Goal: Information Seeking & Learning: Learn about a topic

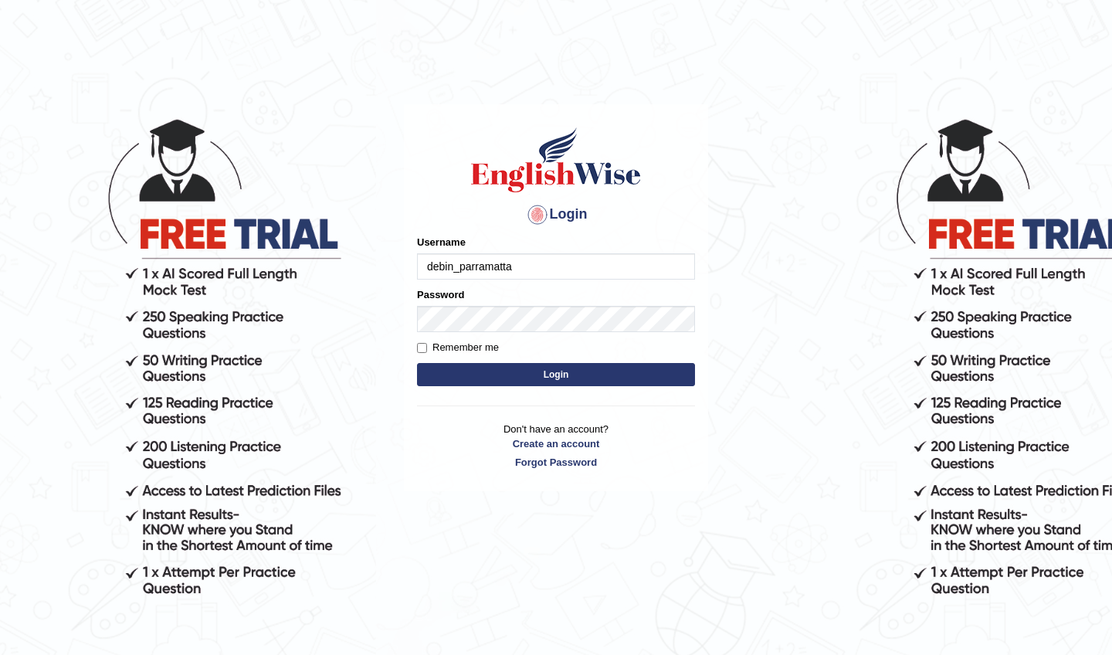
type input "debin_parramatta"
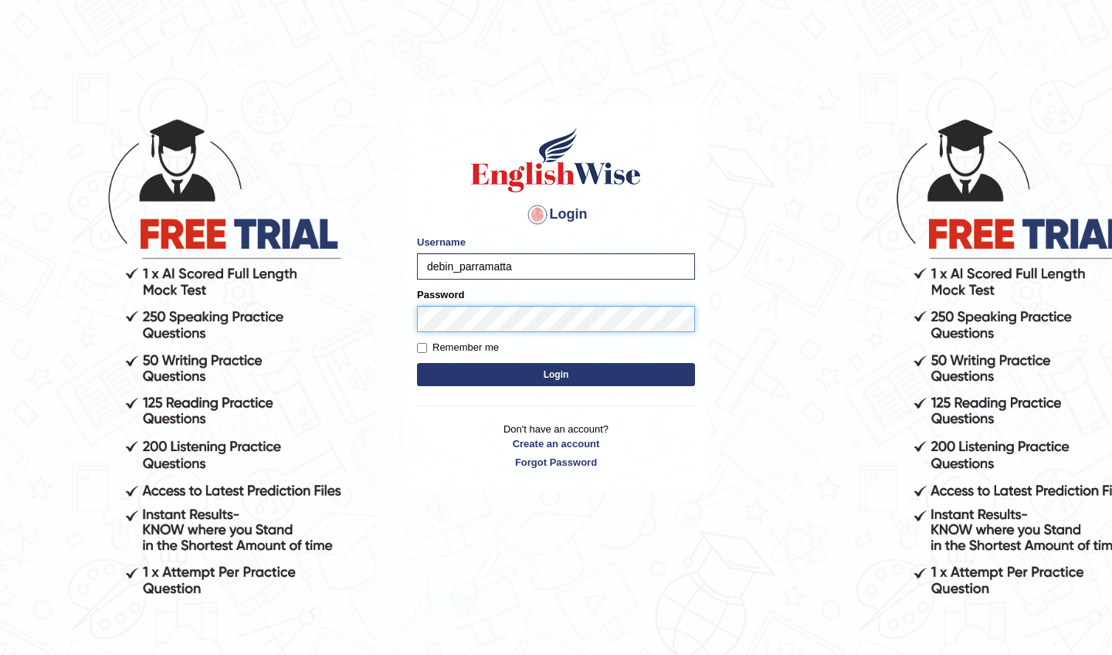
click at [556, 374] on button "Login" at bounding box center [556, 374] width 278 height 23
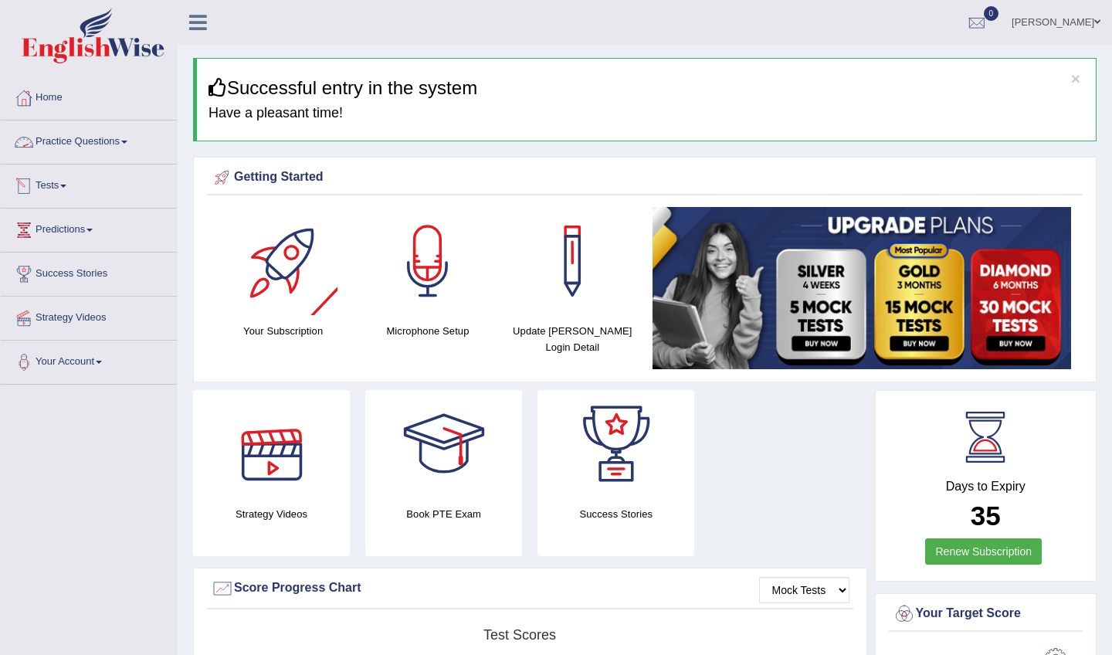
click at [59, 187] on link "Tests" at bounding box center [89, 183] width 176 height 39
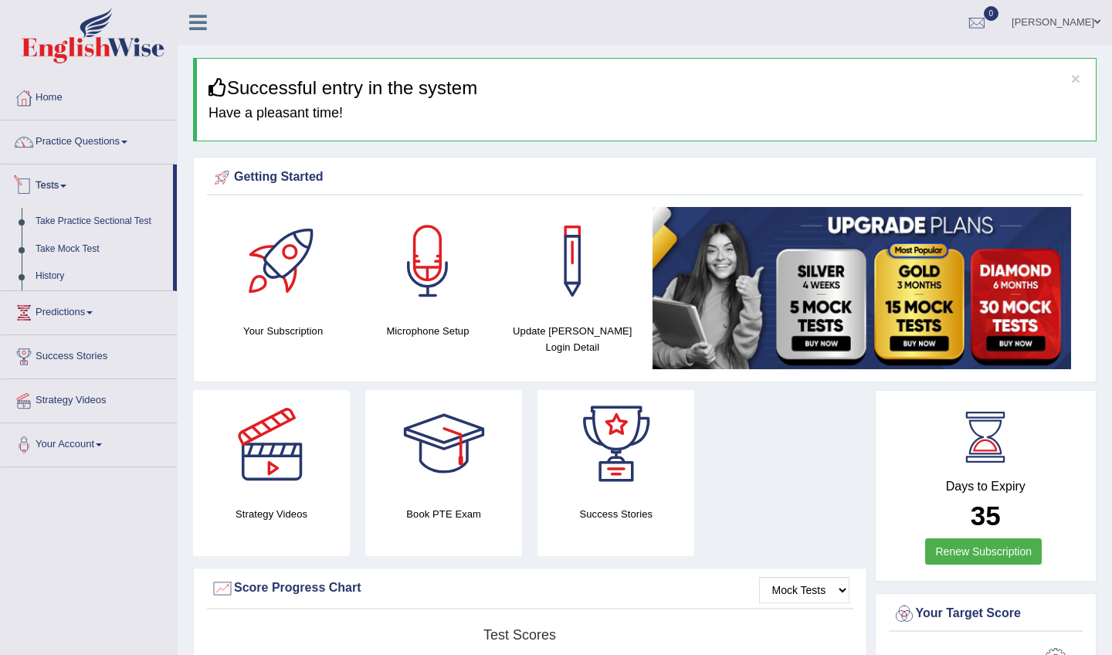
click at [114, 130] on link "Practice Questions" at bounding box center [89, 139] width 176 height 39
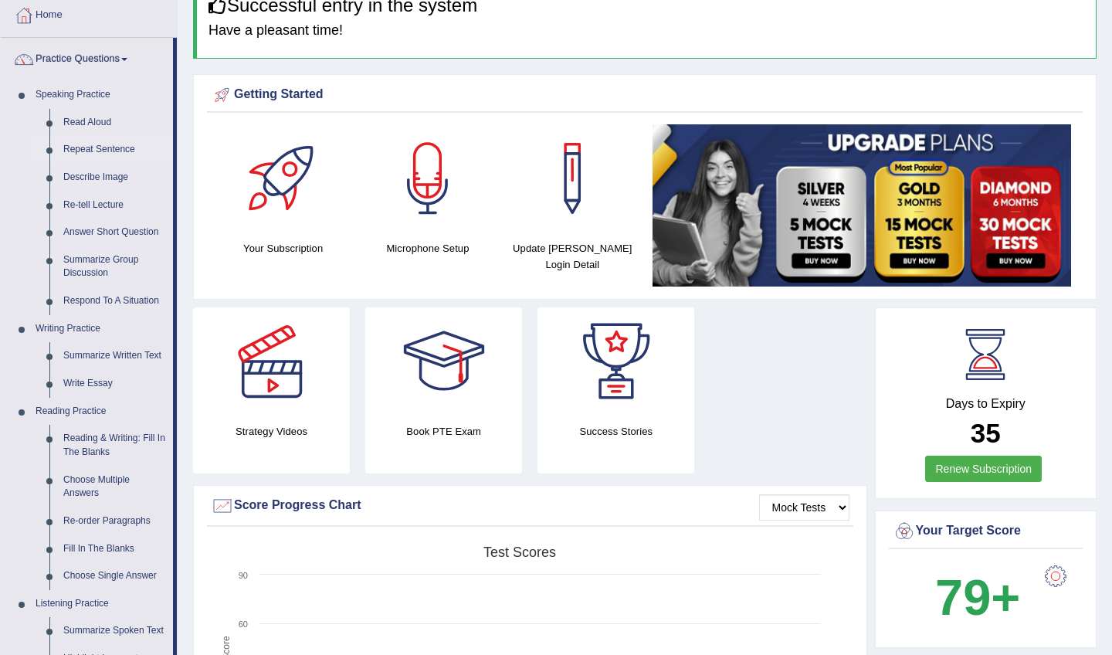
scroll to position [90, 0]
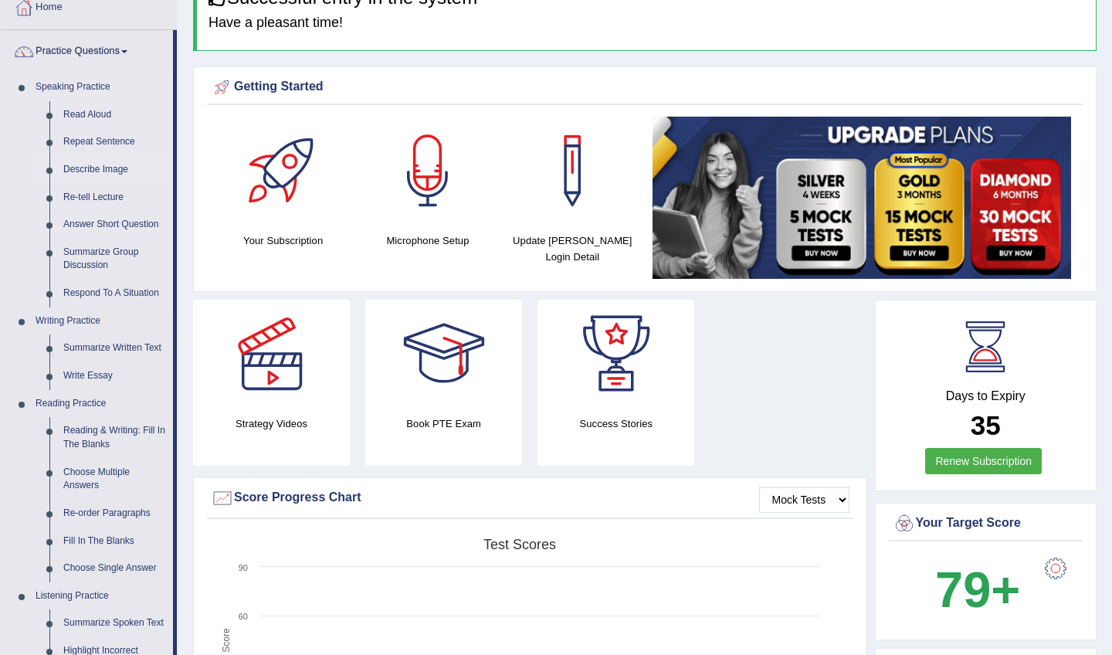
click at [104, 168] on link "Describe Image" at bounding box center [114, 170] width 117 height 28
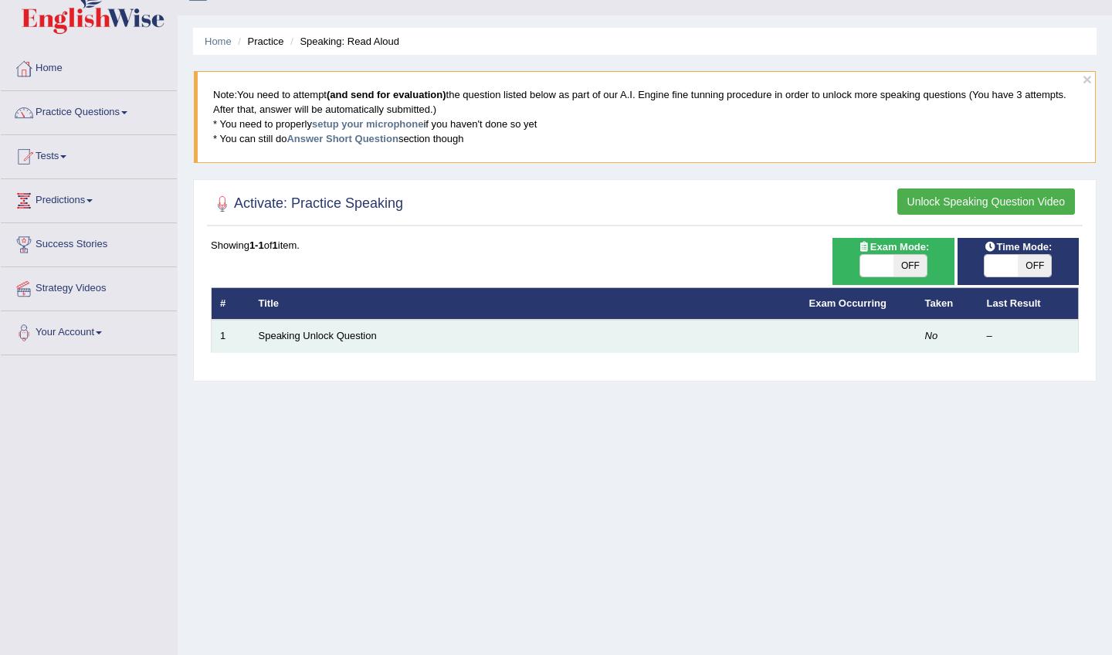
scroll to position [31, 0]
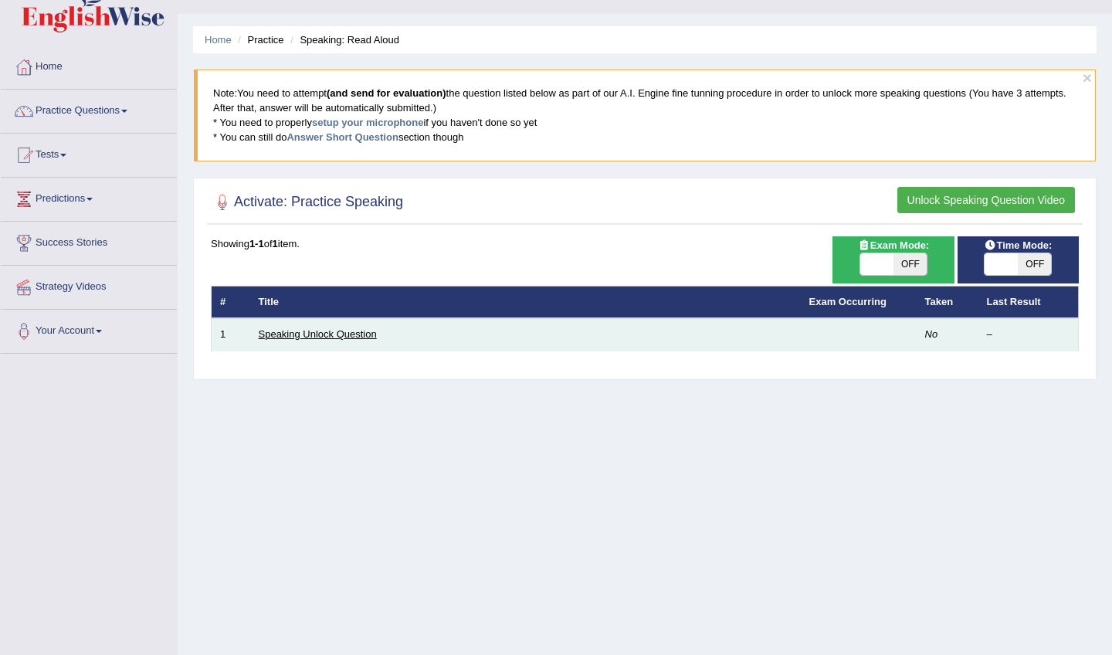
click at [346, 337] on link "Speaking Unlock Question" at bounding box center [318, 334] width 118 height 12
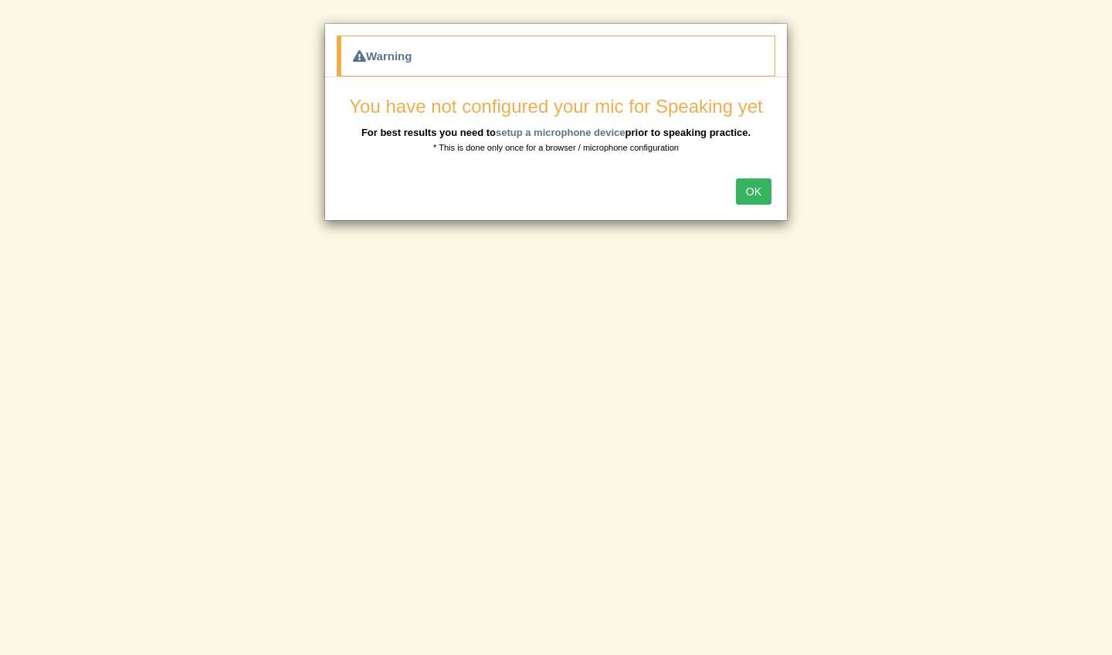
click at [770, 187] on button "OK" at bounding box center [754, 191] width 36 height 26
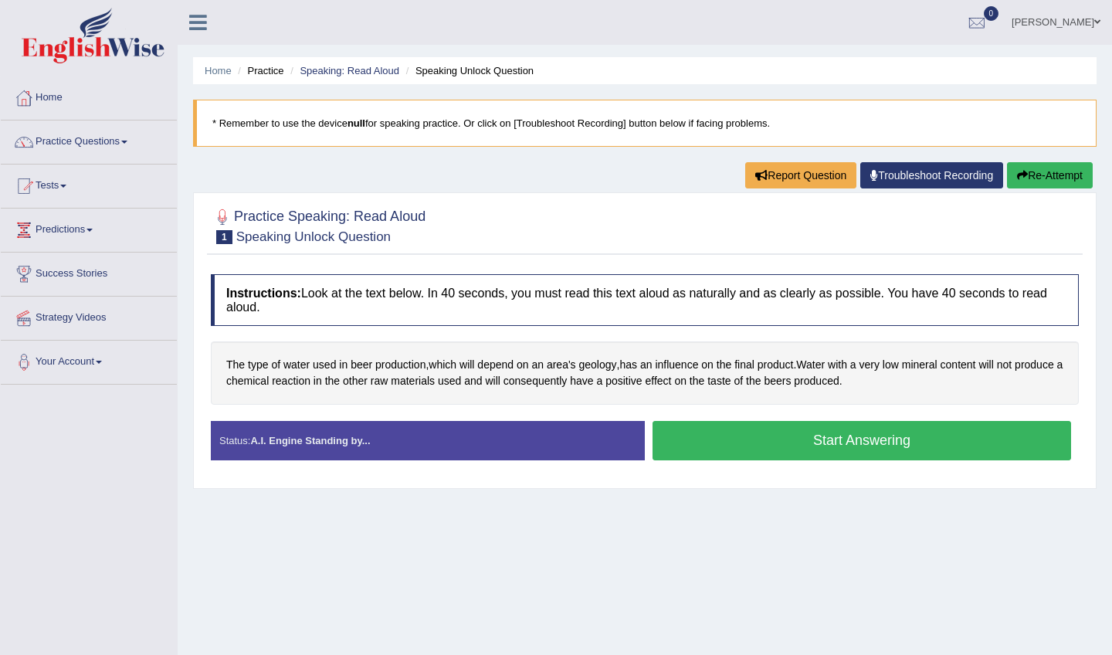
click at [751, 201] on div "Practice Speaking: Read Aloud 1 Speaking Unlock Question" at bounding box center [644, 228] width 875 height 54
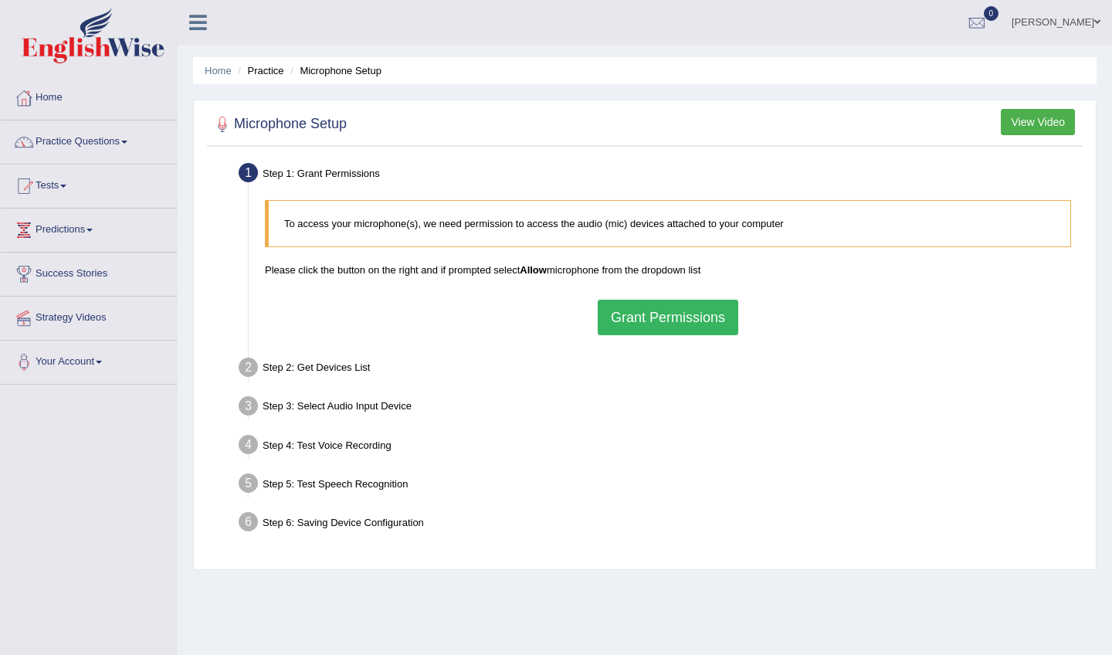
click at [644, 311] on button "Grant Permissions" at bounding box center [667, 318] width 140 height 36
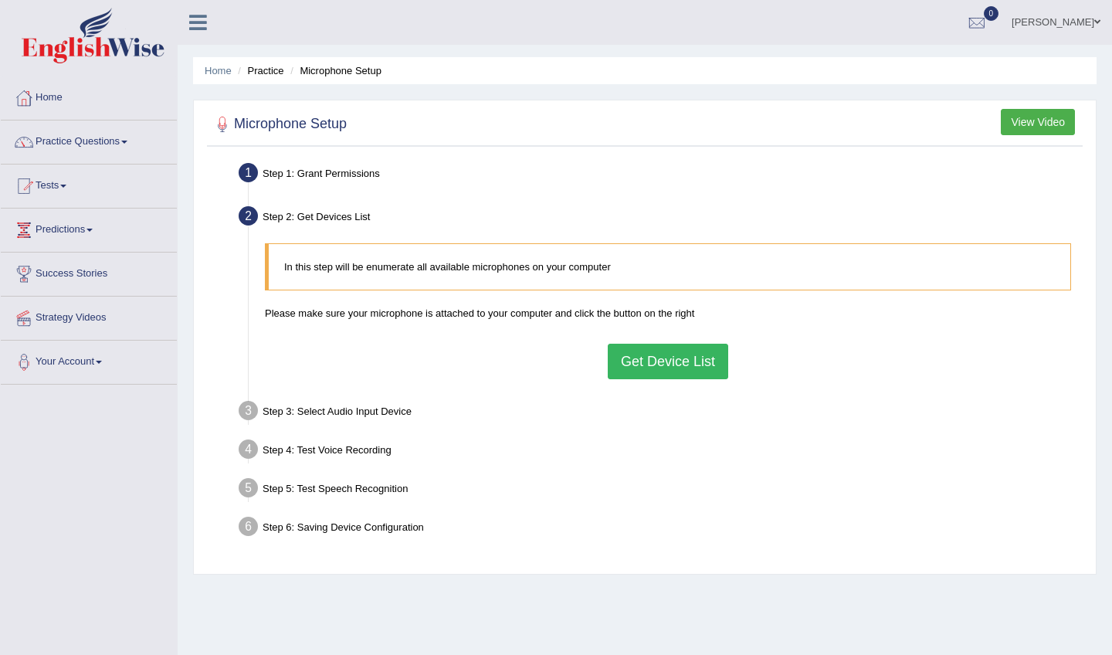
click at [663, 360] on button "Get Device List" at bounding box center [668, 362] width 120 height 36
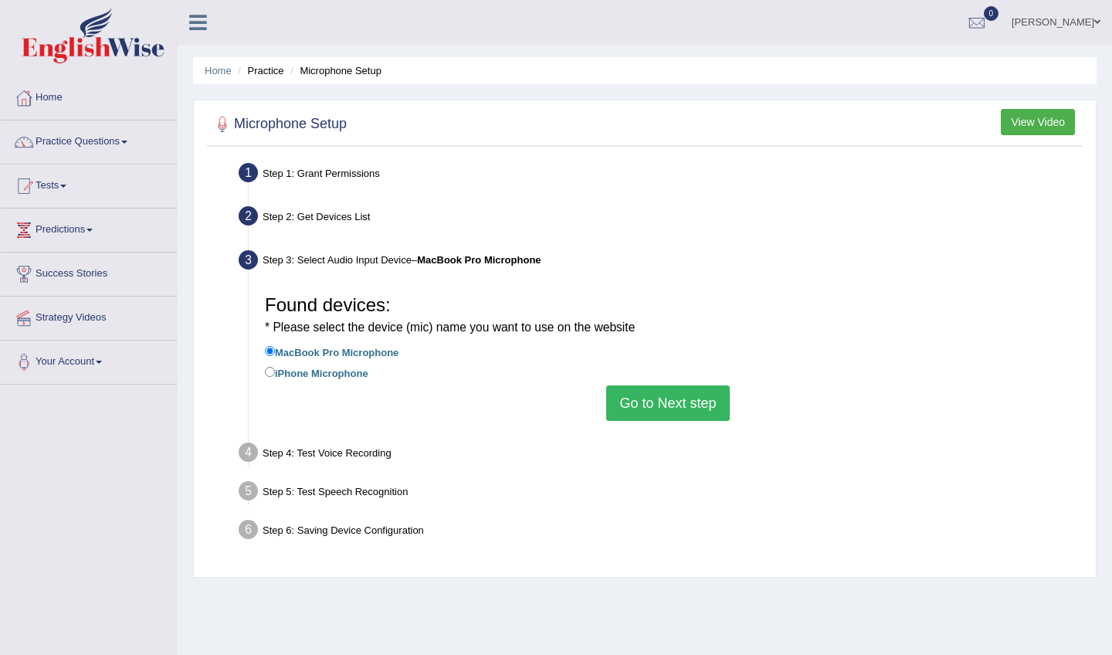
click at [662, 405] on button "Go to Next step" at bounding box center [667, 403] width 123 height 36
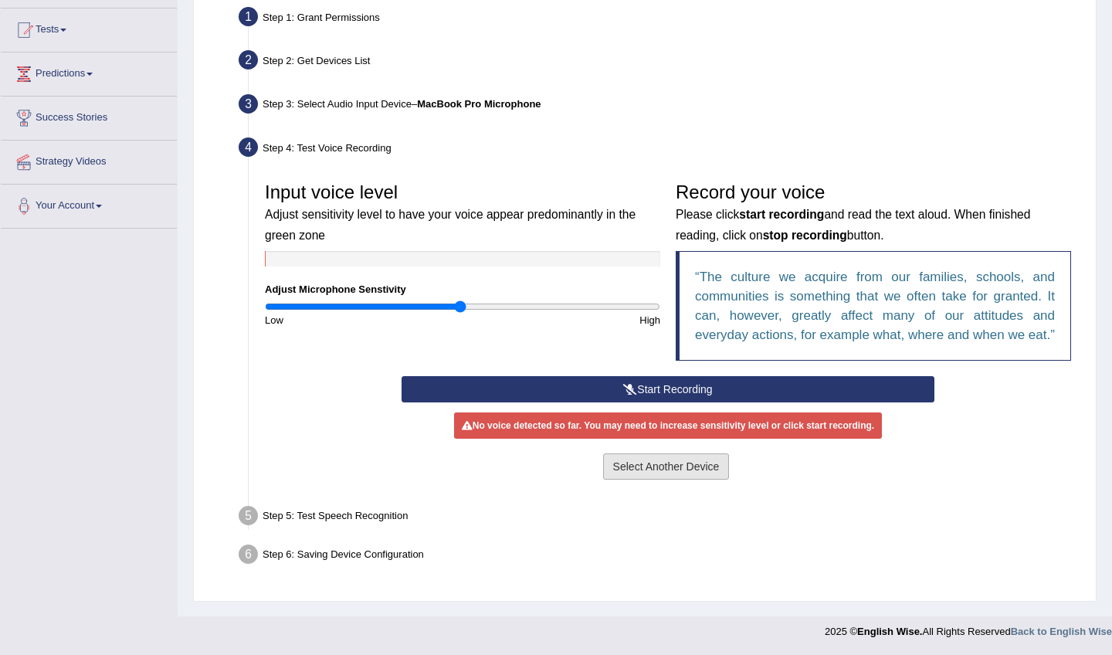
scroll to position [171, 0]
click at [641, 391] on button "Start Recording" at bounding box center [667, 389] width 532 height 26
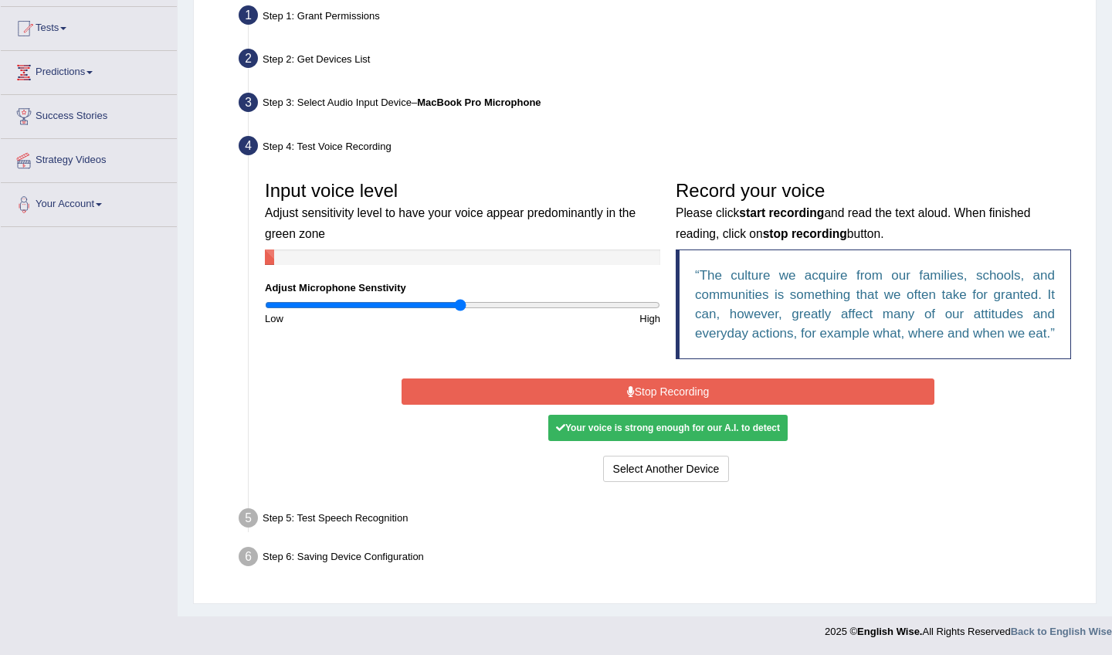
click at [641, 391] on button "Stop Recording" at bounding box center [667, 391] width 532 height 26
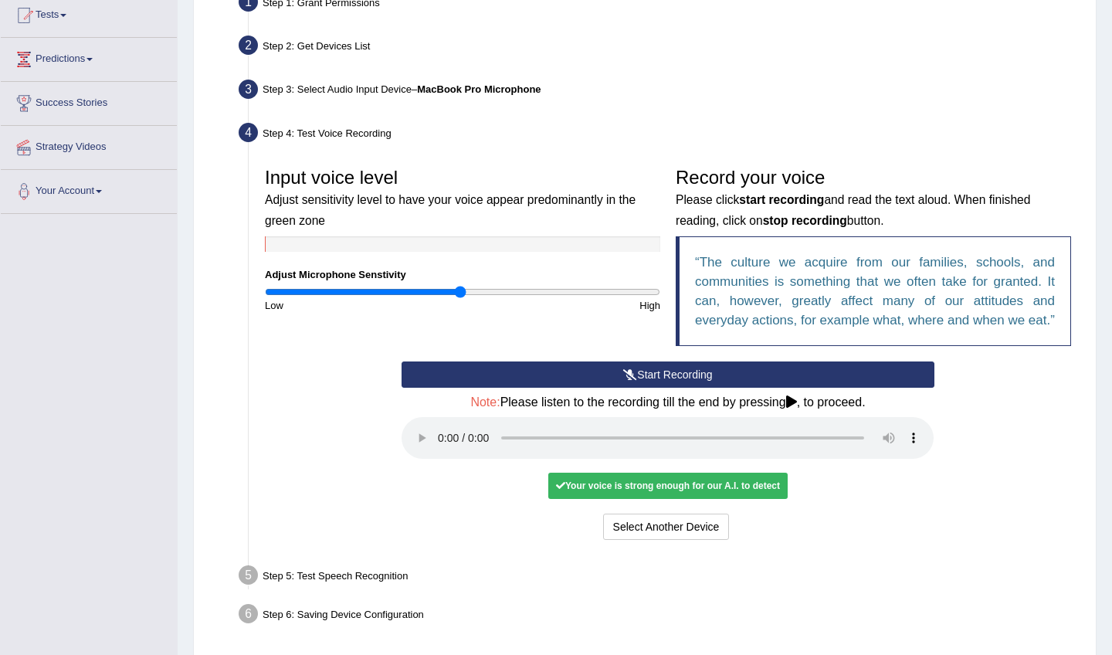
click at [438, 453] on audio at bounding box center [667, 438] width 532 height 42
click at [445, 445] on audio at bounding box center [667, 438] width 532 height 42
click at [656, 485] on div "Your voice is strong enough for our A.I. to detect" at bounding box center [667, 485] width 239 height 26
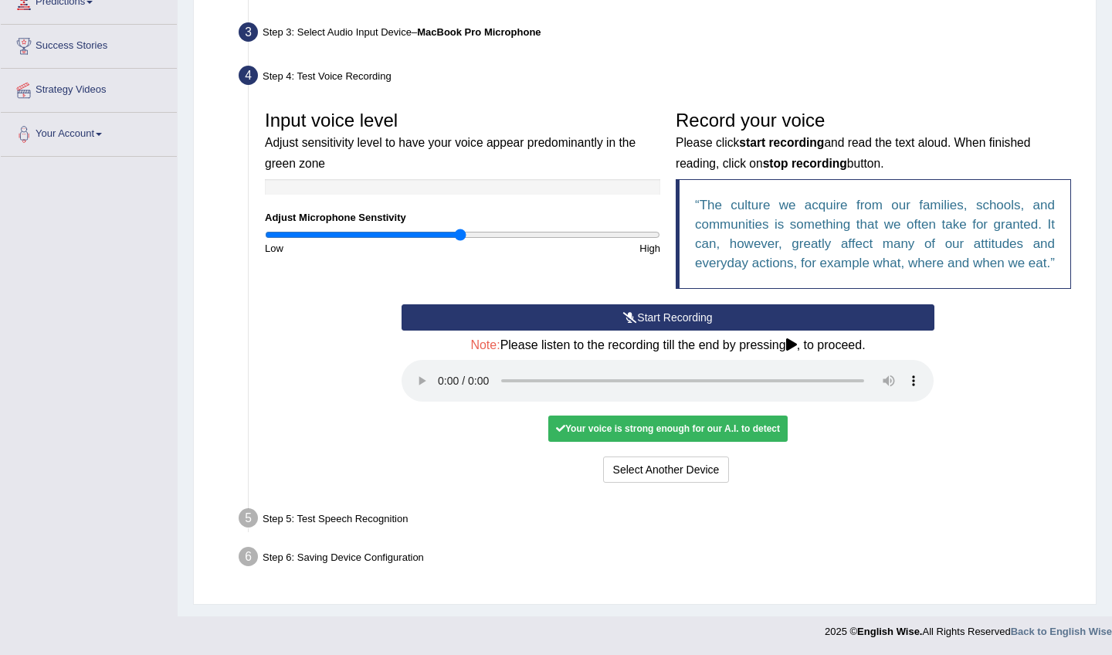
scroll to position [227, 0]
click at [302, 524] on div "Step 5: Test Speech Recognition" at bounding box center [660, 521] width 857 height 34
click at [916, 391] on audio at bounding box center [667, 382] width 532 height 42
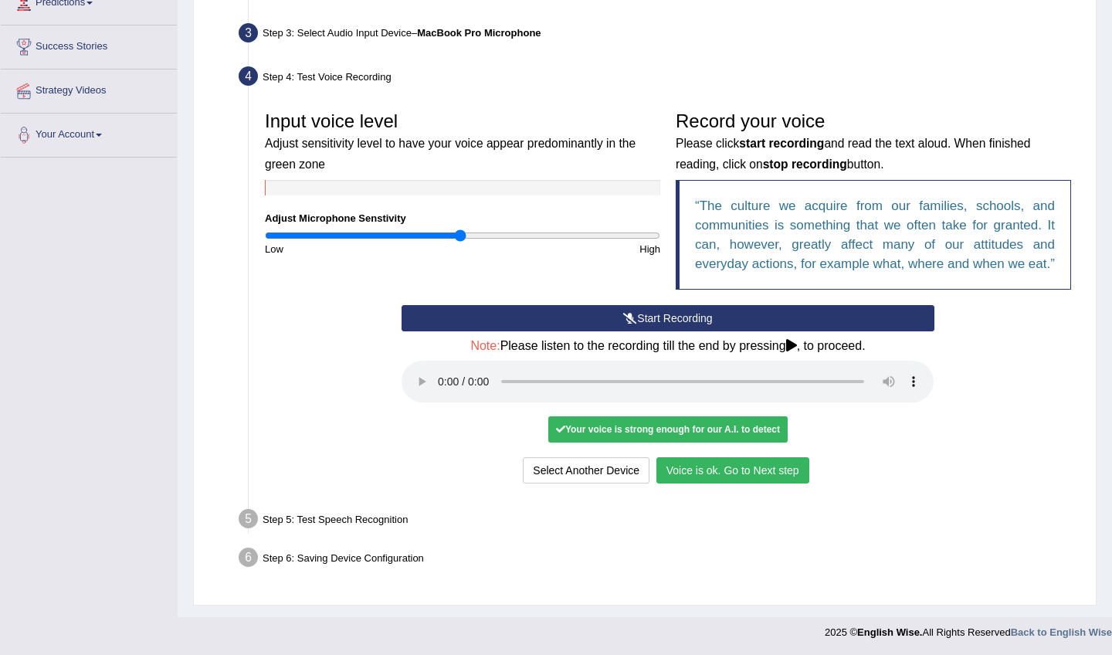
click at [726, 474] on button "Voice is ok. Go to Next step" at bounding box center [732, 470] width 153 height 26
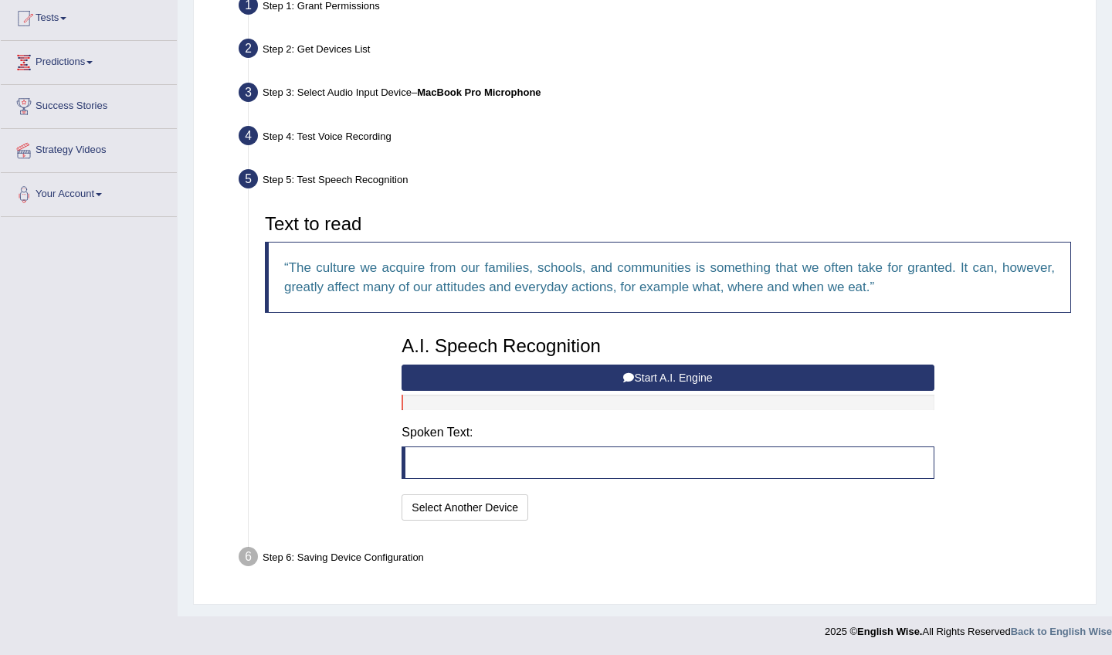
scroll to position [166, 0]
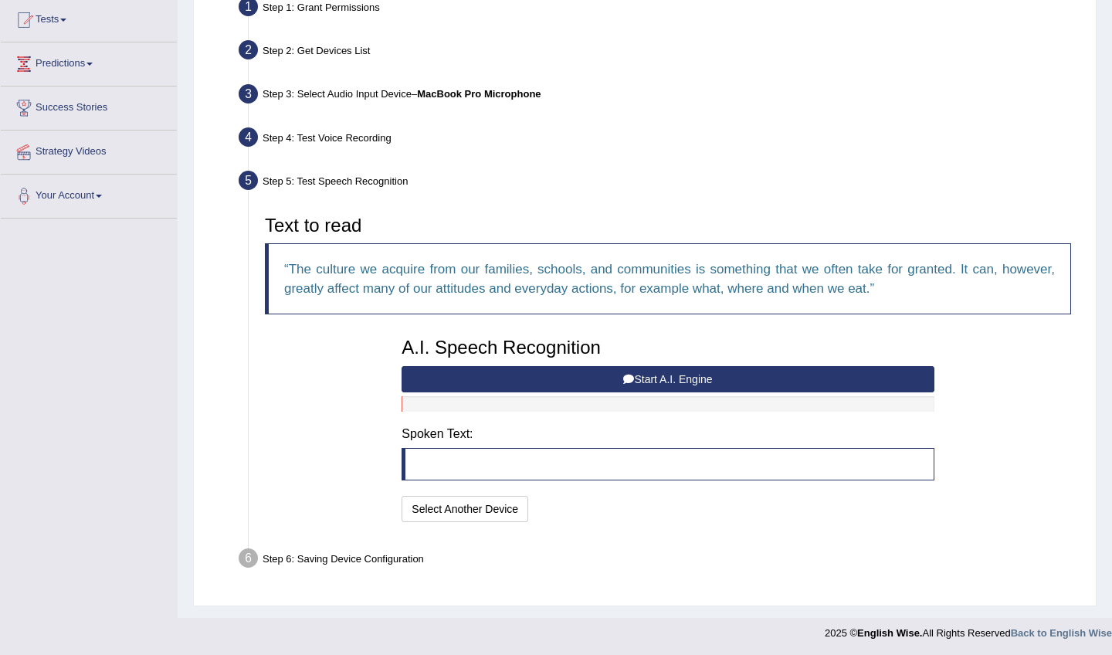
click at [708, 384] on button "Start A.I. Engine" at bounding box center [667, 379] width 532 height 26
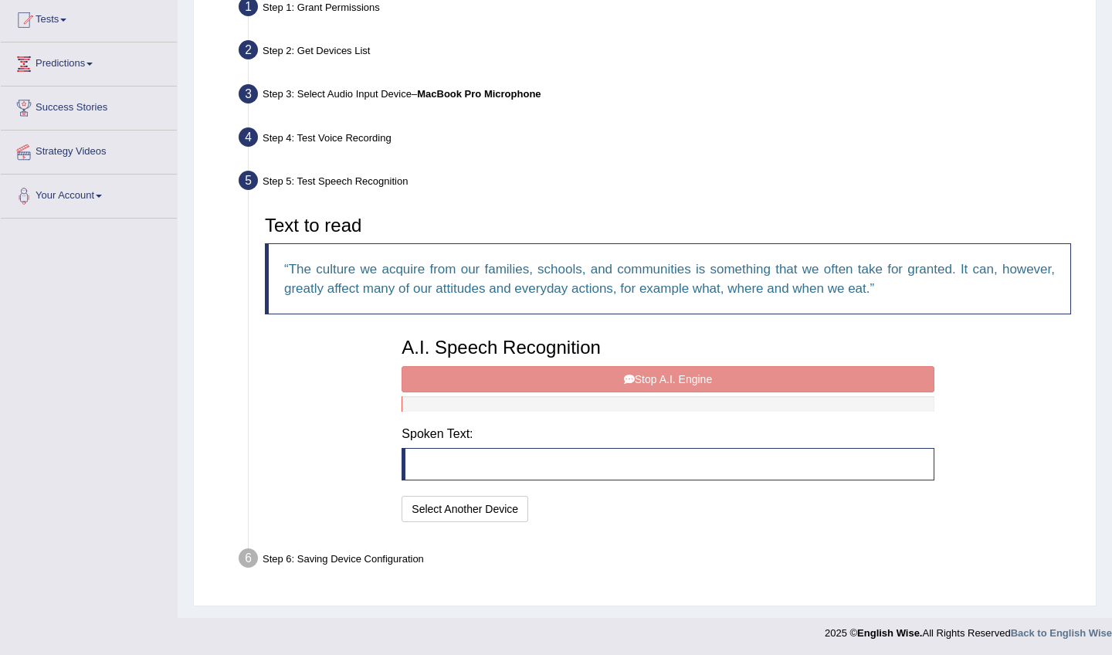
click at [651, 381] on div "A.I. Speech Recognition Start A.I. Engine Stop A.I. Engine Note: Please listen …" at bounding box center [667, 428] width 547 height 196
click at [445, 462] on blockquote at bounding box center [667, 464] width 532 height 32
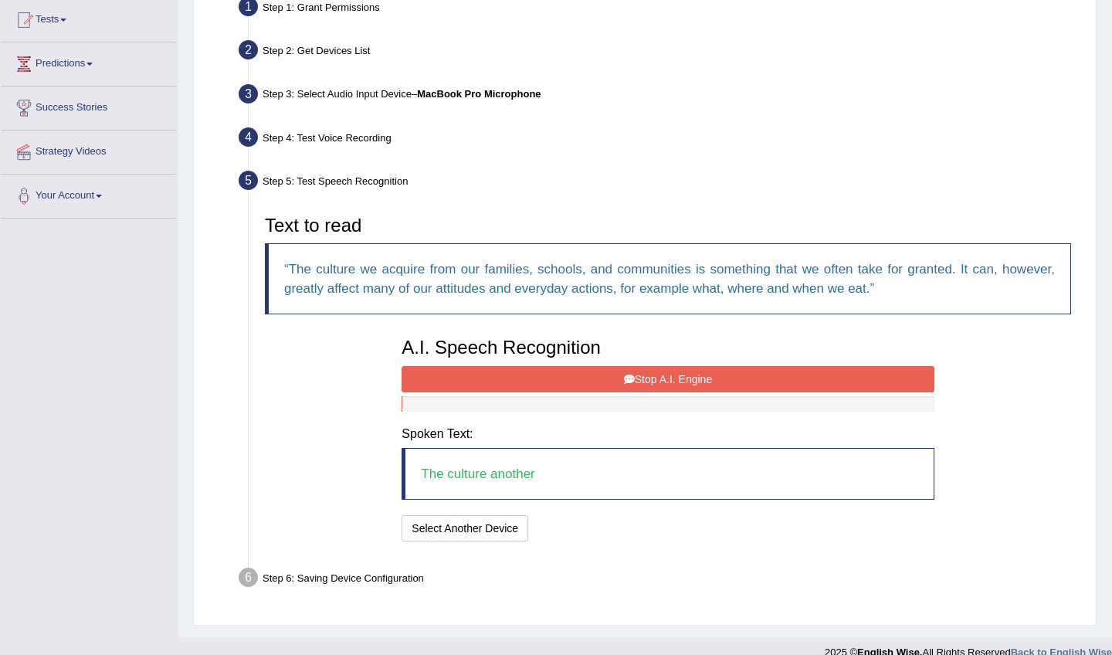
click at [625, 386] on button "Stop A.I. Engine" at bounding box center [667, 379] width 532 height 26
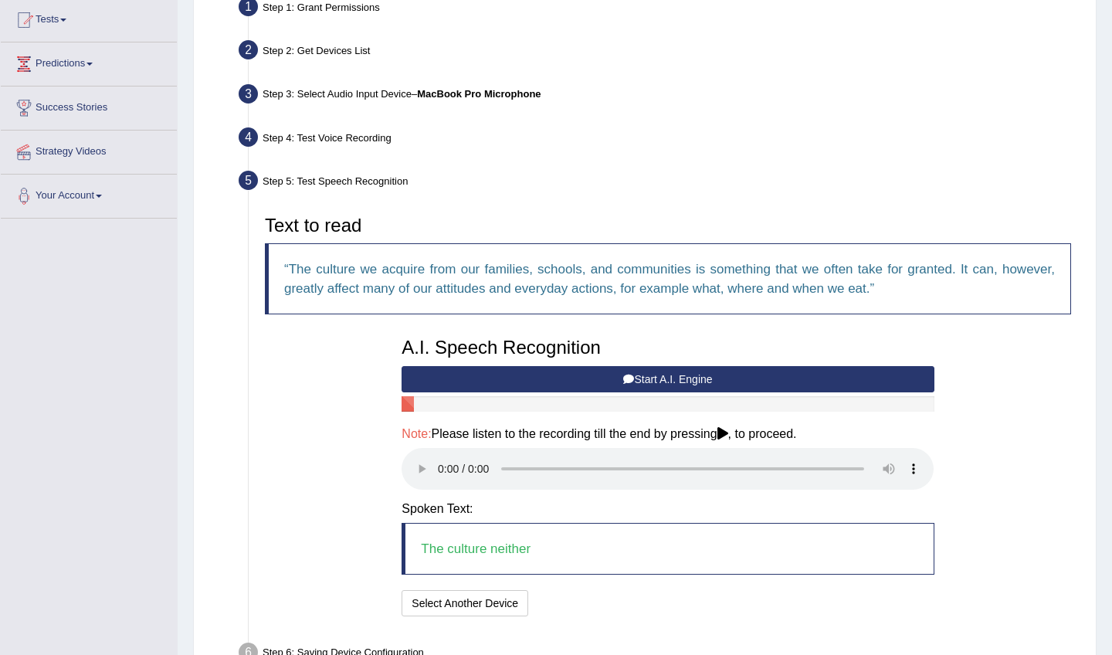
click at [628, 387] on button "Start A.I. Engine" at bounding box center [667, 379] width 532 height 26
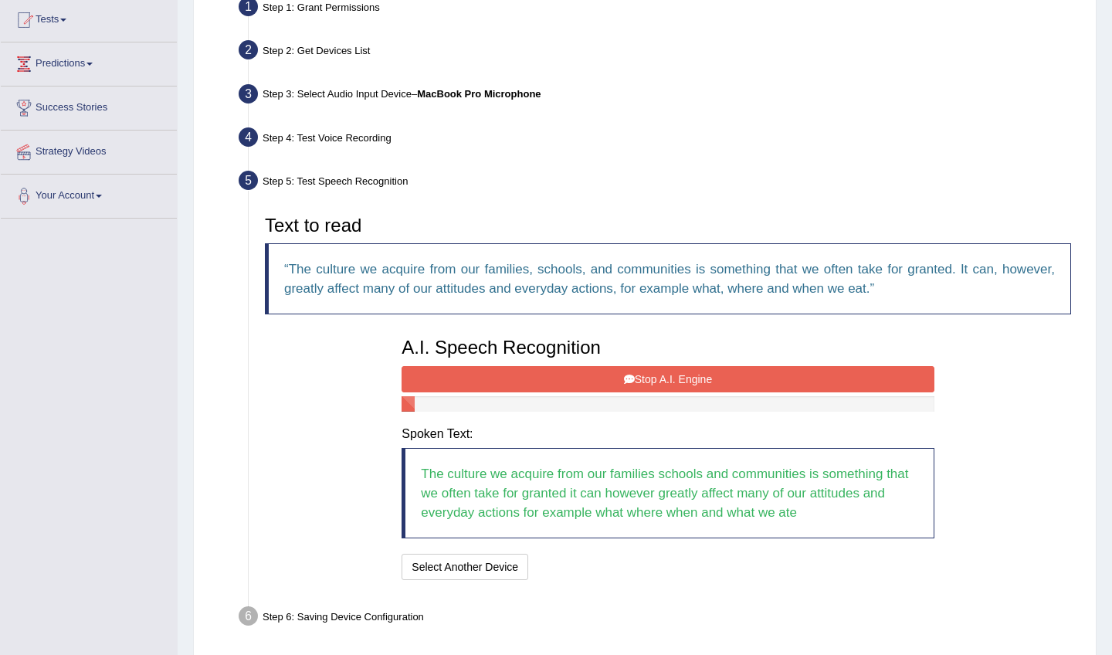
click at [628, 387] on button "Stop A.I. Engine" at bounding box center [667, 379] width 532 height 26
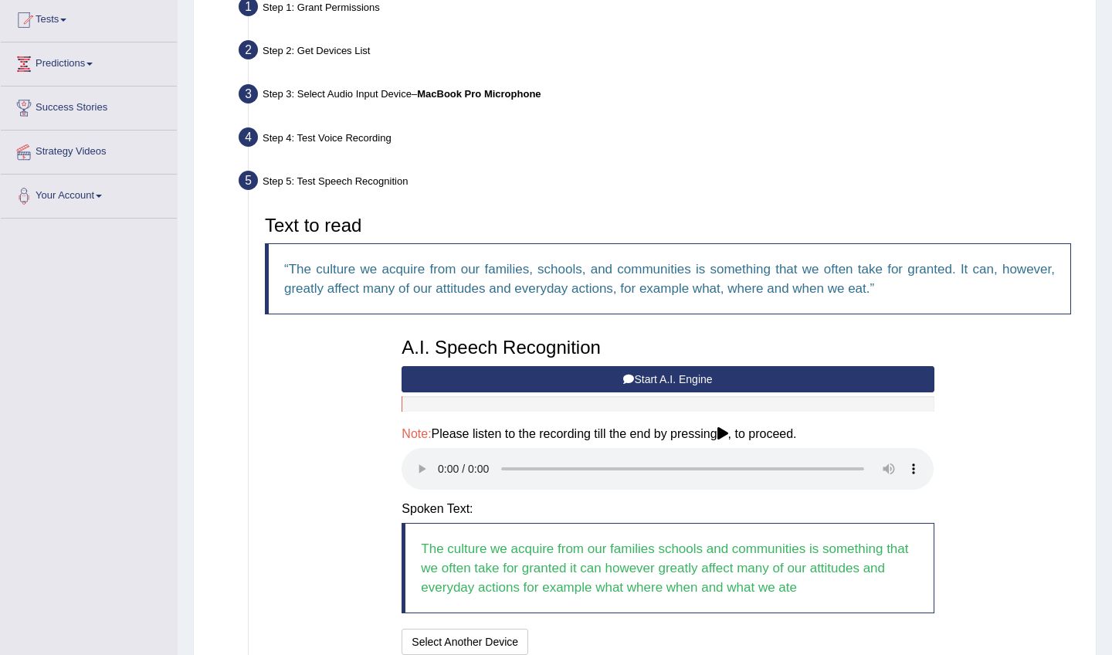
click at [915, 458] on audio at bounding box center [667, 469] width 532 height 42
click at [440, 462] on audio at bounding box center [667, 469] width 532 height 42
drag, startPoint x: 525, startPoint y: 457, endPoint x: 829, endPoint y: 486, distance: 305.5
click at [829, 486] on div "A.I. Speech Recognition Start A.I. Engine Stop A.I. Engine Note: Please listen …" at bounding box center [667, 494] width 547 height 329
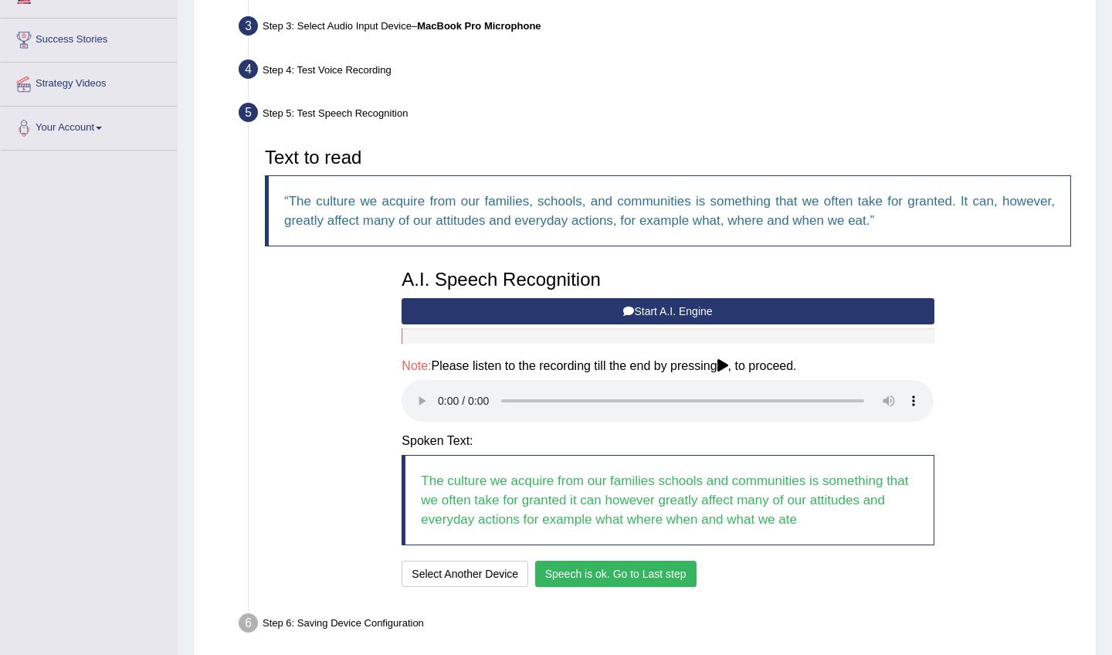
click at [648, 560] on button "Speech is ok. Go to Last step" at bounding box center [615, 573] width 161 height 26
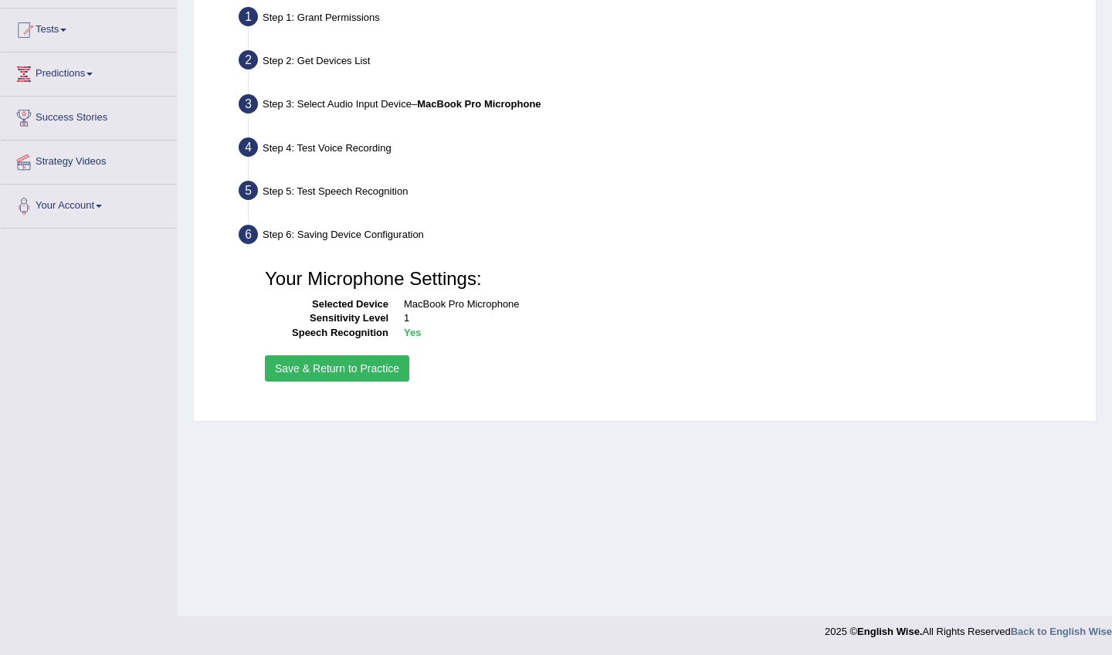
click at [384, 374] on button "Save & Return to Practice" at bounding box center [337, 368] width 144 height 26
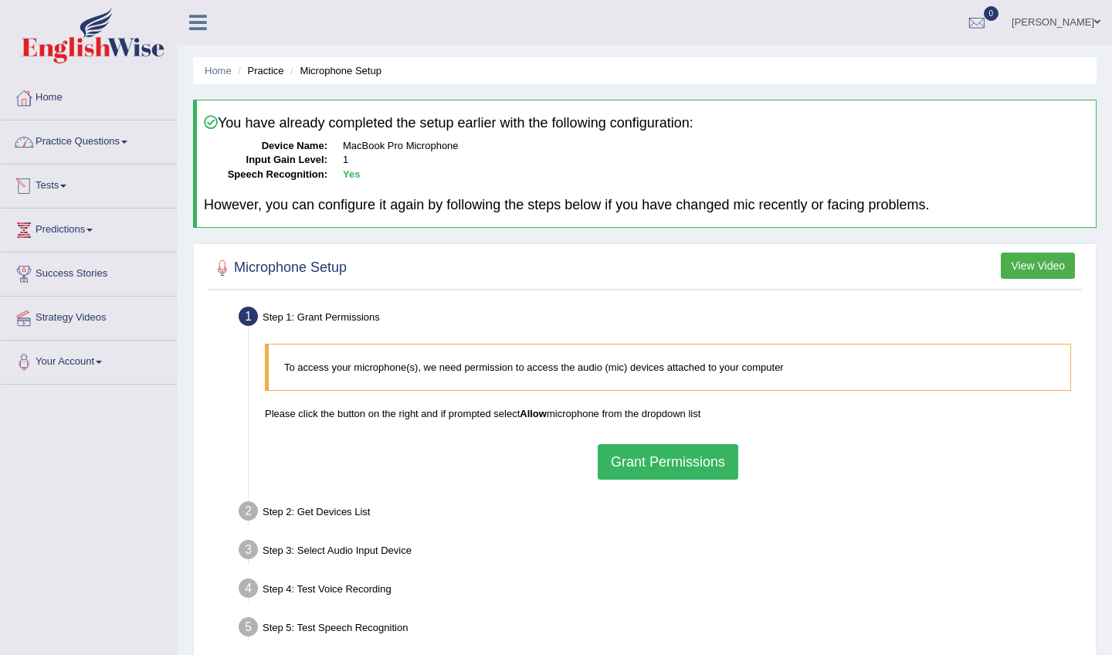
click at [71, 151] on link "Practice Questions" at bounding box center [89, 139] width 176 height 39
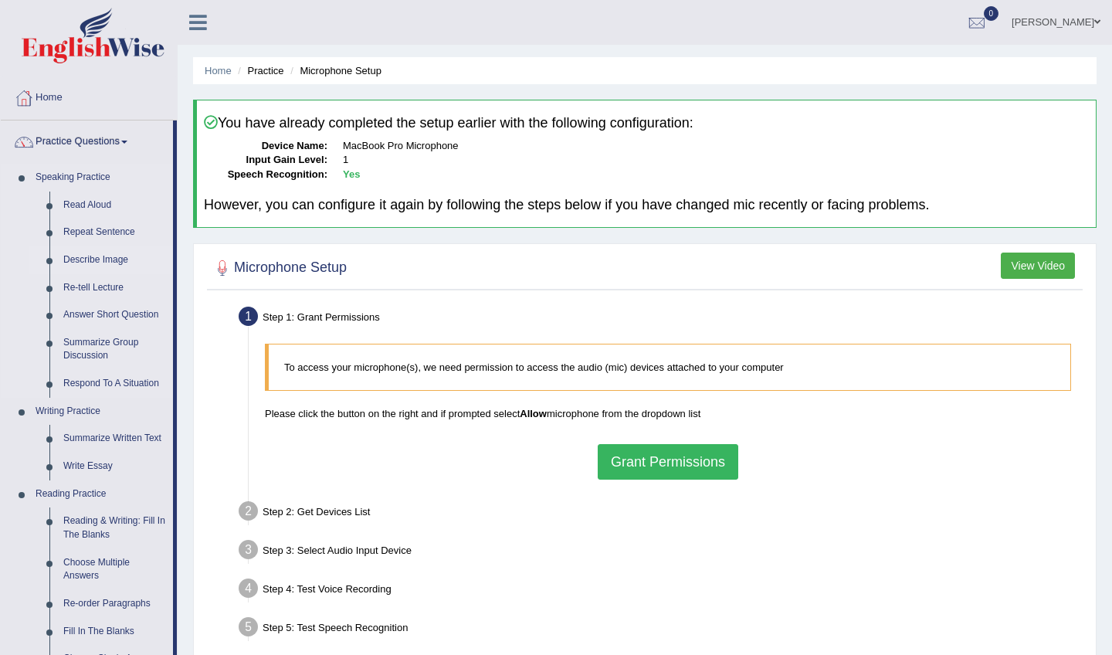
click at [101, 254] on link "Describe Image" at bounding box center [114, 260] width 117 height 28
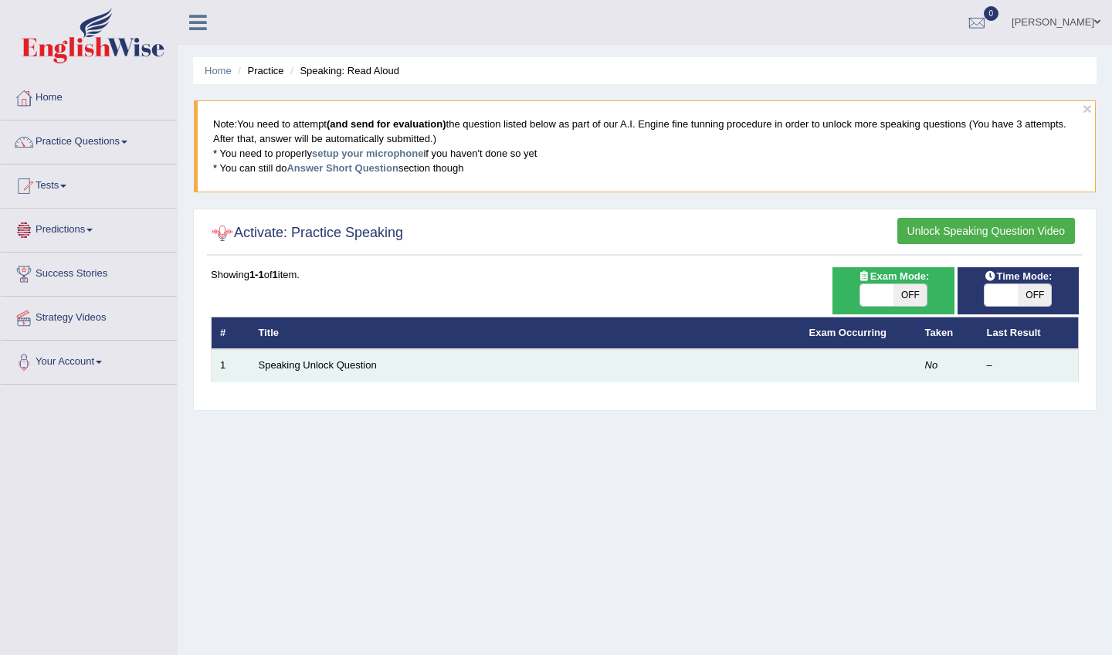
click at [558, 365] on td "Speaking Unlock Question" at bounding box center [525, 365] width 550 height 32
click at [357, 367] on link "Speaking Unlock Question" at bounding box center [318, 365] width 118 height 12
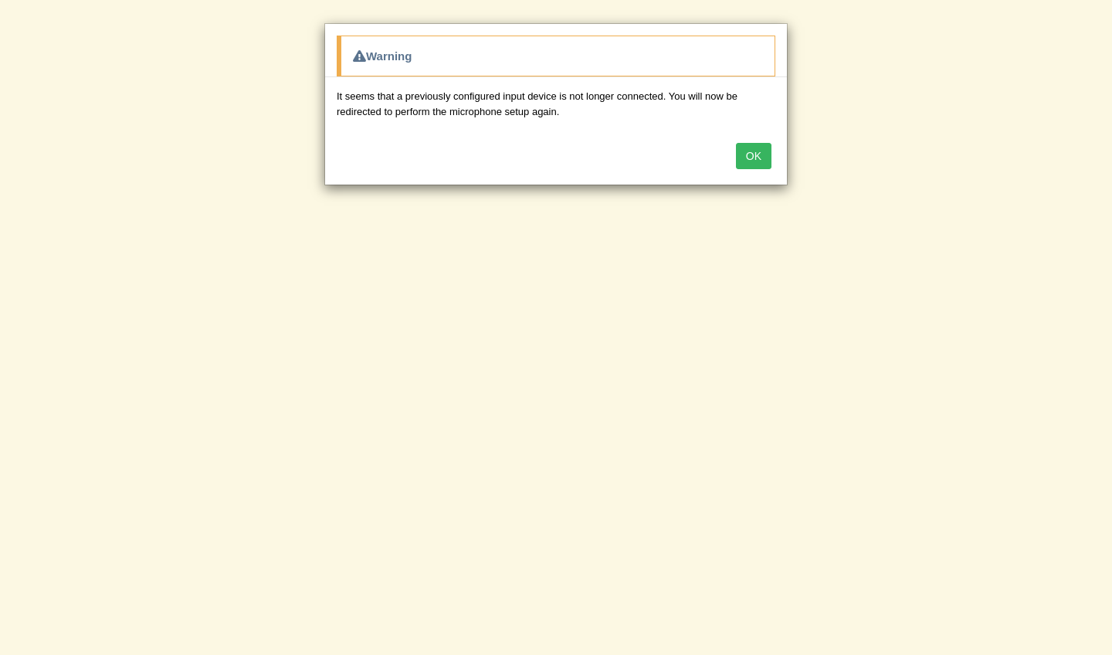
click at [751, 147] on button "OK" at bounding box center [754, 156] width 36 height 26
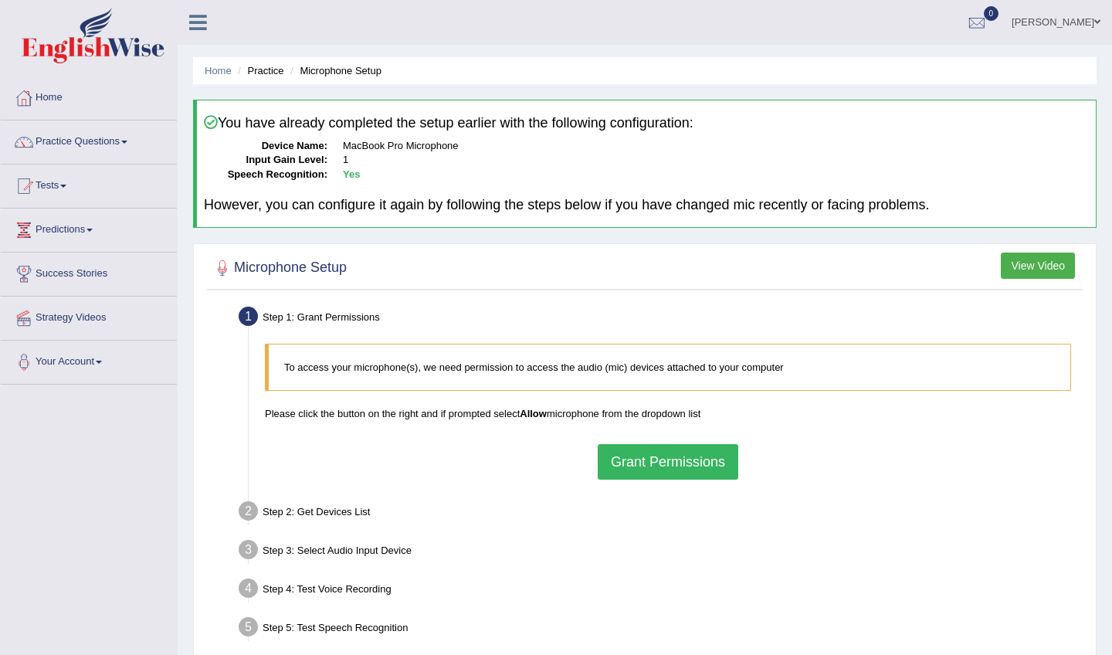
click at [645, 452] on button "Grant Permissions" at bounding box center [667, 462] width 140 height 36
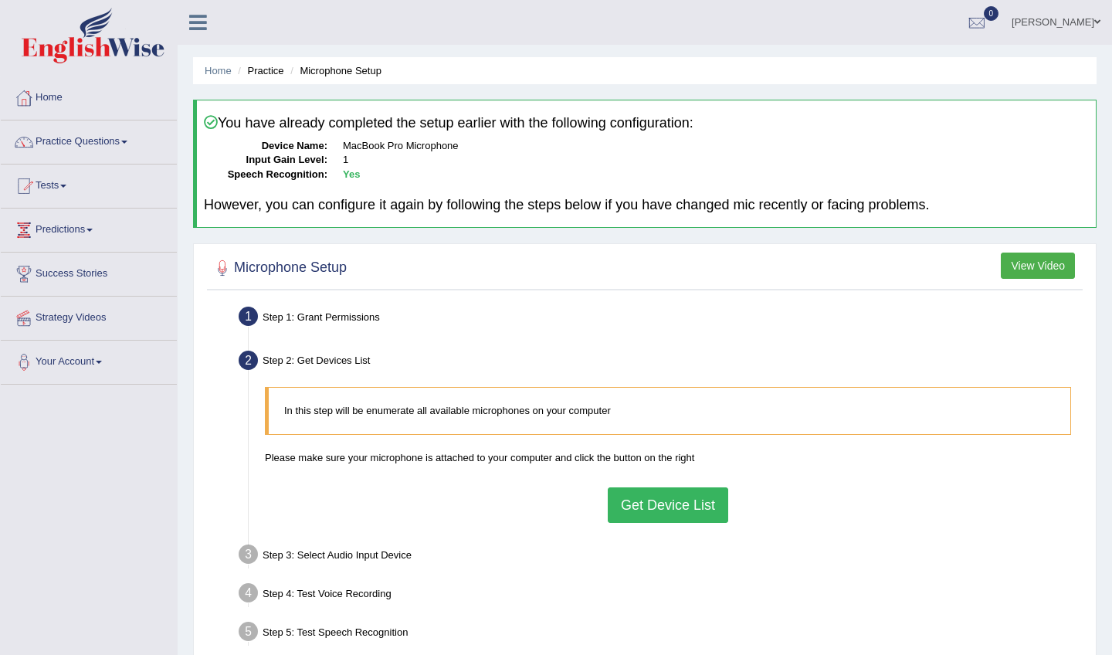
click at [662, 487] on button "Get Device List" at bounding box center [668, 505] width 120 height 36
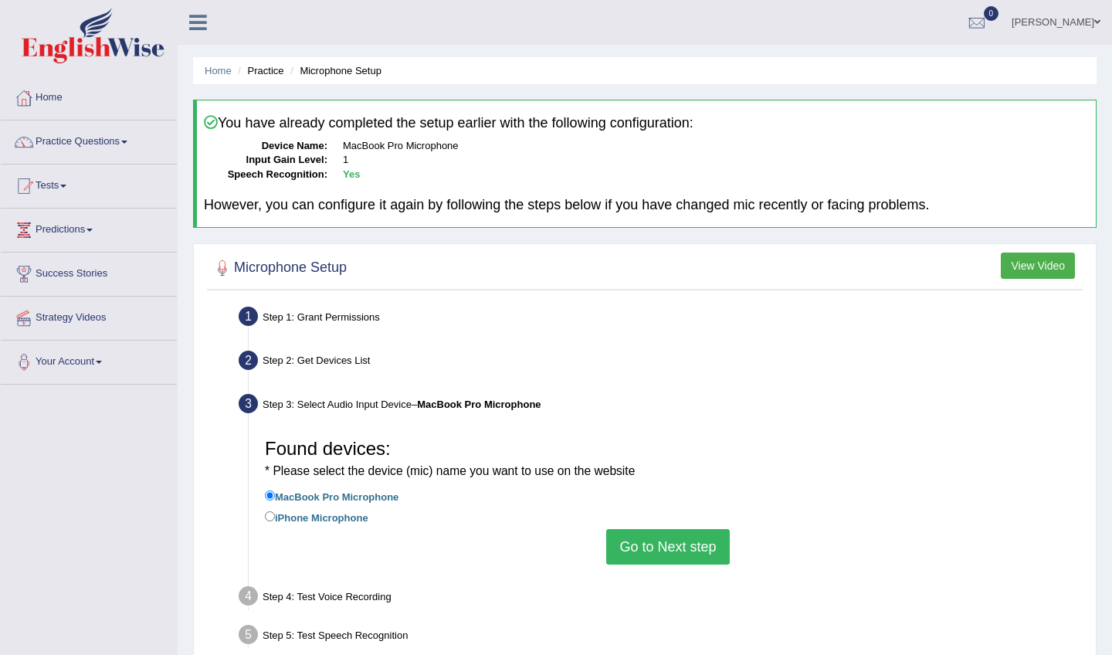
click at [638, 529] on button "Go to Next step" at bounding box center [667, 547] width 123 height 36
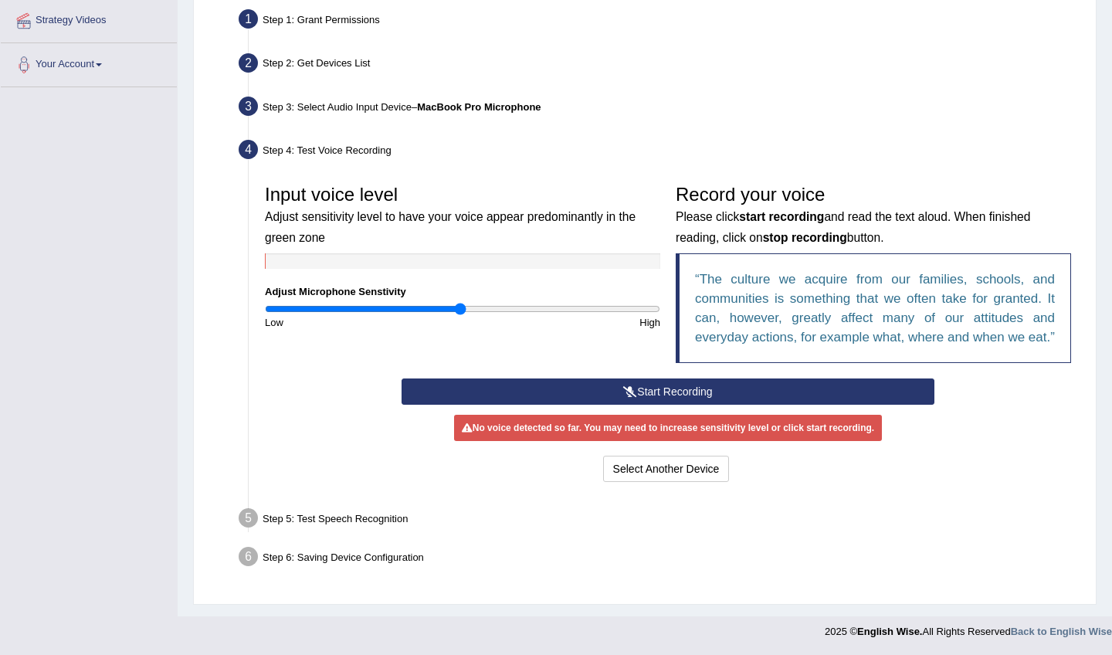
scroll to position [312, 0]
drag, startPoint x: 465, startPoint y: 287, endPoint x: 645, endPoint y: 298, distance: 181.0
click at [645, 298] on div "Input voice level Adjust sensitivity level to have your voice appear predominan…" at bounding box center [462, 253] width 411 height 153
drag, startPoint x: 649, startPoint y: 295, endPoint x: 682, endPoint y: 295, distance: 33.2
click at [682, 295] on div "Input voice level Adjust sensitivity level to have your voice appear predominan…" at bounding box center [667, 277] width 821 height 201
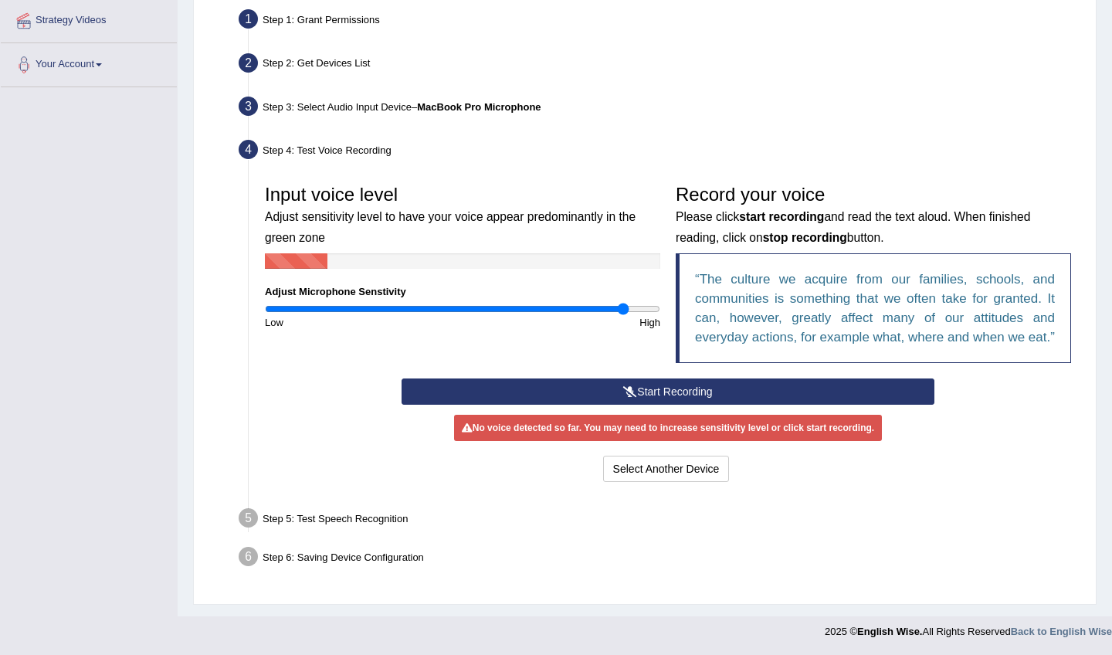
drag, startPoint x: 653, startPoint y: 295, endPoint x: 623, endPoint y: 296, distance: 30.1
click at [623, 303] on input "range" at bounding box center [462, 309] width 395 height 12
drag, startPoint x: 635, startPoint y: 292, endPoint x: 676, endPoint y: 296, distance: 41.9
type input "2"
click at [676, 296] on div "Input voice level Adjust sensitivity level to have your voice appear predominan…" at bounding box center [667, 277] width 821 height 201
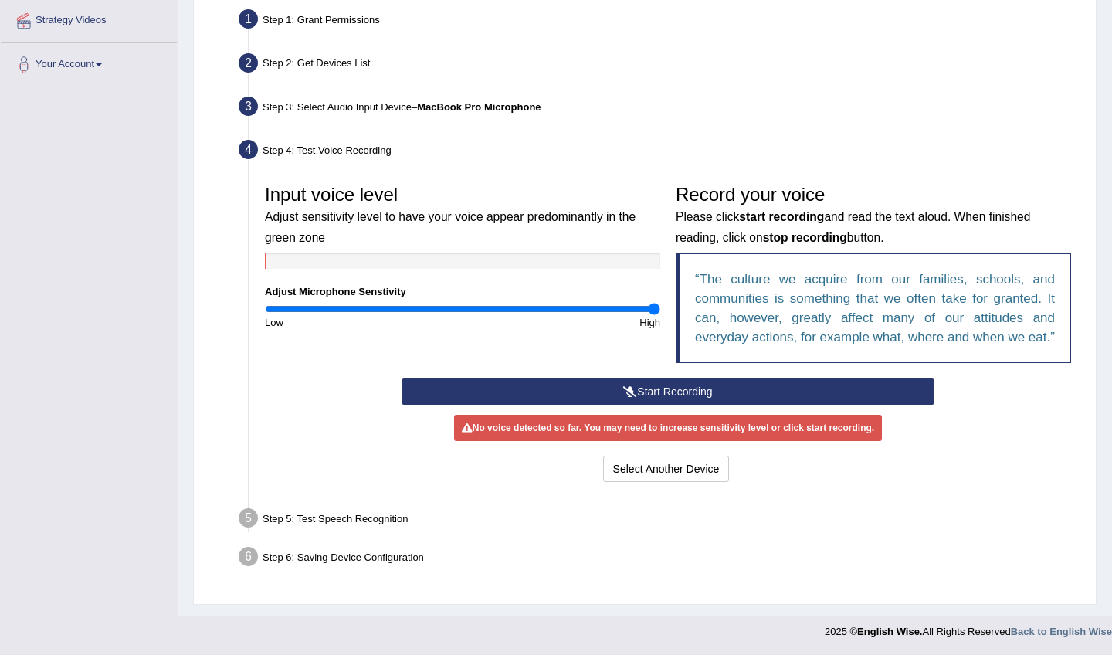
click at [668, 391] on button "Start Recording" at bounding box center [667, 391] width 532 height 26
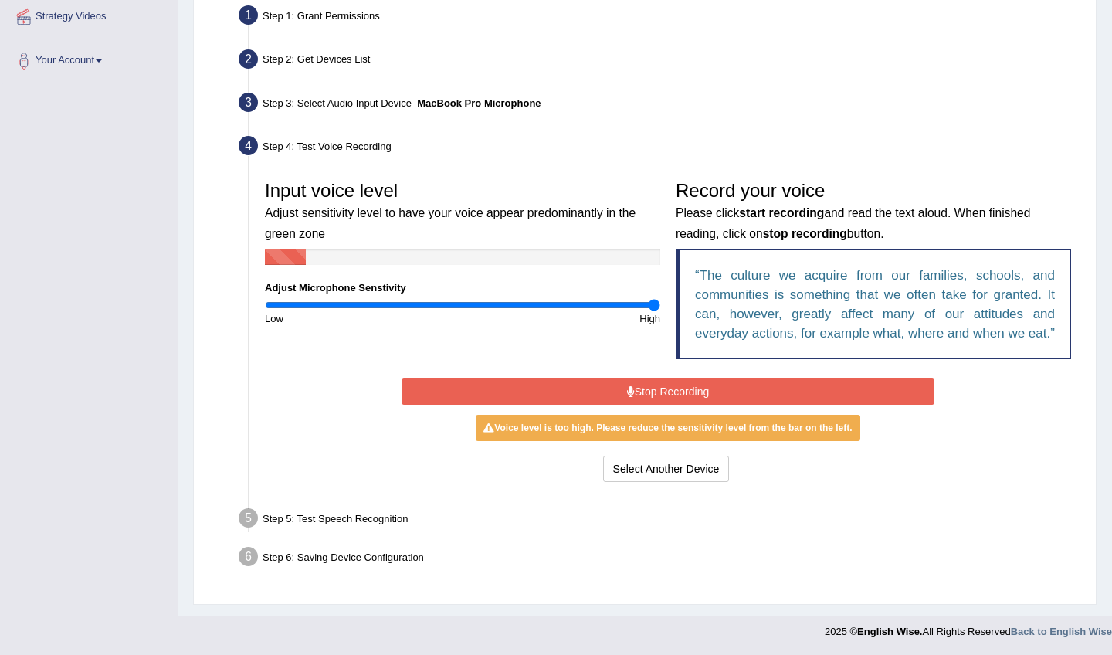
click at [668, 391] on button "Stop Recording" at bounding box center [667, 391] width 532 height 26
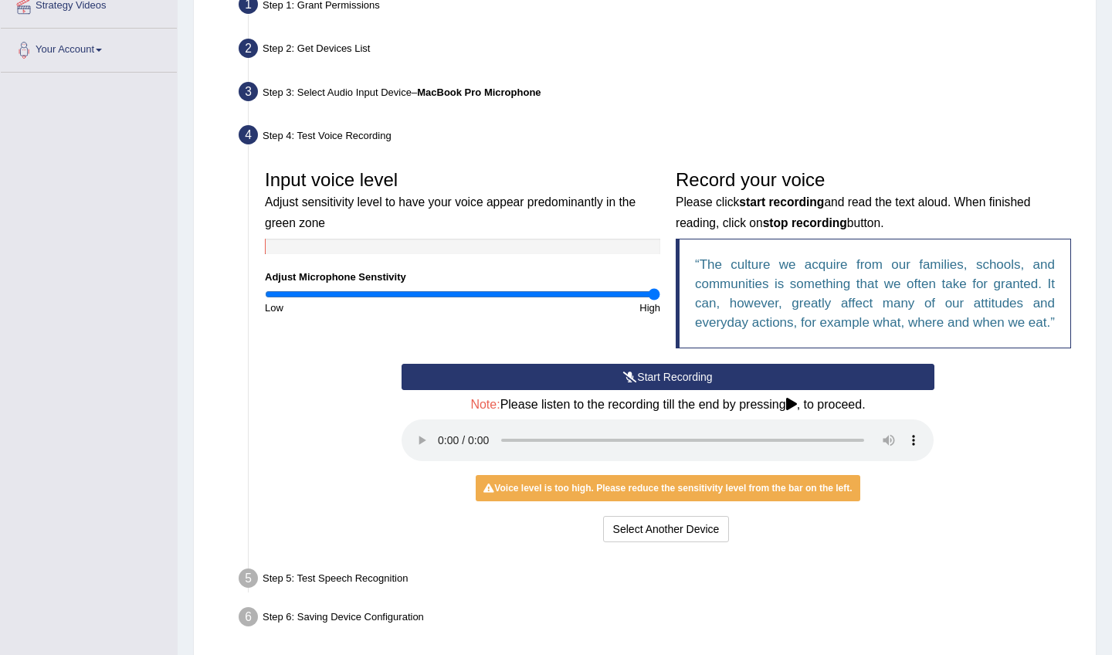
drag, startPoint x: 778, startPoint y: 448, endPoint x: 808, endPoint y: 450, distance: 30.2
click at [808, 450] on audio at bounding box center [667, 440] width 532 height 42
click at [437, 441] on audio at bounding box center [667, 440] width 532 height 42
click at [445, 446] on audio at bounding box center [667, 440] width 532 height 42
click at [434, 447] on audio at bounding box center [667, 440] width 532 height 42
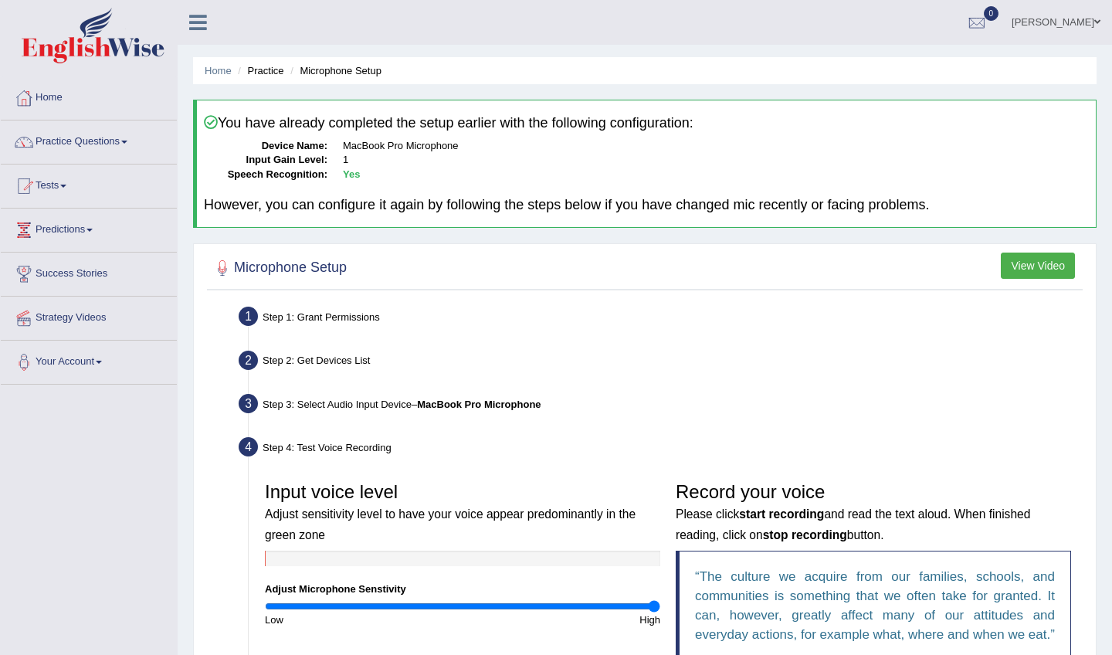
scroll to position [0, 0]
click at [99, 154] on link "Practice Questions" at bounding box center [89, 139] width 176 height 39
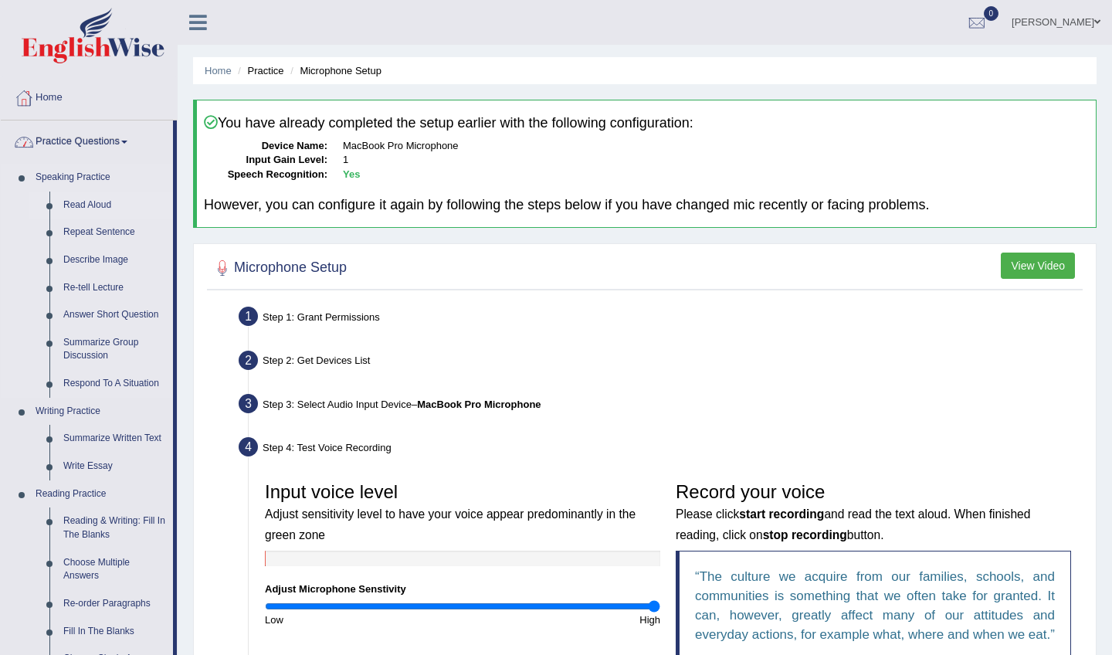
click at [86, 201] on link "Read Aloud" at bounding box center [114, 205] width 117 height 28
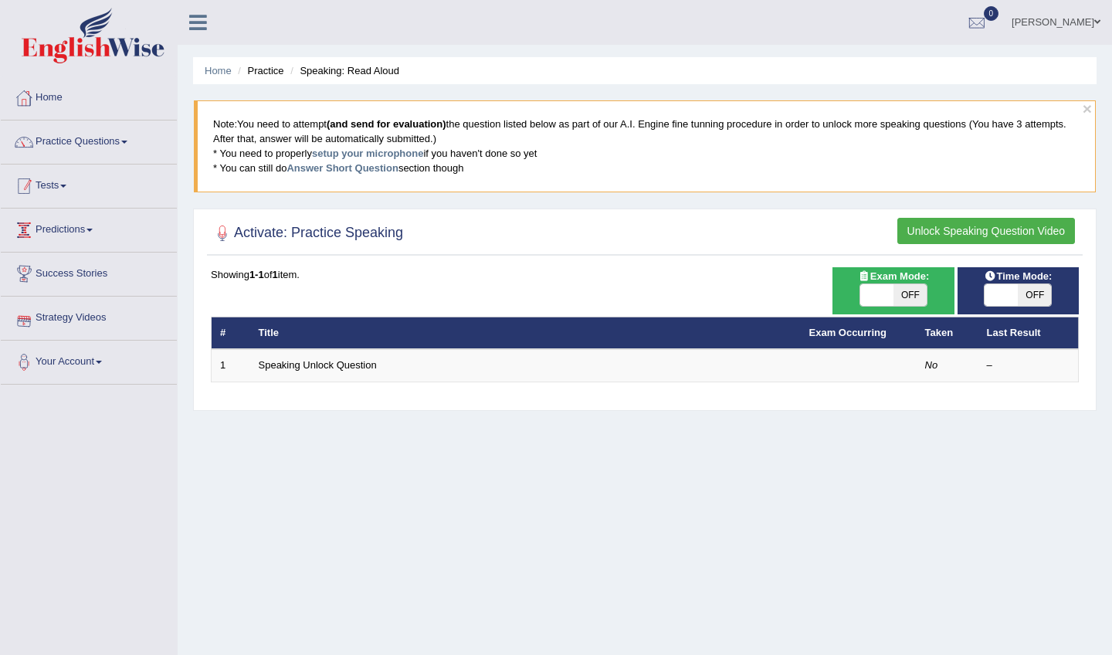
click at [91, 193] on link "Tests" at bounding box center [89, 183] width 176 height 39
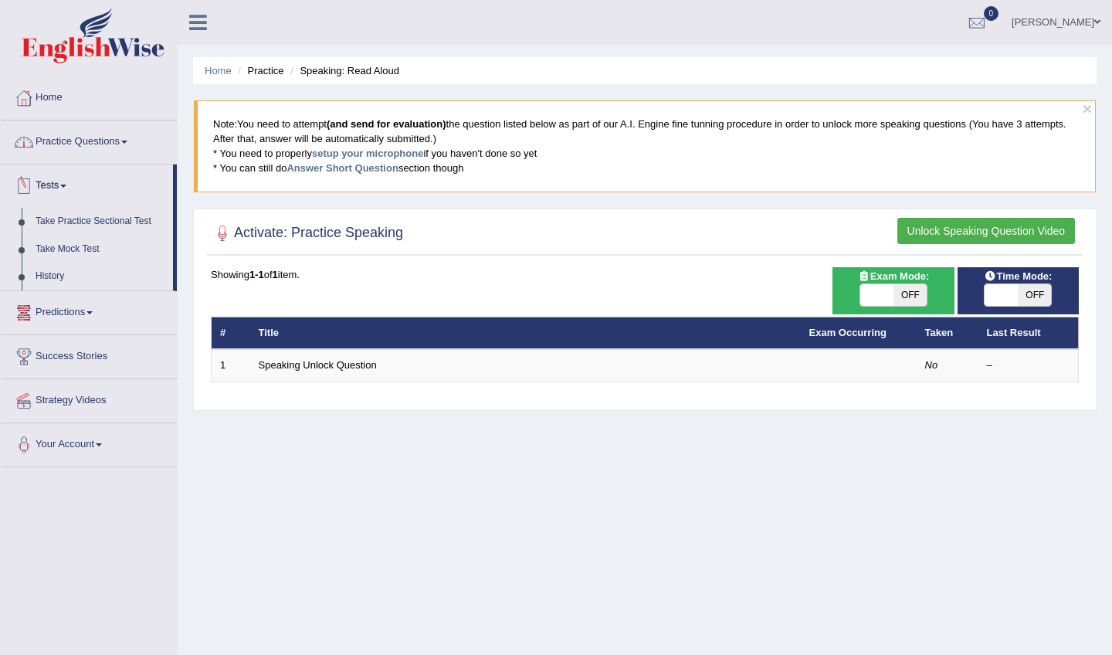
click at [100, 157] on link "Practice Questions" at bounding box center [89, 139] width 176 height 39
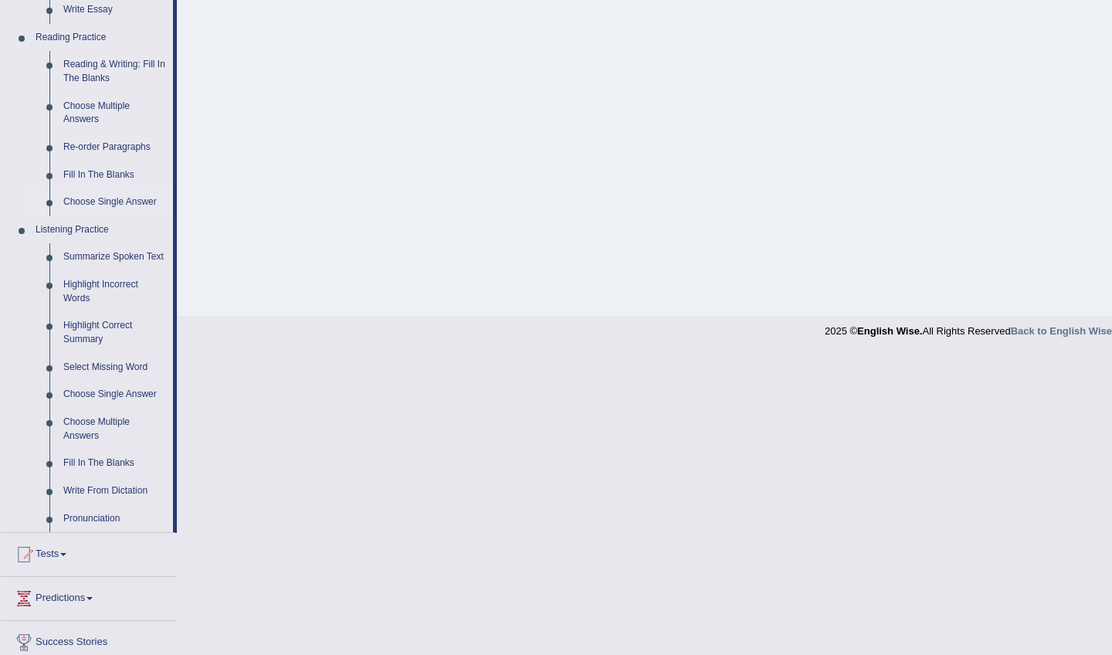
scroll to position [499, 0]
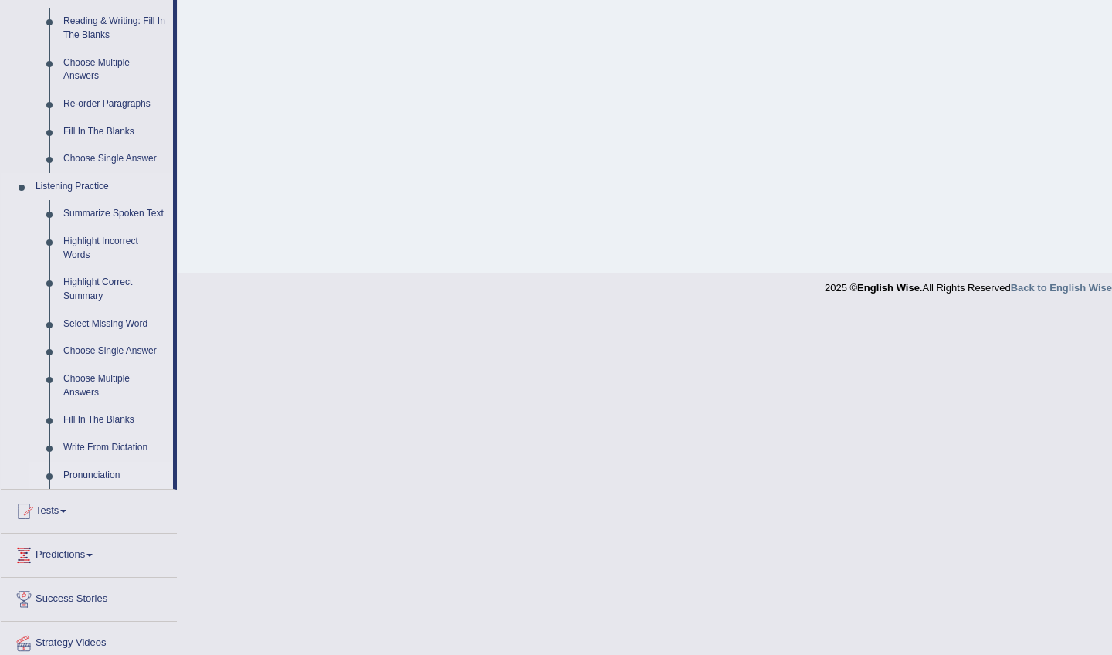
click at [76, 465] on link "Pronunciation" at bounding box center [114, 476] width 117 height 28
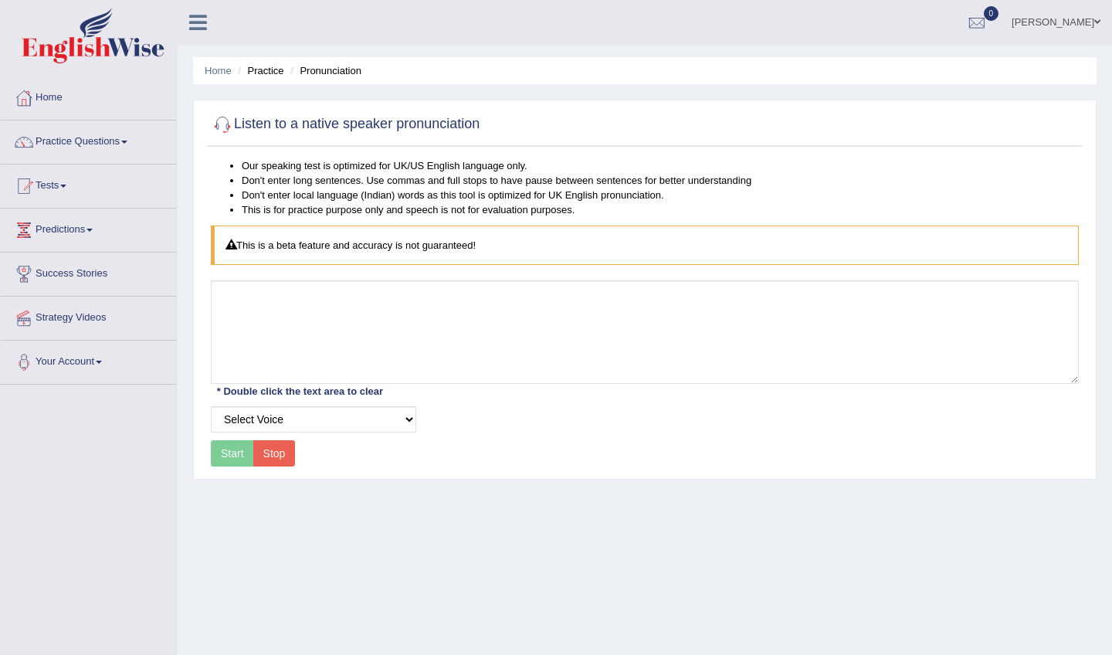
click at [237, 459] on div "Start Stop" at bounding box center [253, 453] width 84 height 26
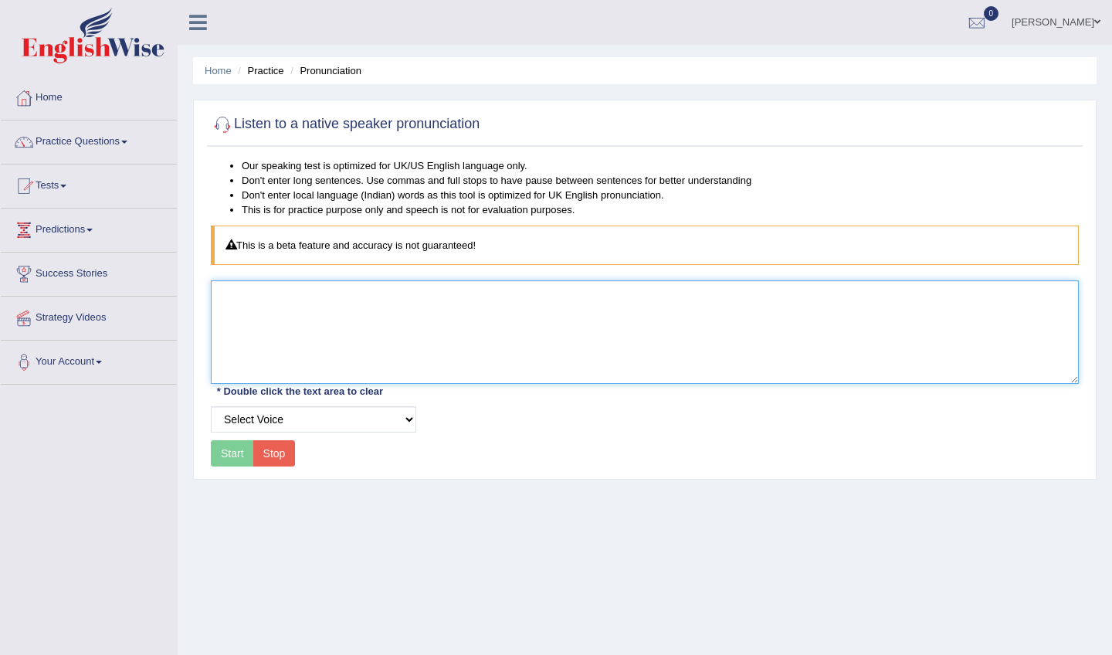
click at [283, 337] on textarea at bounding box center [645, 331] width 868 height 103
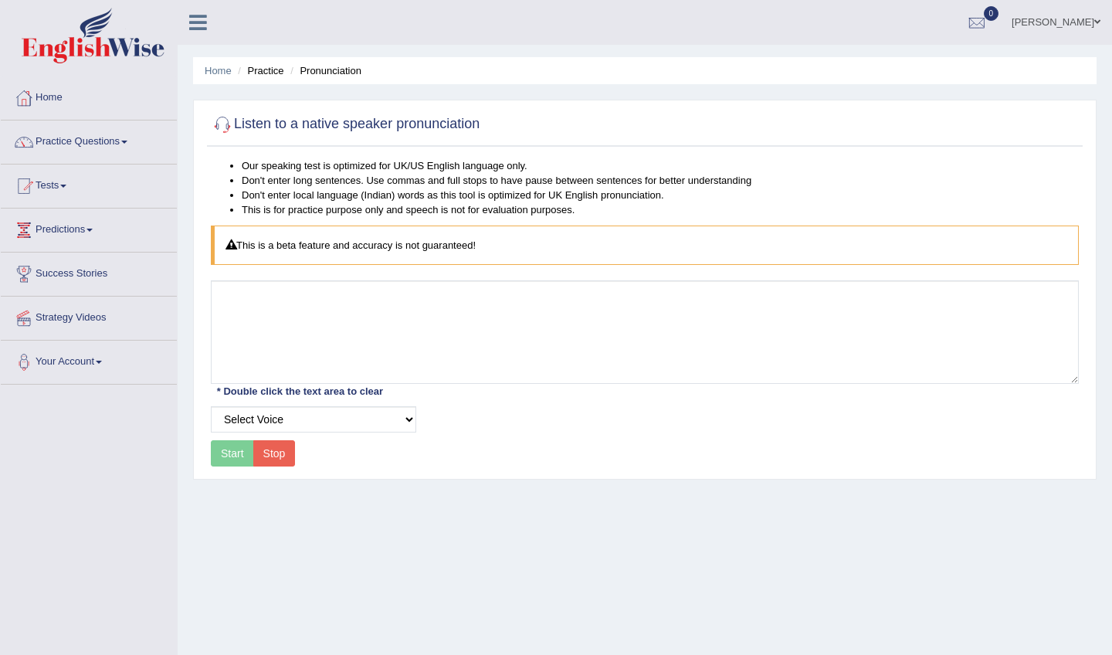
click at [239, 456] on div "Start Stop" at bounding box center [253, 453] width 84 height 26
click at [261, 456] on button "Stop" at bounding box center [274, 453] width 42 height 26
click at [87, 151] on link "Practice Questions" at bounding box center [89, 139] width 176 height 39
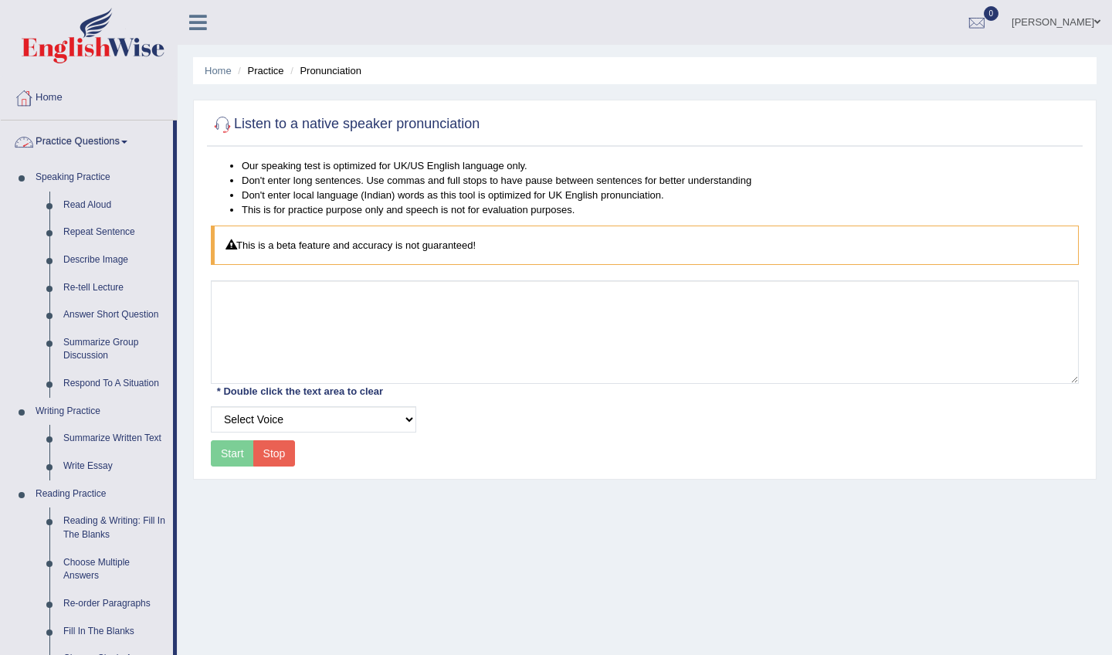
click at [87, 154] on link "Practice Questions" at bounding box center [87, 139] width 172 height 39
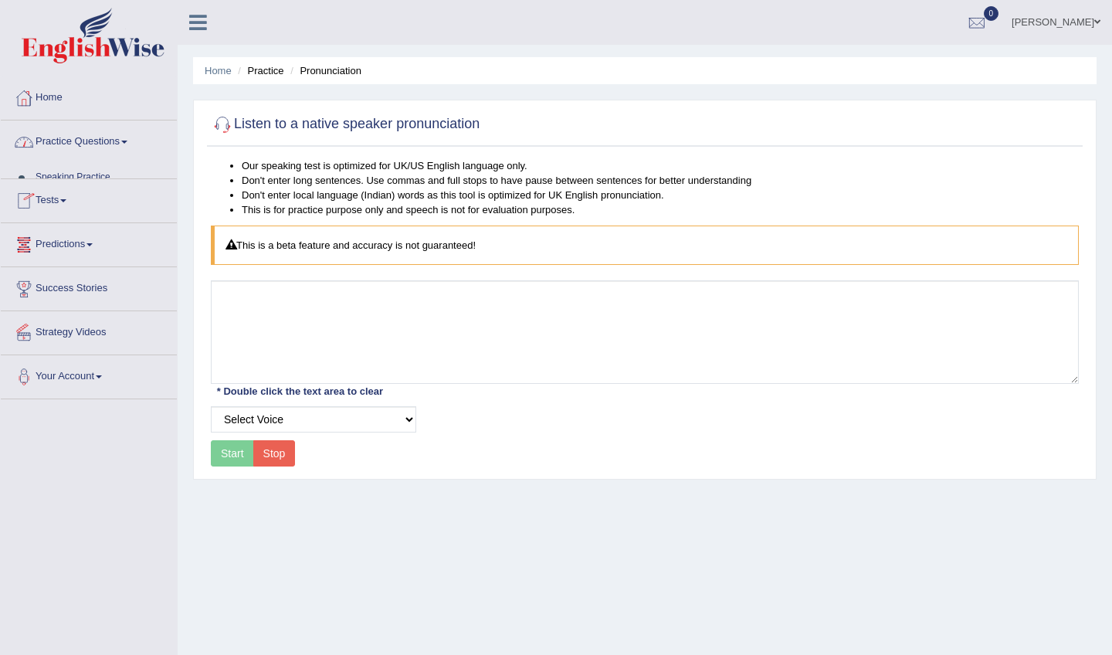
click at [87, 154] on link "Practice Questions" at bounding box center [89, 139] width 176 height 39
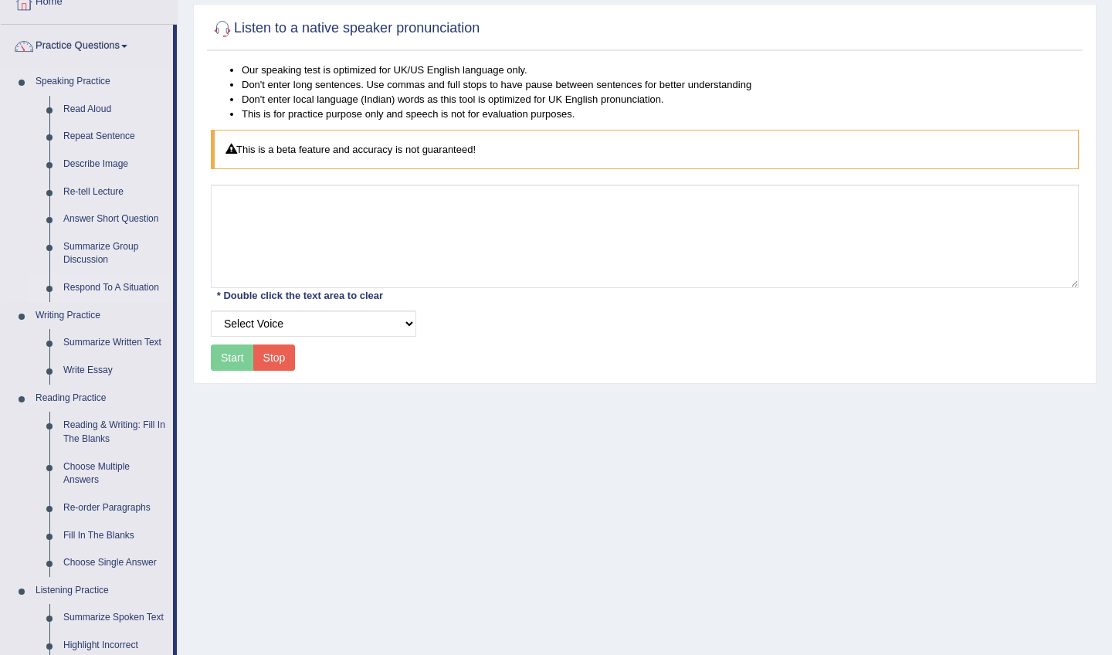
scroll to position [88, 0]
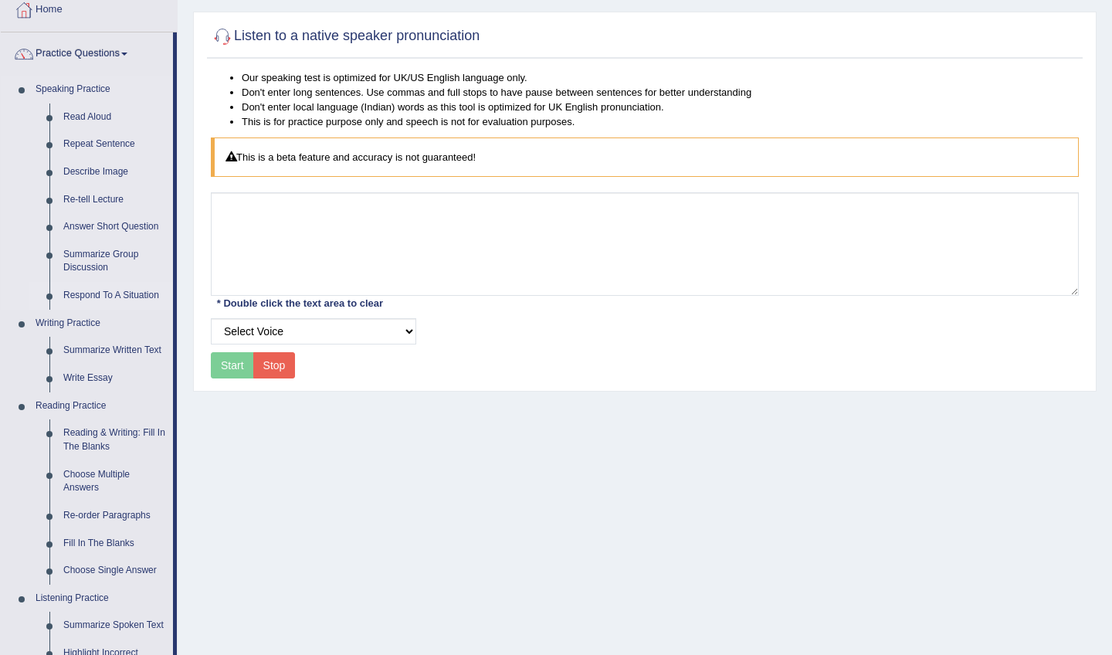
click at [86, 299] on link "Respond To A Situation" at bounding box center [114, 296] width 117 height 28
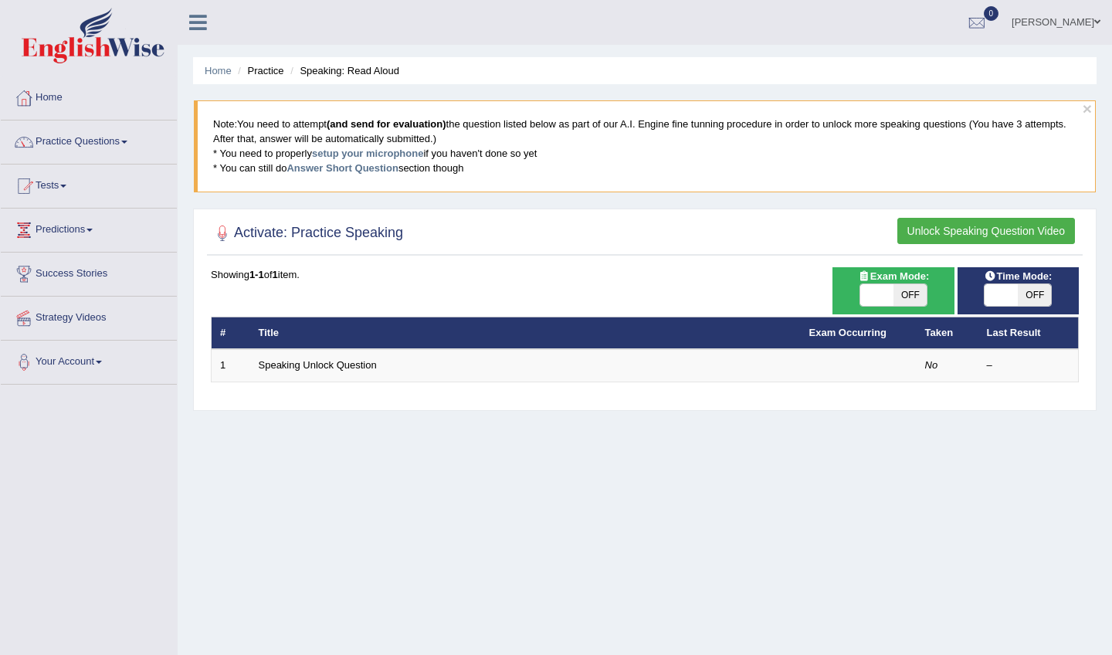
click at [933, 237] on button "Unlock Speaking Question Video" at bounding box center [986, 231] width 178 height 26
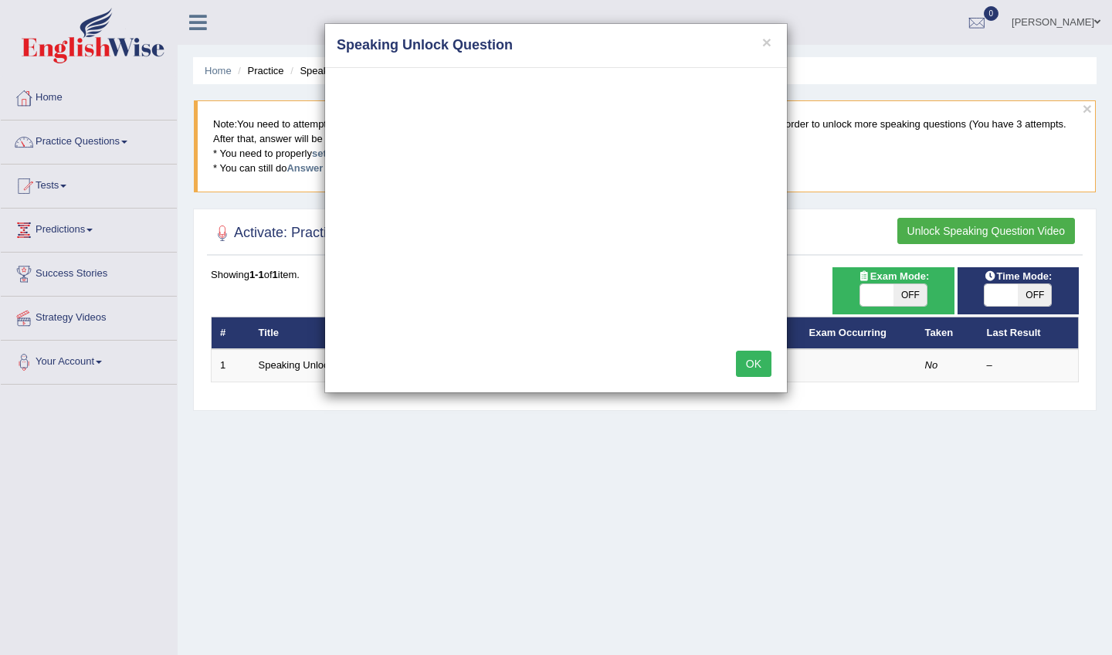
click at [748, 360] on button "OK" at bounding box center [754, 363] width 36 height 26
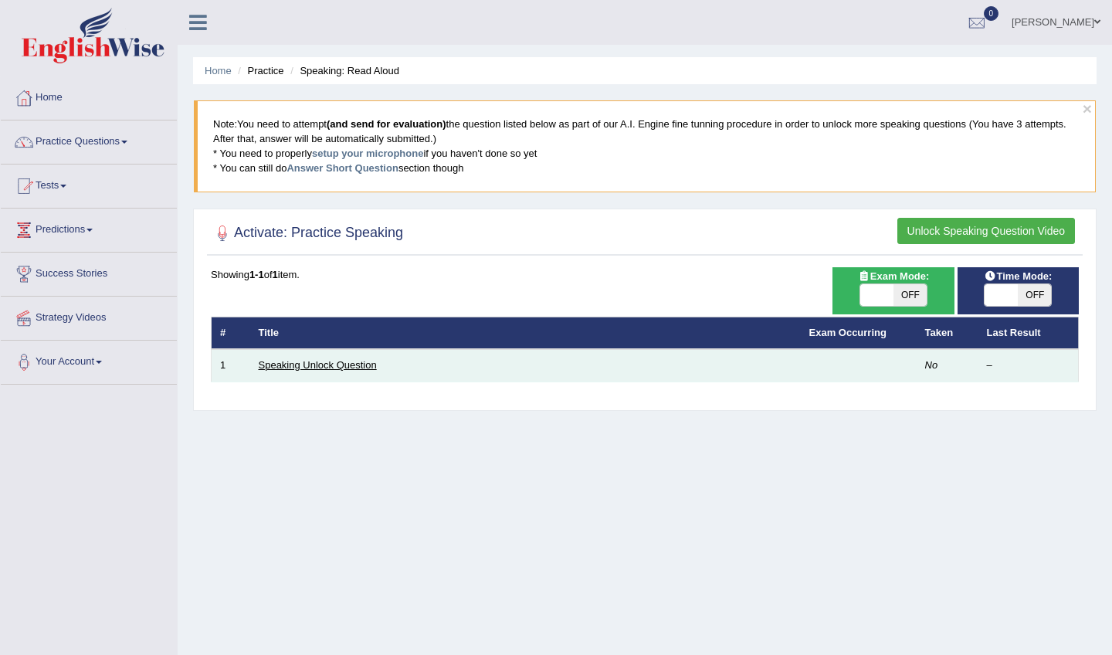
click at [338, 361] on link "Speaking Unlock Question" at bounding box center [318, 365] width 118 height 12
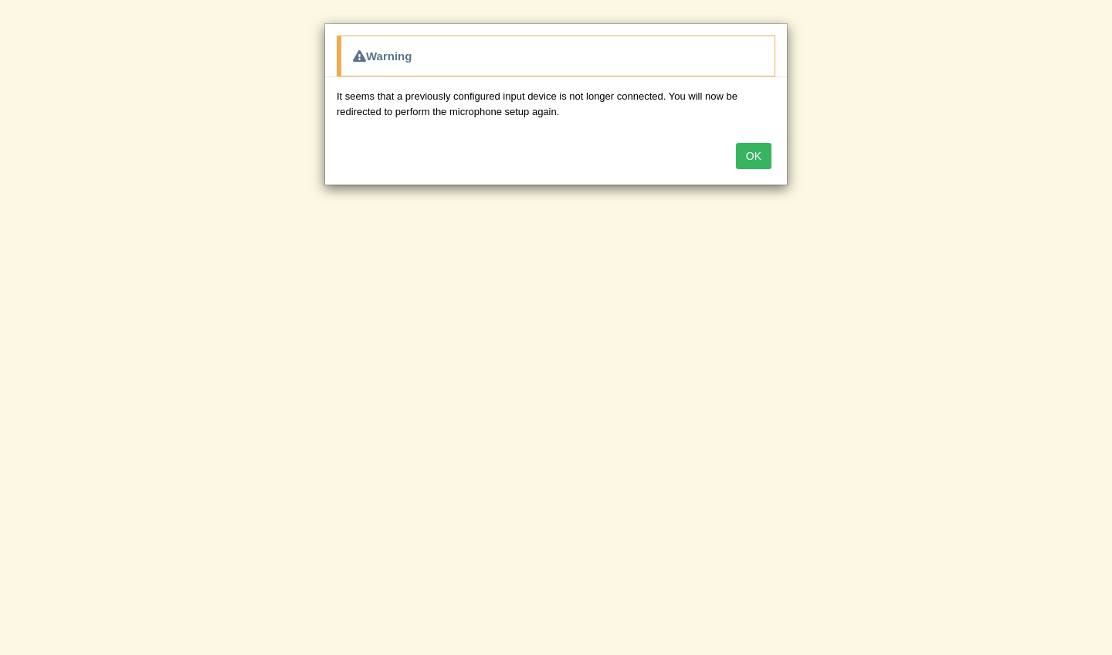
click at [753, 152] on button "OK" at bounding box center [754, 156] width 36 height 26
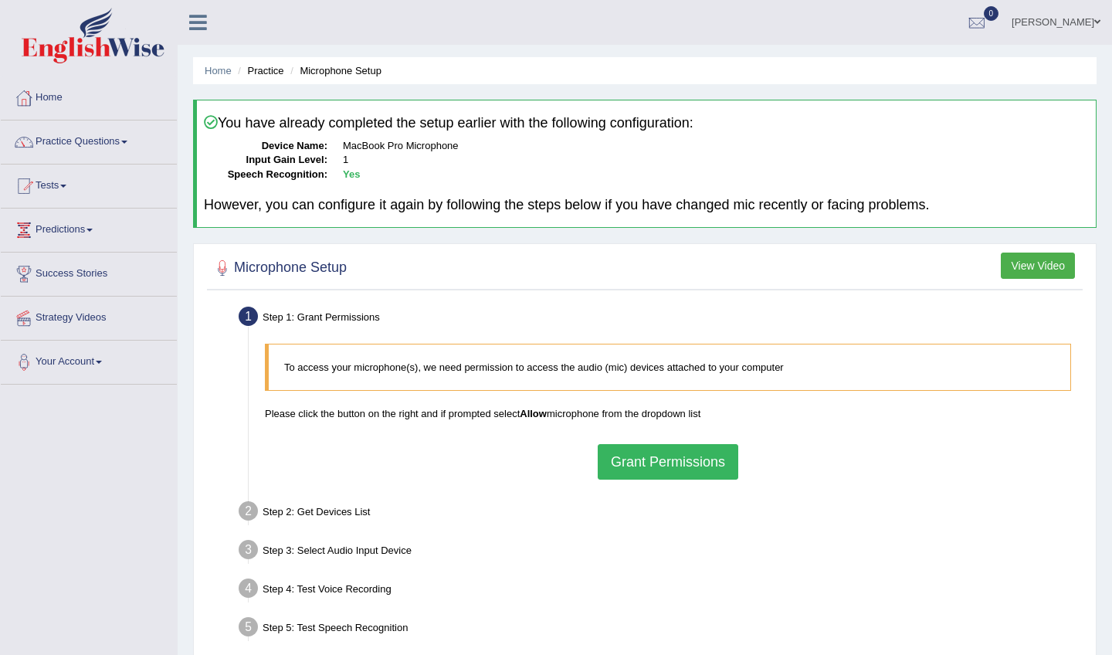
click at [642, 454] on button "Grant Permissions" at bounding box center [667, 462] width 140 height 36
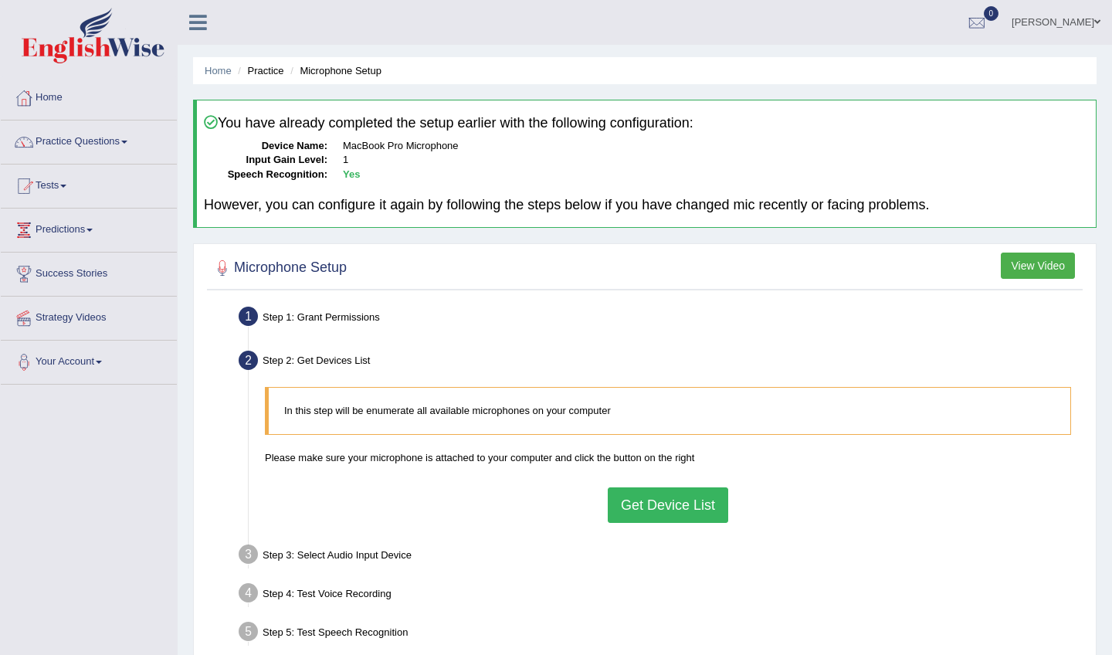
click at [645, 506] on button "Get Device List" at bounding box center [668, 505] width 120 height 36
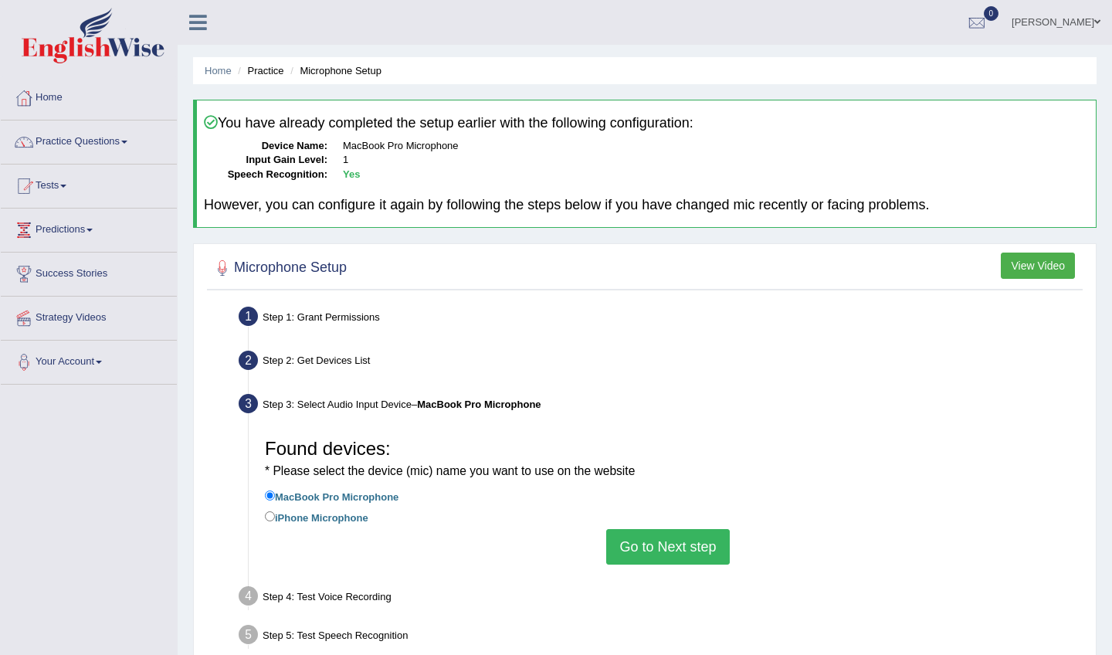
click at [637, 538] on button "Go to Next step" at bounding box center [667, 547] width 123 height 36
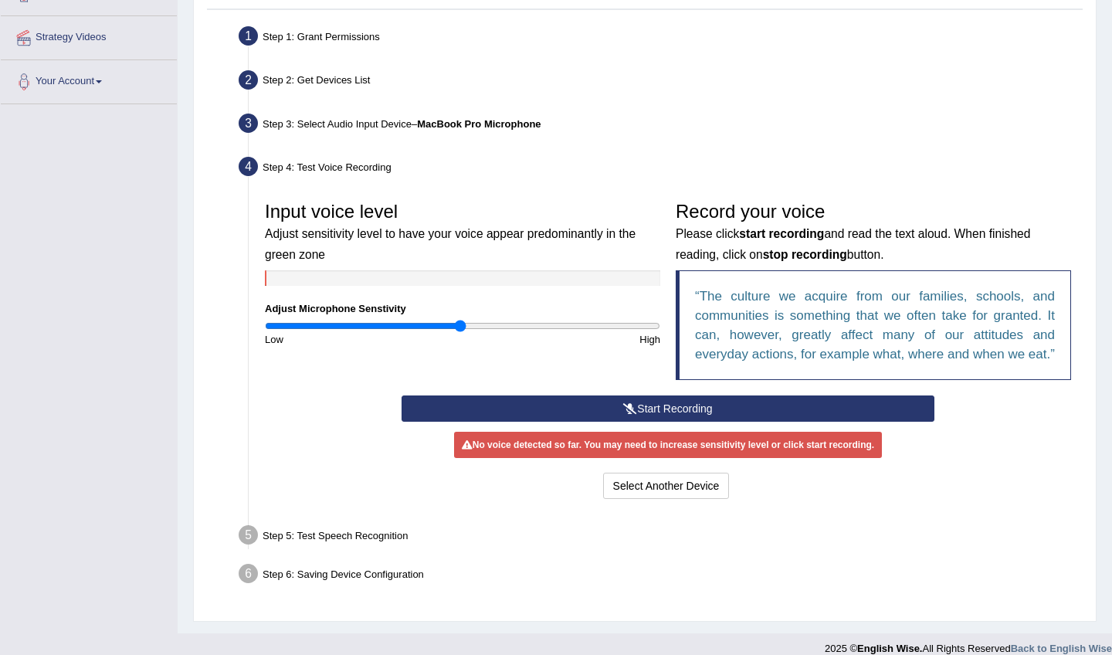
scroll to position [279, 0]
click at [639, 421] on button "Start Recording" at bounding box center [667, 409] width 532 height 26
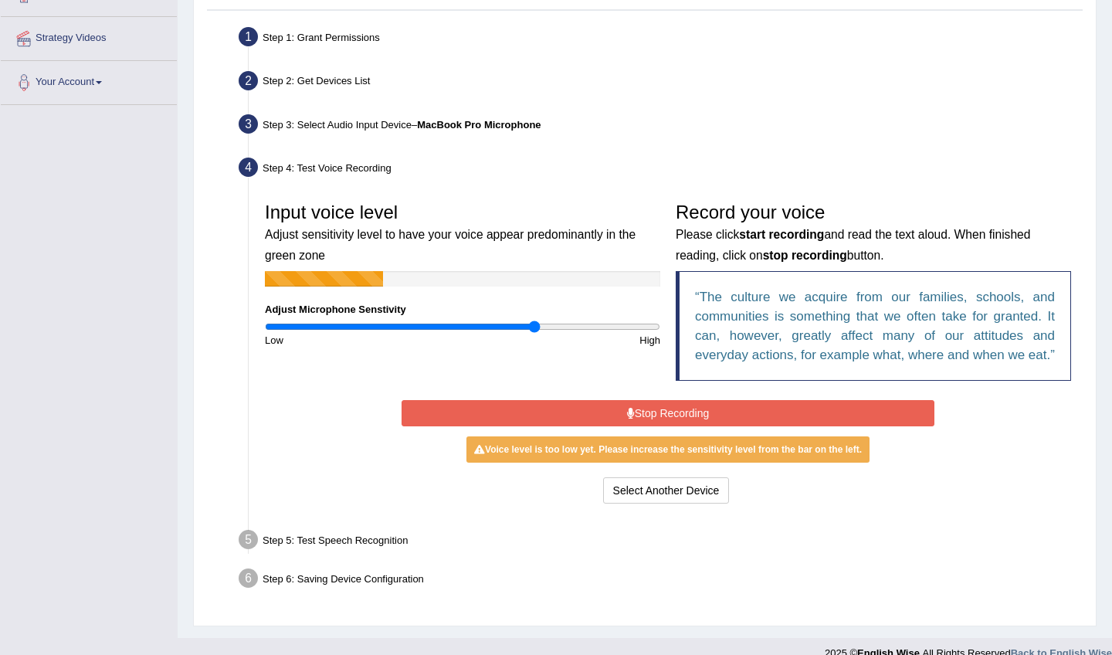
drag, startPoint x: 474, startPoint y: 327, endPoint x: 534, endPoint y: 327, distance: 60.2
type input "1.38"
click at [534, 327] on input "range" at bounding box center [462, 326] width 395 height 12
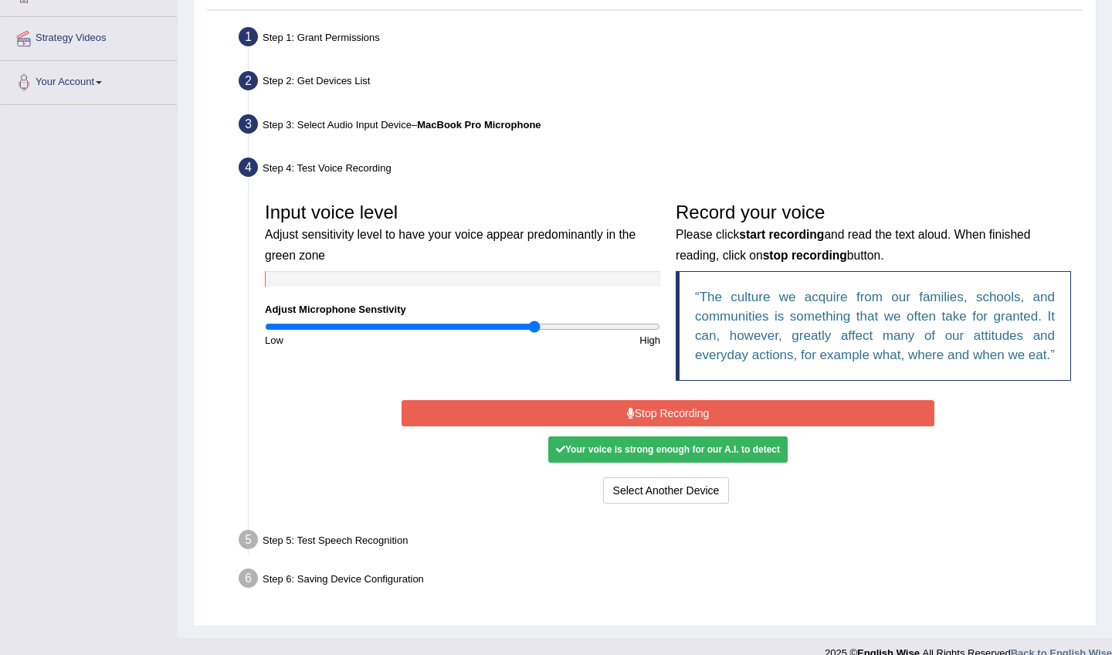
click at [655, 425] on button "Stop Recording" at bounding box center [667, 413] width 532 height 26
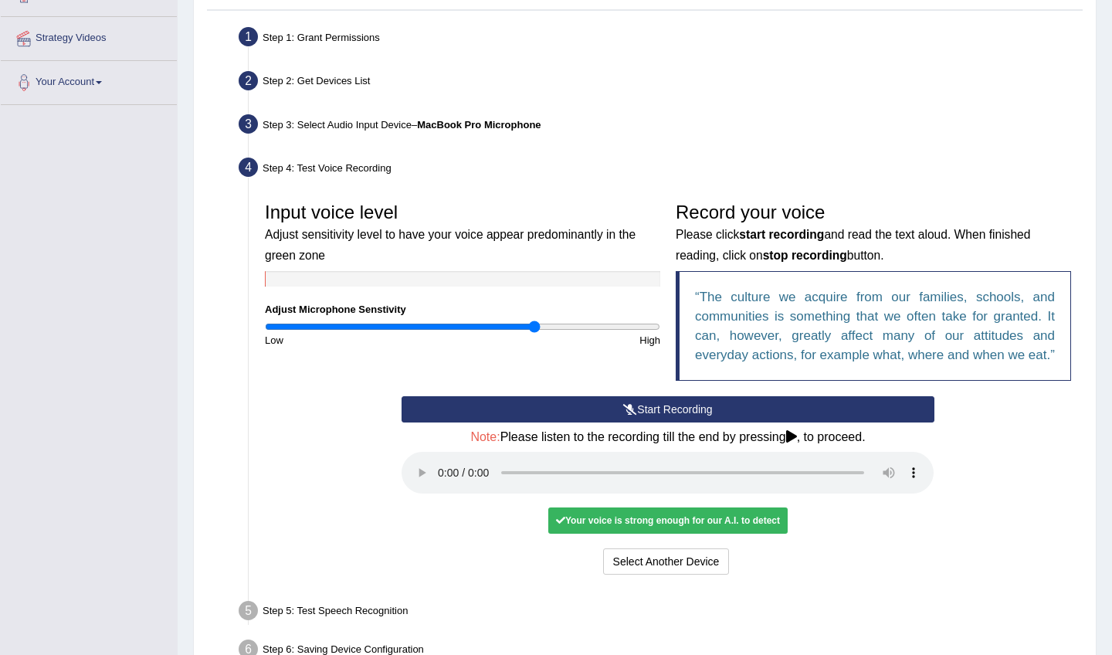
drag, startPoint x: 770, startPoint y: 475, endPoint x: 807, endPoint y: 476, distance: 37.1
click at [807, 476] on audio at bounding box center [667, 473] width 532 height 42
click at [442, 476] on audio at bounding box center [667, 473] width 532 height 42
click at [746, 565] on button "Voice is ok. Go to Next step" at bounding box center [732, 561] width 153 height 26
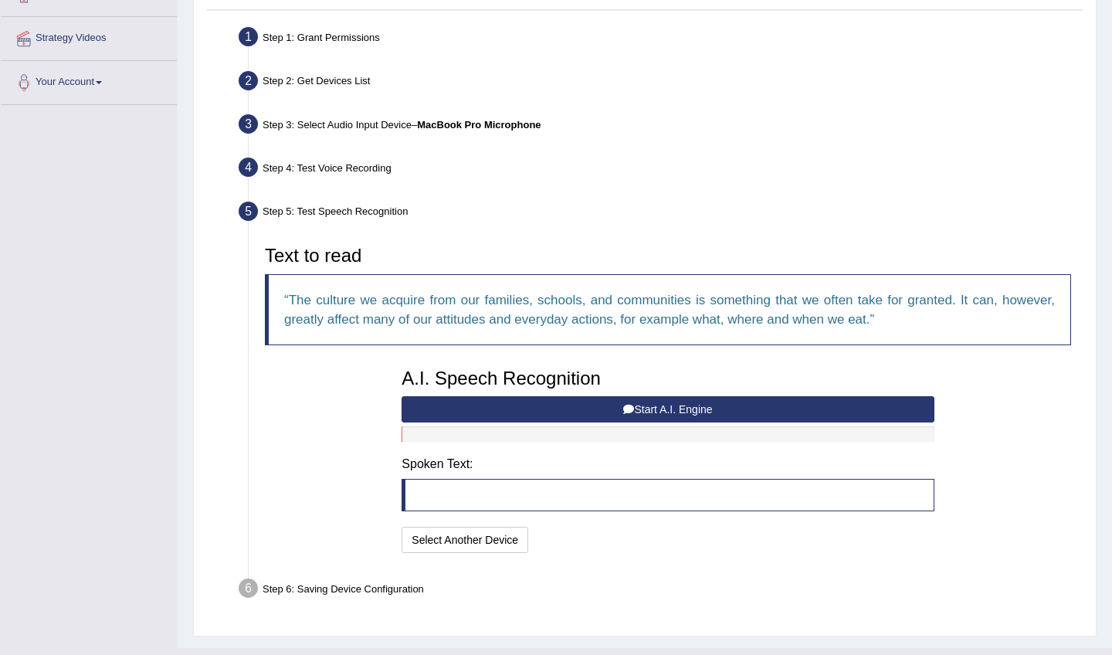
click at [567, 402] on button "Start A.I. Engine" at bounding box center [667, 409] width 532 height 26
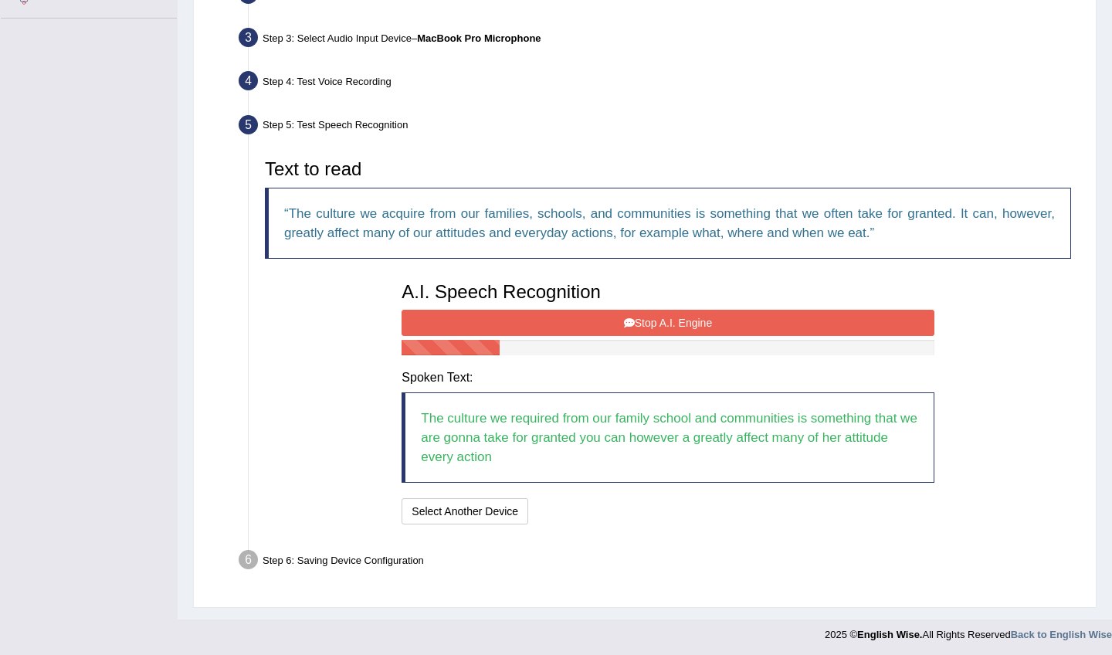
scroll to position [365, 0]
click at [635, 322] on button "Stop A.I. Engine" at bounding box center [667, 323] width 532 height 26
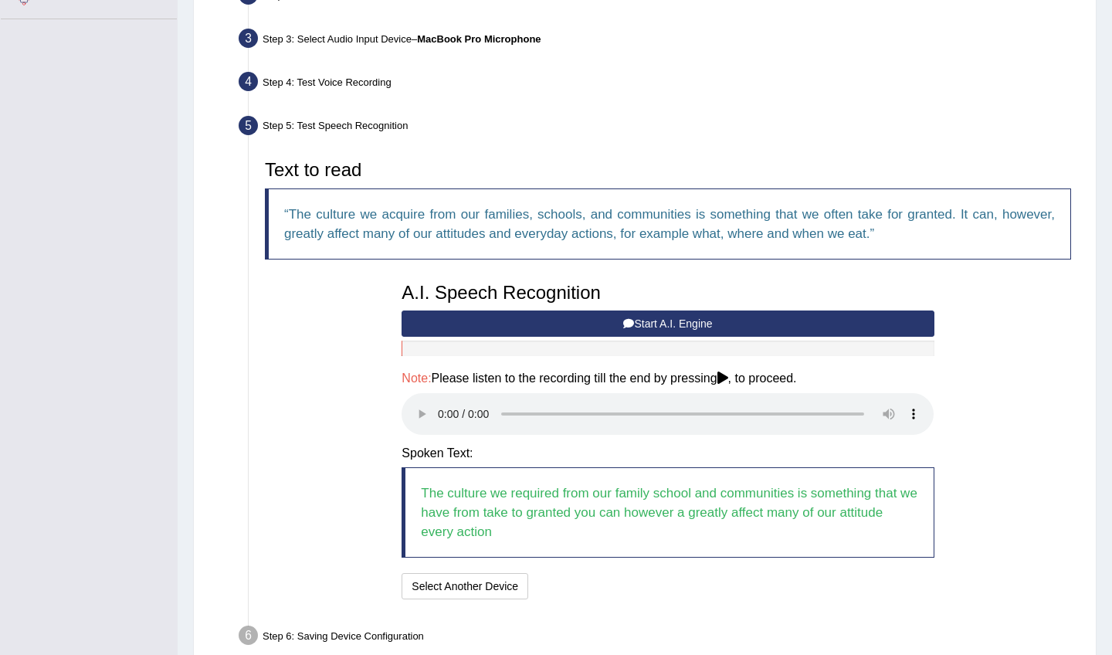
click at [799, 396] on audio at bounding box center [667, 414] width 532 height 42
click at [441, 403] on audio at bounding box center [667, 414] width 532 height 42
click at [628, 573] on button "Speech is ok. Go to Last step" at bounding box center [615, 586] width 161 height 26
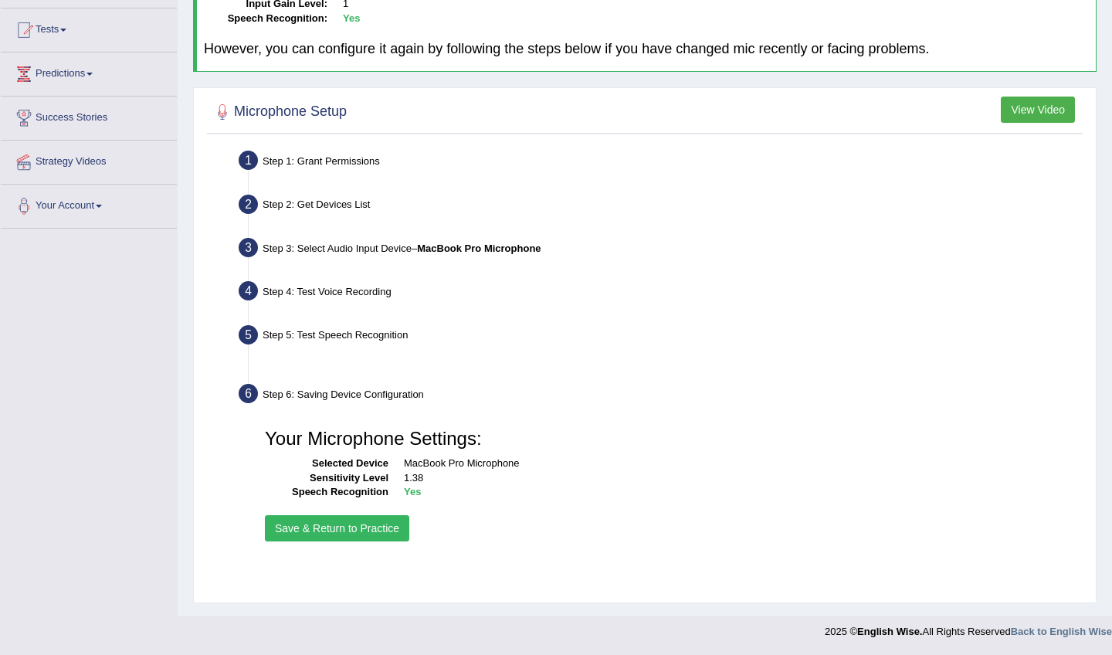
scroll to position [156, 0]
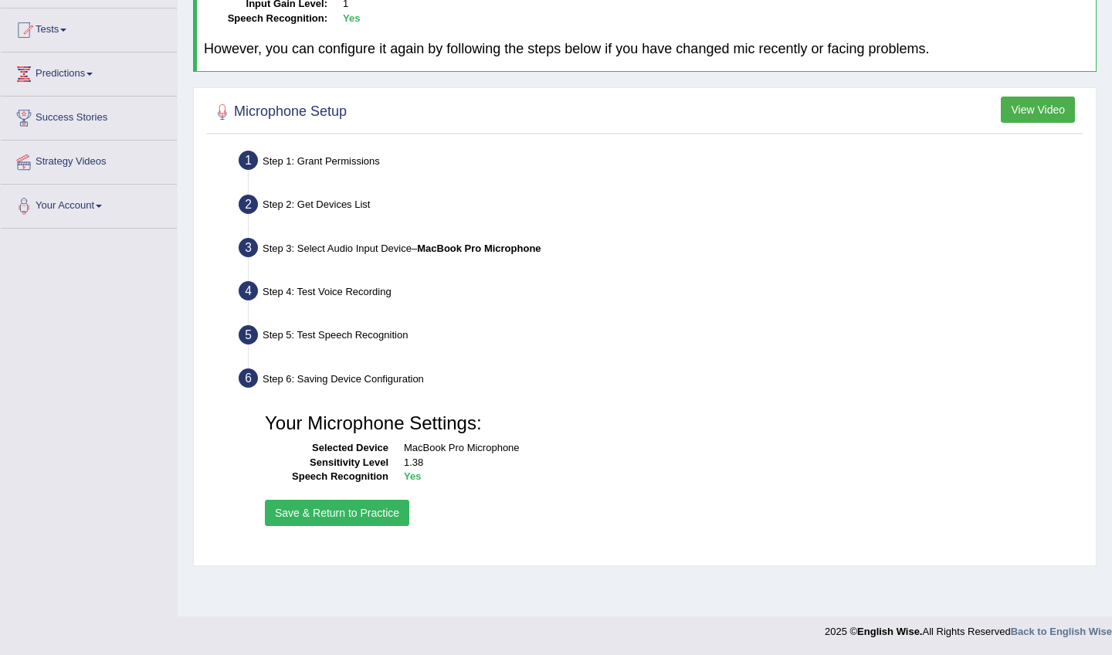
click at [363, 499] on button "Save & Return to Practice" at bounding box center [337, 512] width 144 height 26
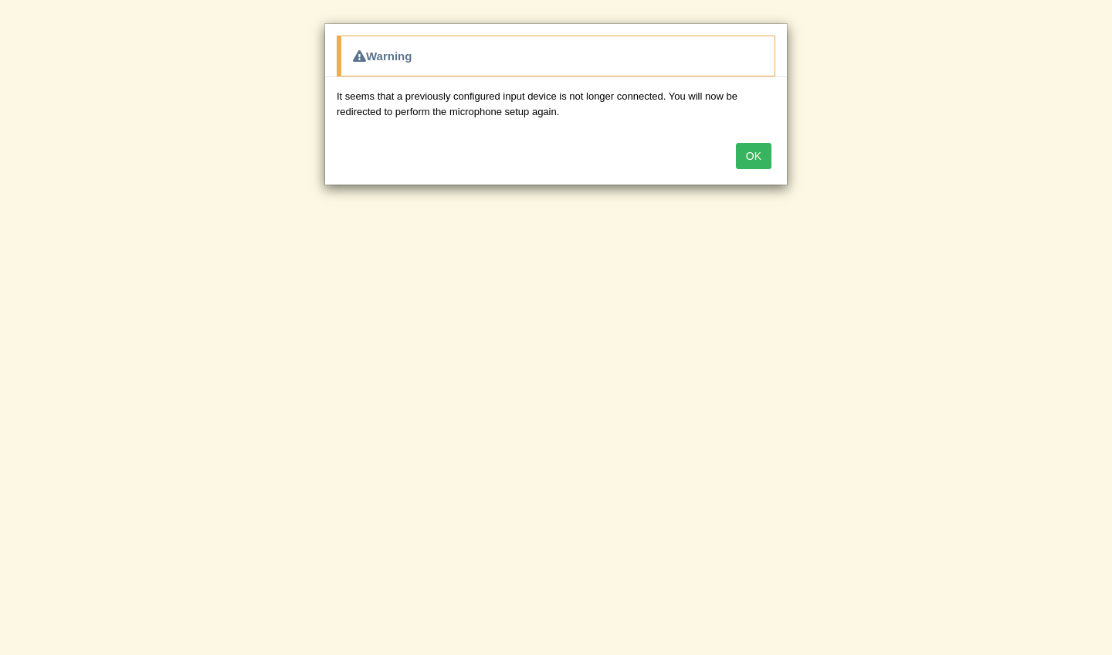
click at [753, 164] on button "OK" at bounding box center [754, 156] width 36 height 26
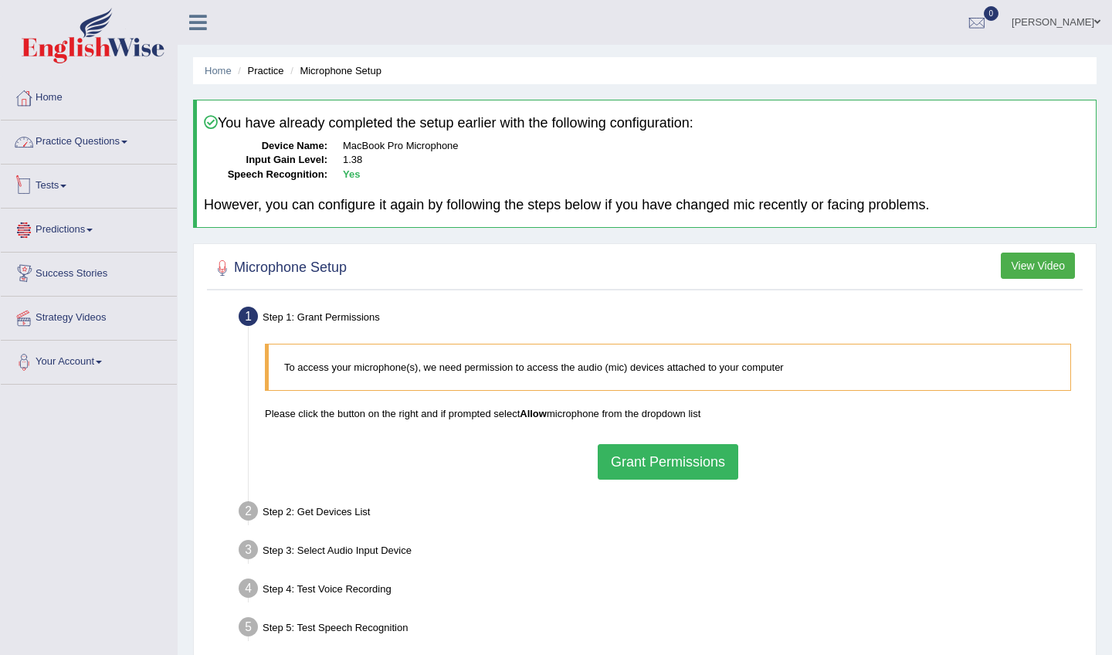
click at [82, 154] on link "Practice Questions" at bounding box center [89, 139] width 176 height 39
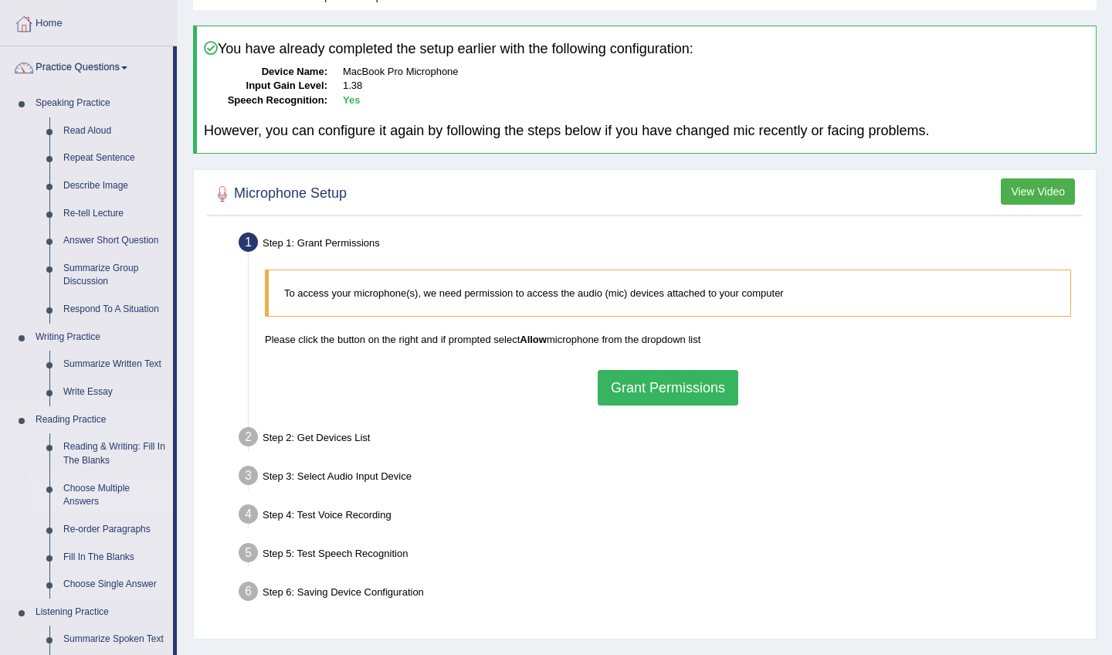
scroll to position [76, 0]
click at [645, 376] on button "Grant Permissions" at bounding box center [667, 386] width 140 height 36
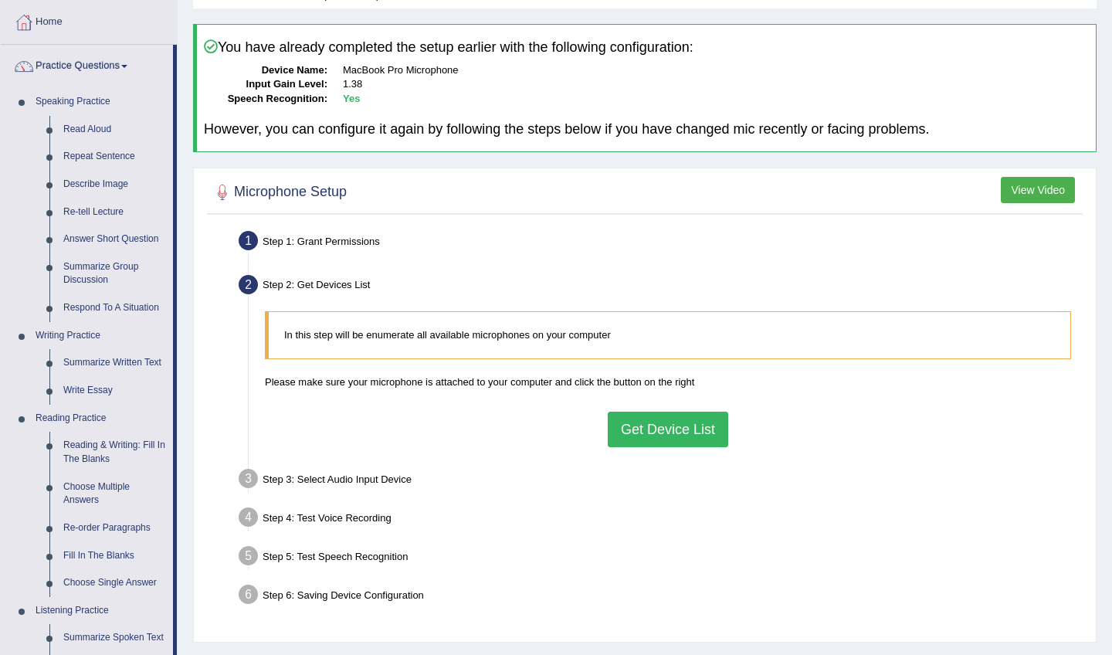
click at [662, 434] on button "Get Device List" at bounding box center [668, 429] width 120 height 36
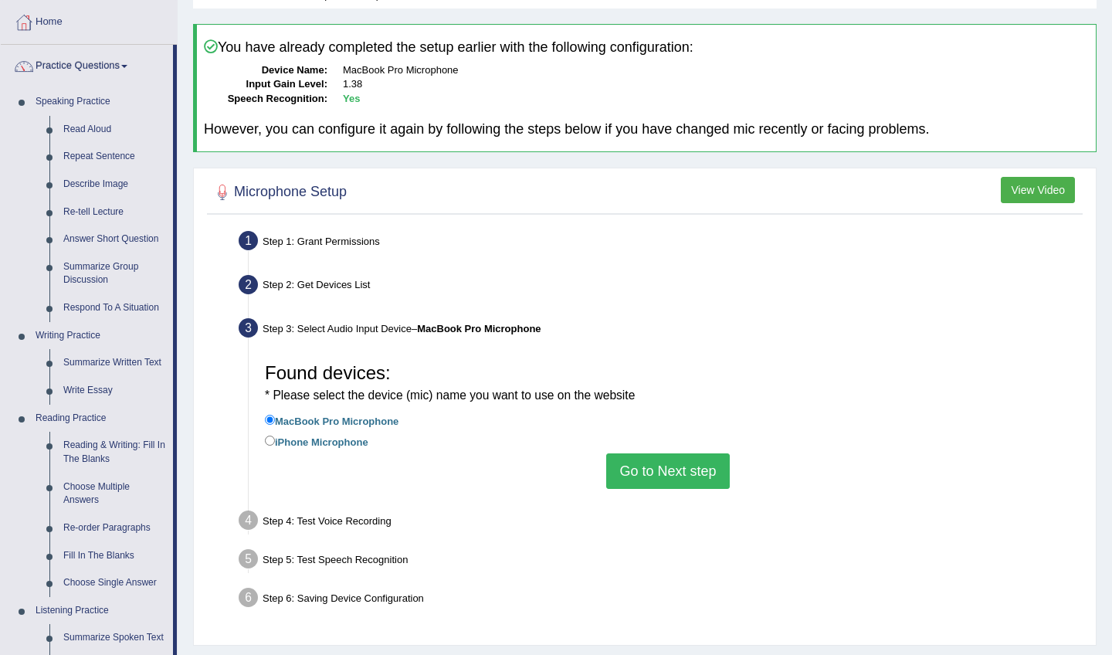
click at [654, 464] on button "Go to Next step" at bounding box center [667, 471] width 123 height 36
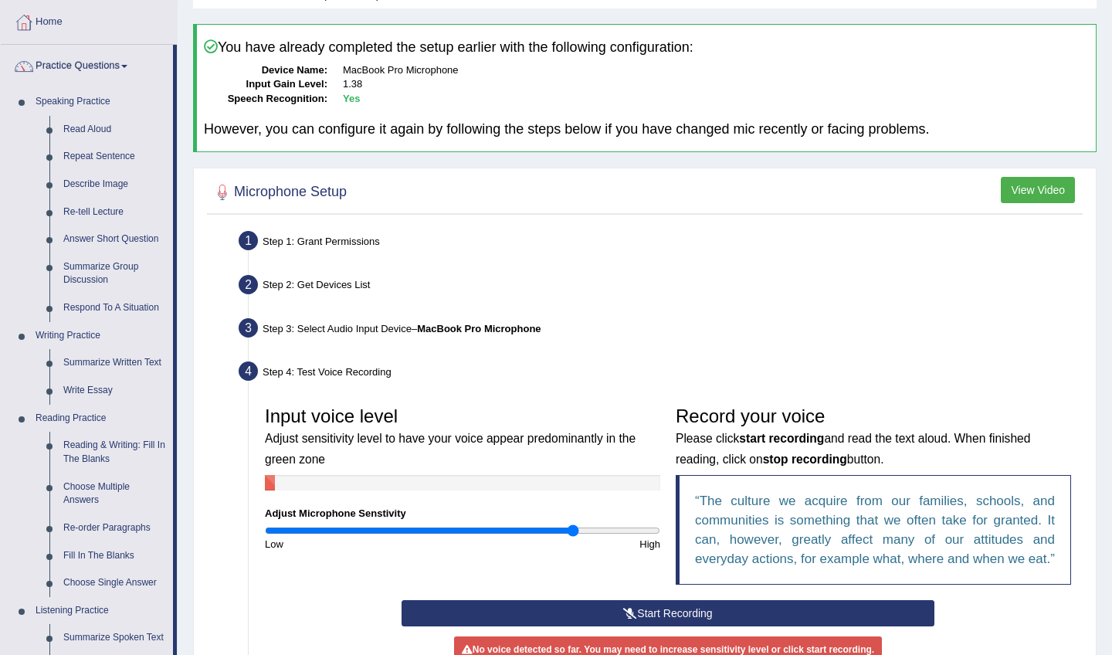
drag, startPoint x: 540, startPoint y: 528, endPoint x: 570, endPoint y: 524, distance: 31.1
type input "1.58"
click at [570, 524] on input "range" at bounding box center [462, 530] width 395 height 12
click at [609, 626] on button "Start Recording" at bounding box center [667, 613] width 532 height 26
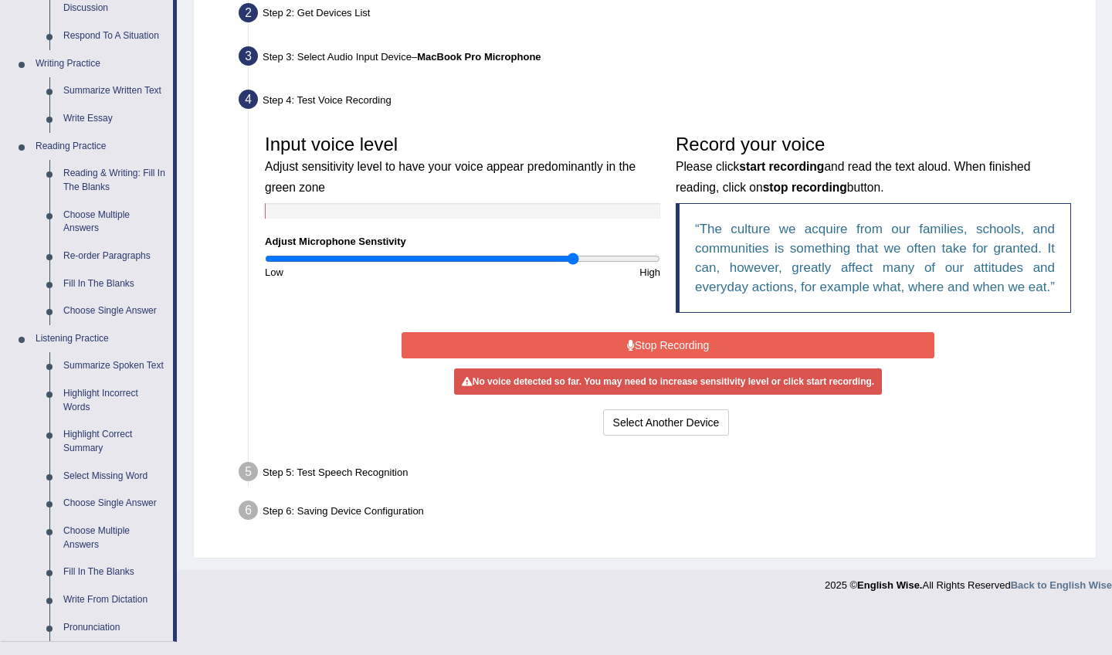
scroll to position [350, 0]
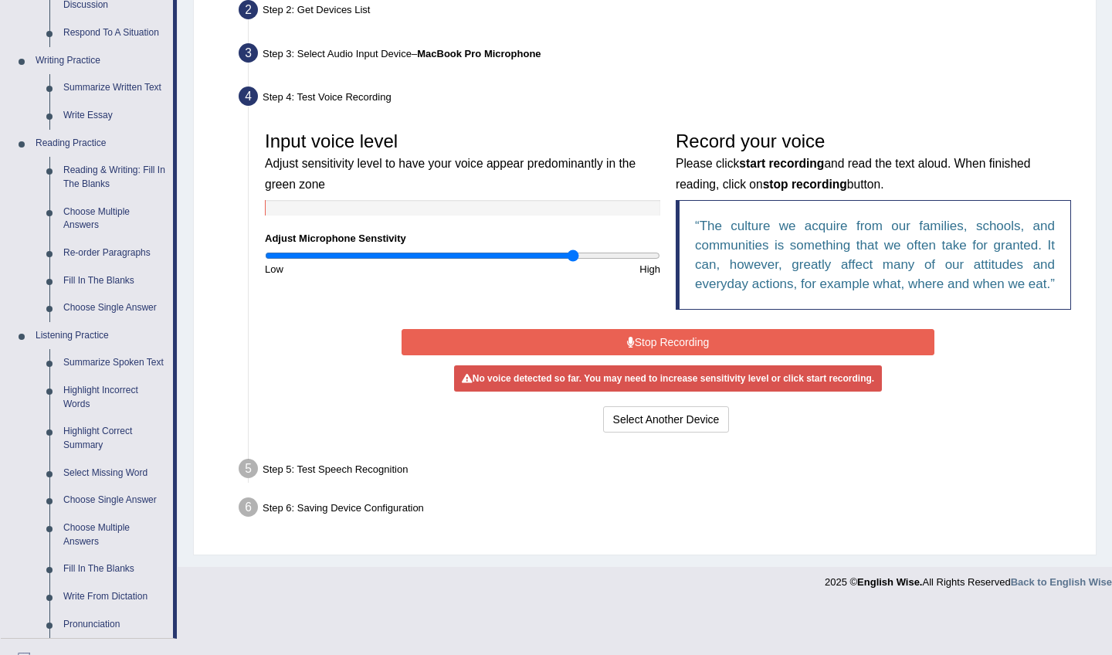
click at [684, 355] on button "Stop Recording" at bounding box center [667, 342] width 532 height 26
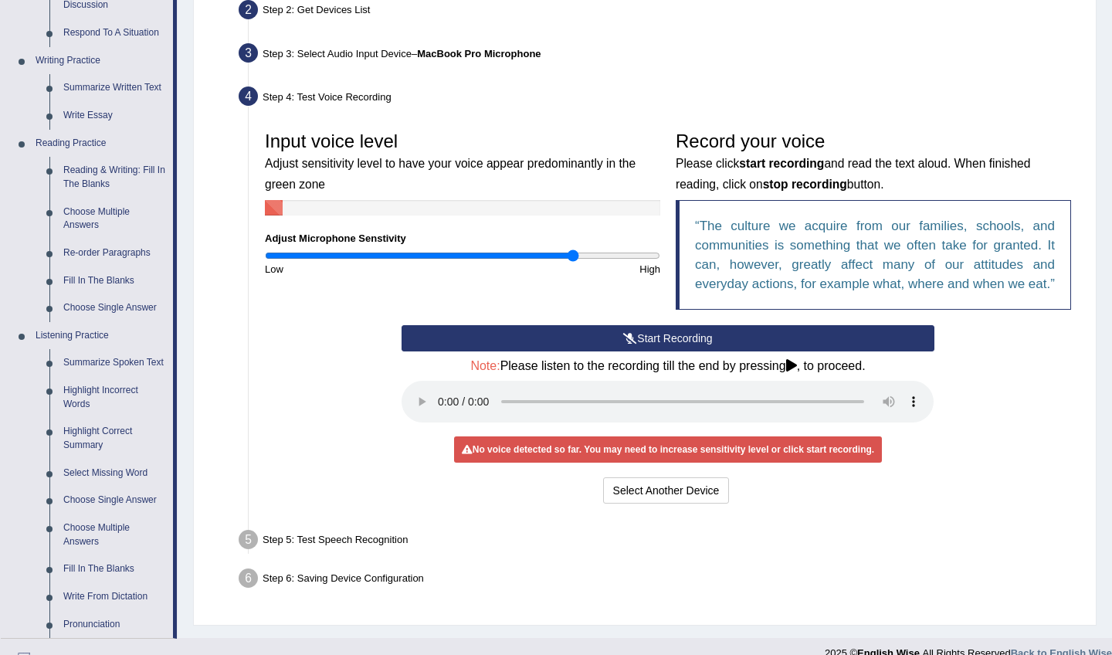
drag, startPoint x: 700, startPoint y: 411, endPoint x: 807, endPoint y: 405, distance: 106.7
click at [807, 405] on audio at bounding box center [667, 402] width 532 height 42
click at [443, 408] on audio at bounding box center [667, 402] width 532 height 42
click at [654, 351] on button "Start Recording" at bounding box center [667, 338] width 532 height 26
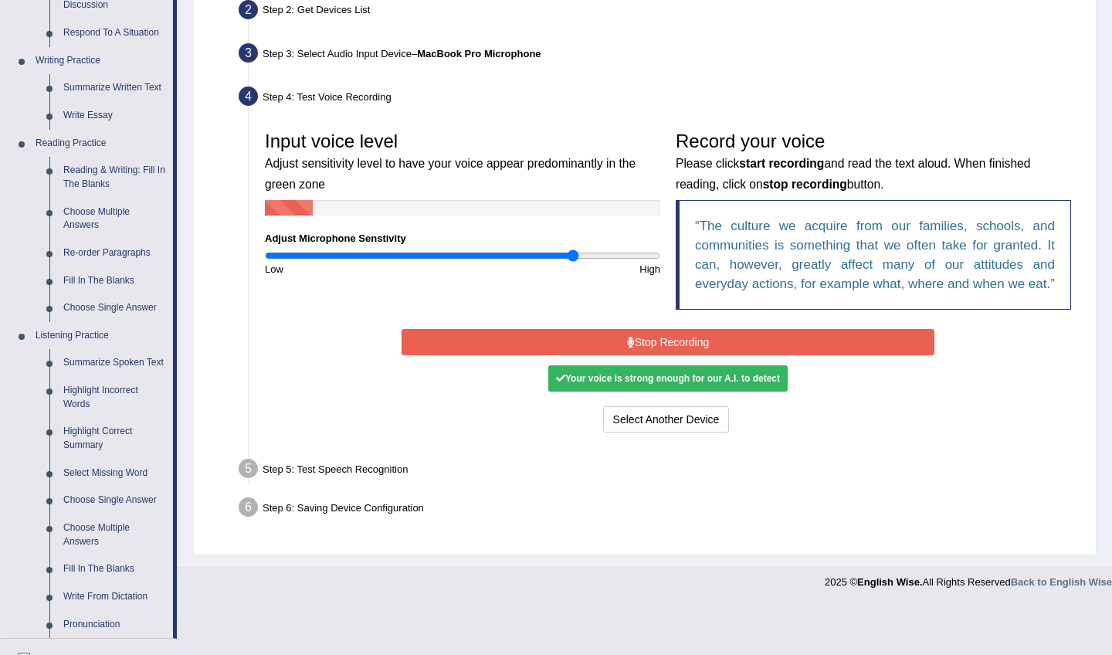
click at [650, 354] on button "Stop Recording" at bounding box center [667, 342] width 532 height 26
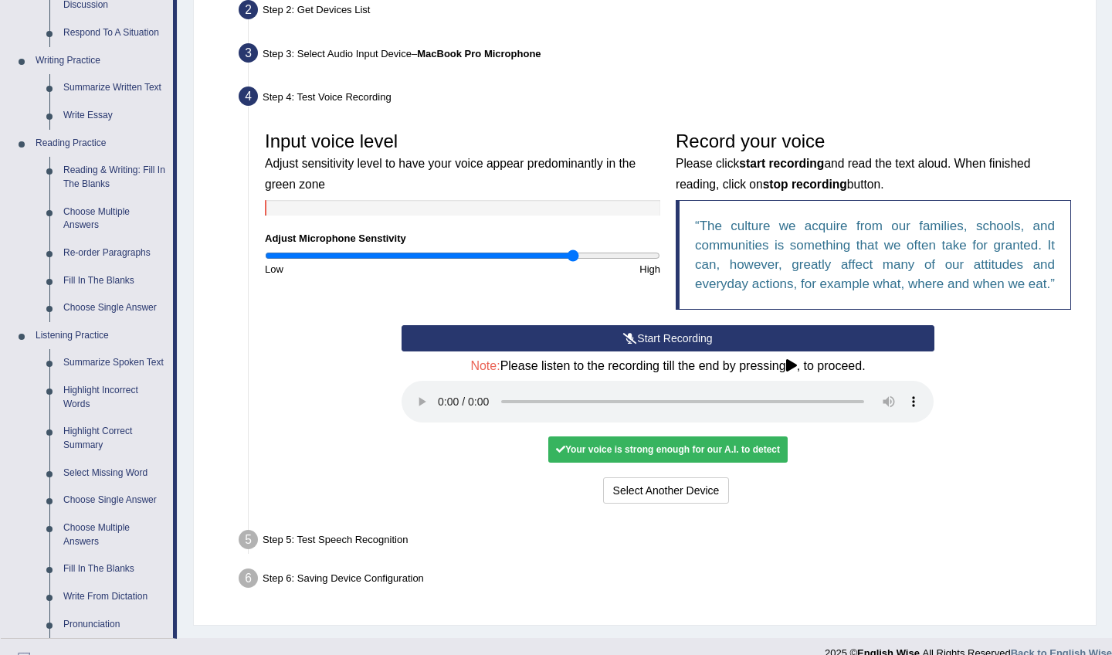
click at [445, 410] on audio at bounding box center [667, 402] width 532 height 42
click at [465, 408] on audio at bounding box center [667, 402] width 532 height 42
click at [714, 495] on button "Voice is ok. Go to Next step" at bounding box center [732, 490] width 153 height 26
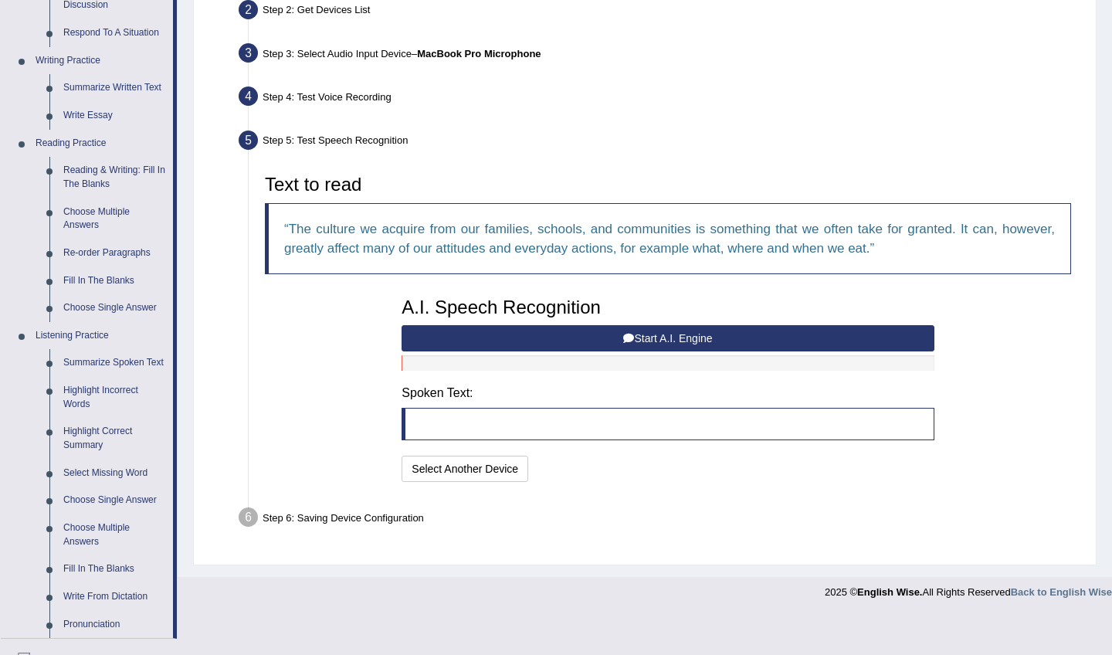
click at [513, 340] on button "Start A.I. Engine" at bounding box center [667, 338] width 532 height 26
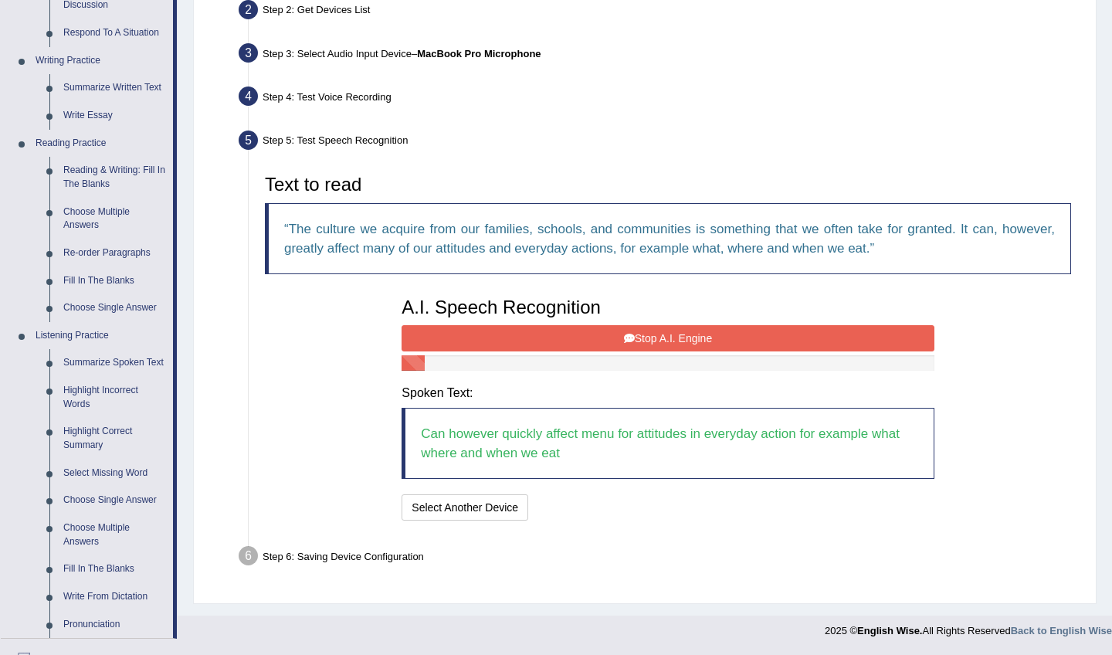
click at [513, 340] on button "Stop A.I. Engine" at bounding box center [667, 338] width 532 height 26
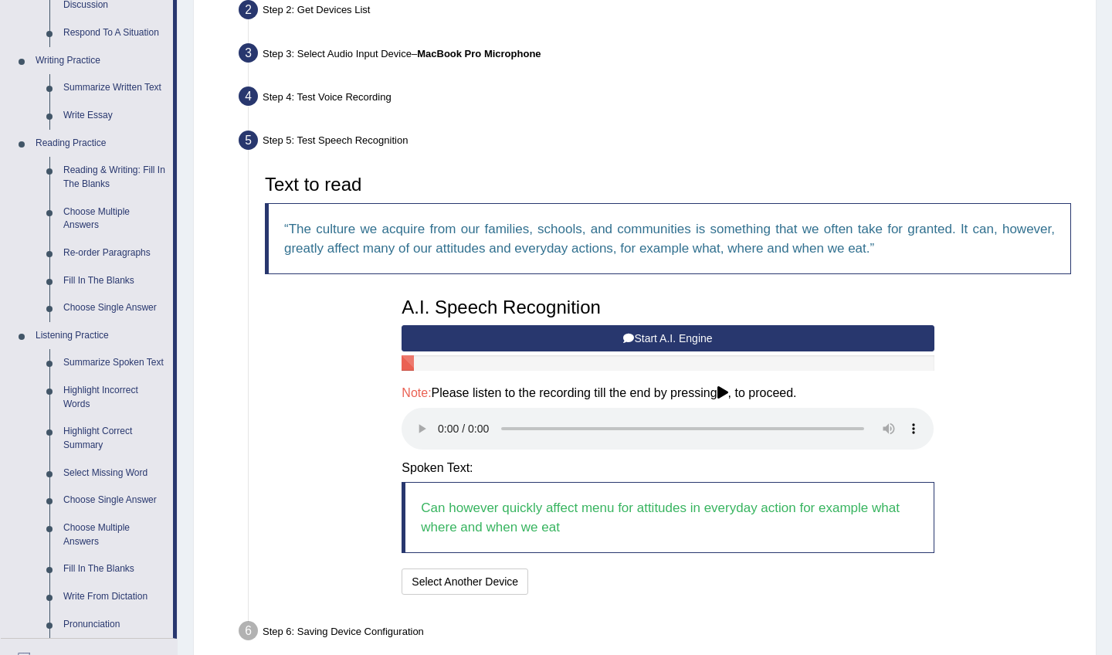
click at [442, 420] on audio at bounding box center [667, 429] width 532 height 42
click at [469, 417] on audio at bounding box center [667, 429] width 532 height 42
click at [702, 408] on audio at bounding box center [667, 429] width 532 height 42
click at [798, 415] on audio at bounding box center [667, 429] width 532 height 42
click at [594, 568] on button "Speech is ok. Go to Last step" at bounding box center [615, 581] width 161 height 26
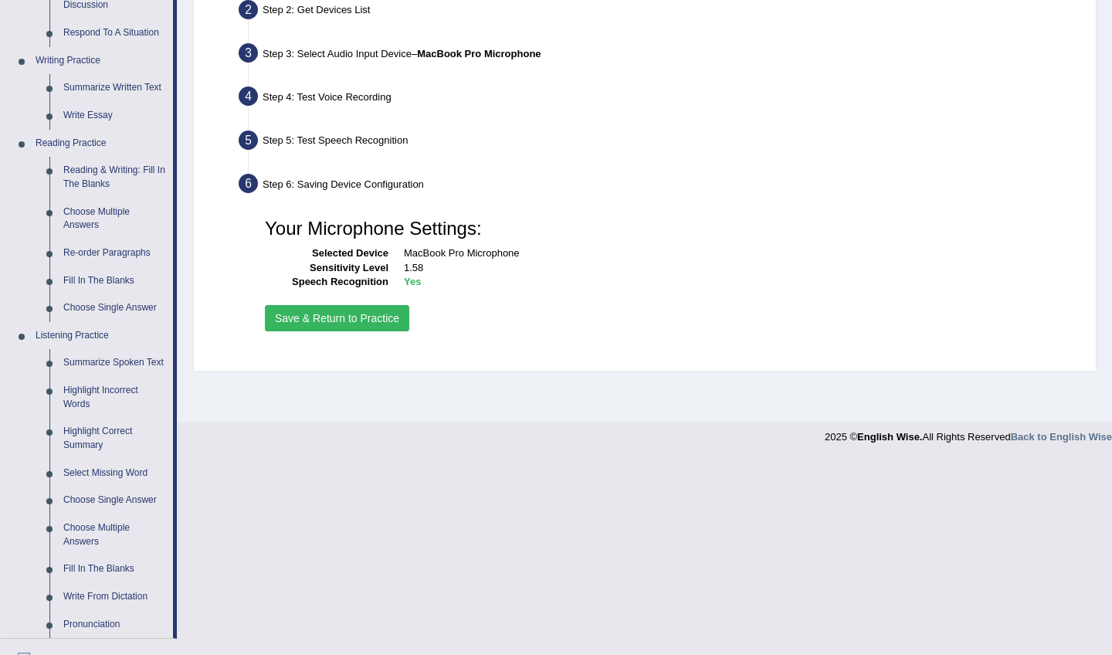
click at [377, 310] on button "Save & Return to Practice" at bounding box center [337, 318] width 144 height 26
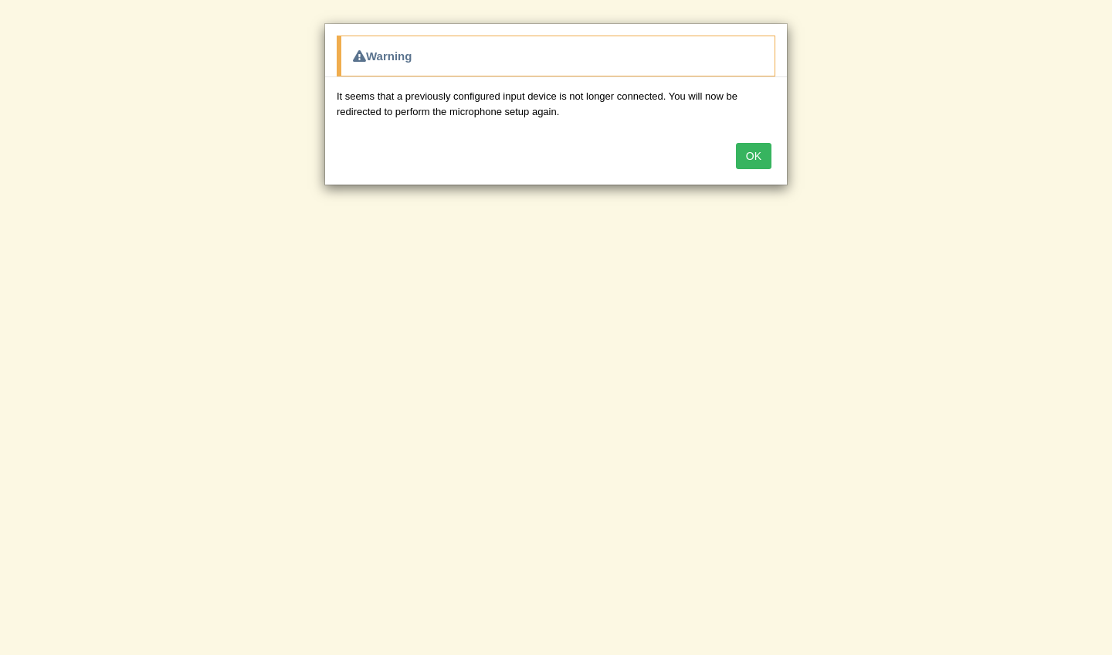
click at [747, 160] on button "OK" at bounding box center [754, 156] width 36 height 26
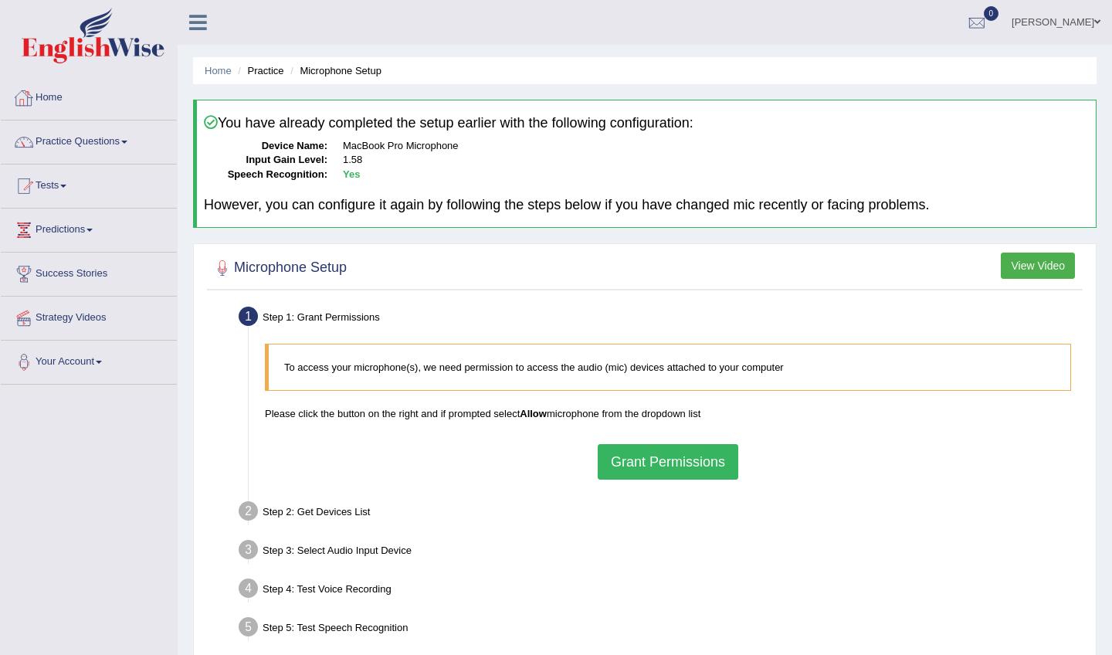
click at [73, 94] on link "Home" at bounding box center [89, 95] width 176 height 39
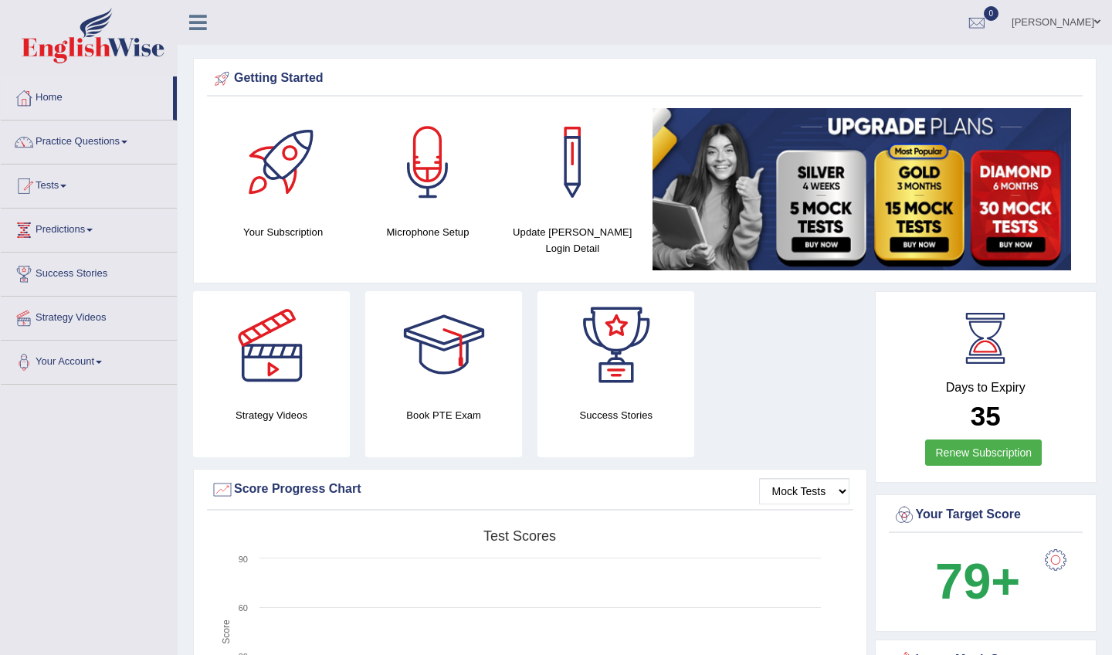
click at [72, 140] on link "Practice Questions" at bounding box center [89, 139] width 176 height 39
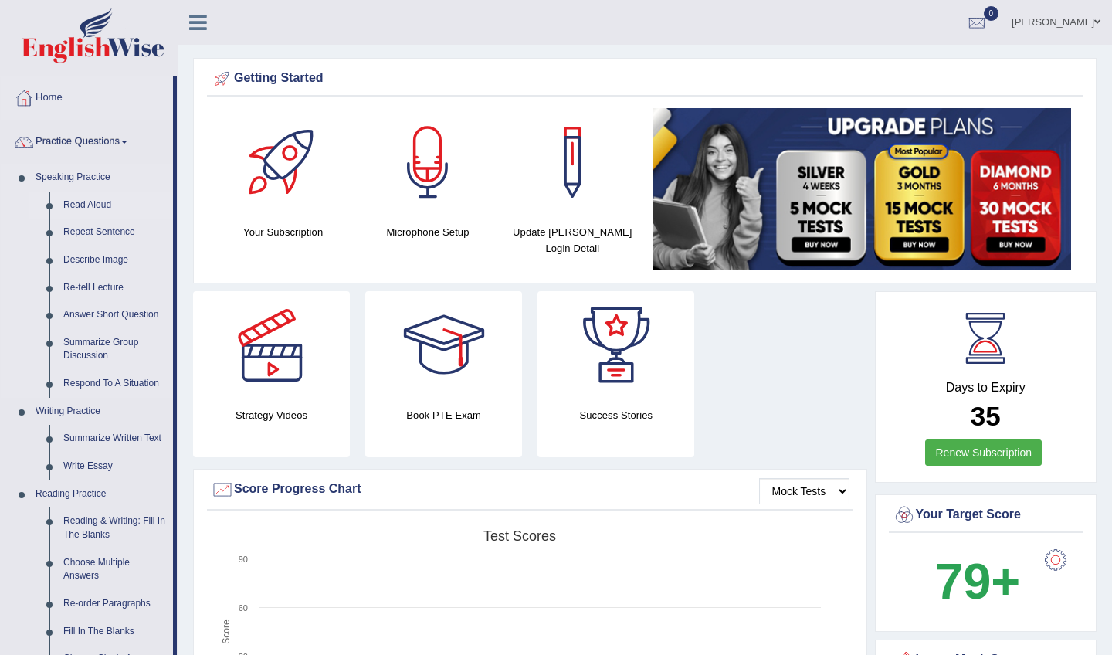
click at [86, 207] on link "Read Aloud" at bounding box center [114, 205] width 117 height 28
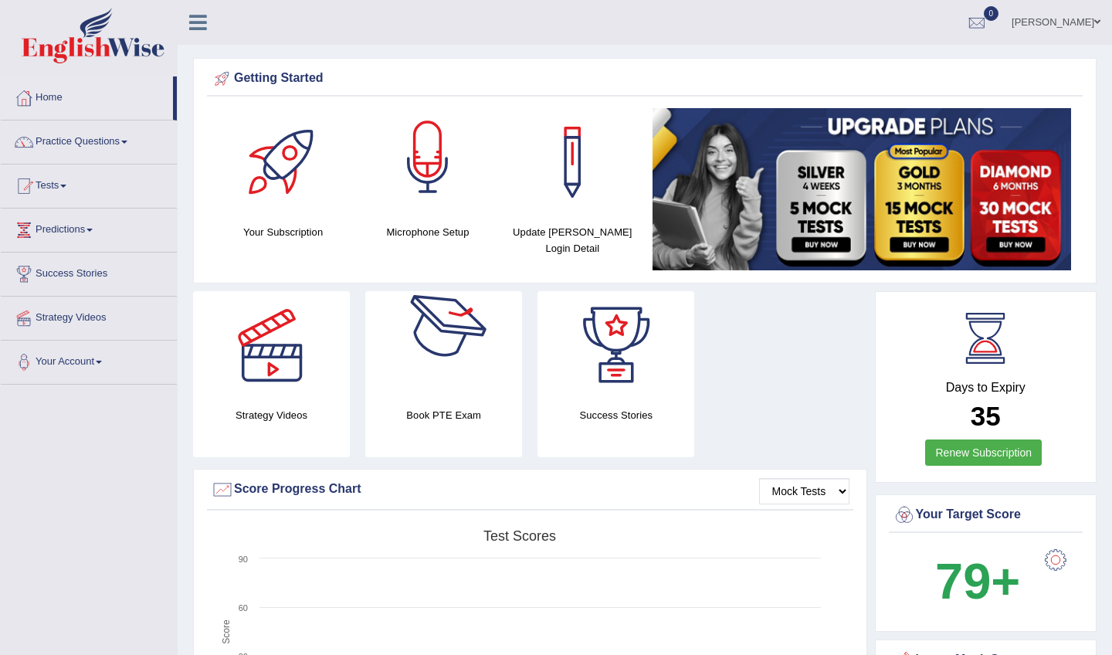
click at [421, 205] on div at bounding box center [428, 162] width 108 height 108
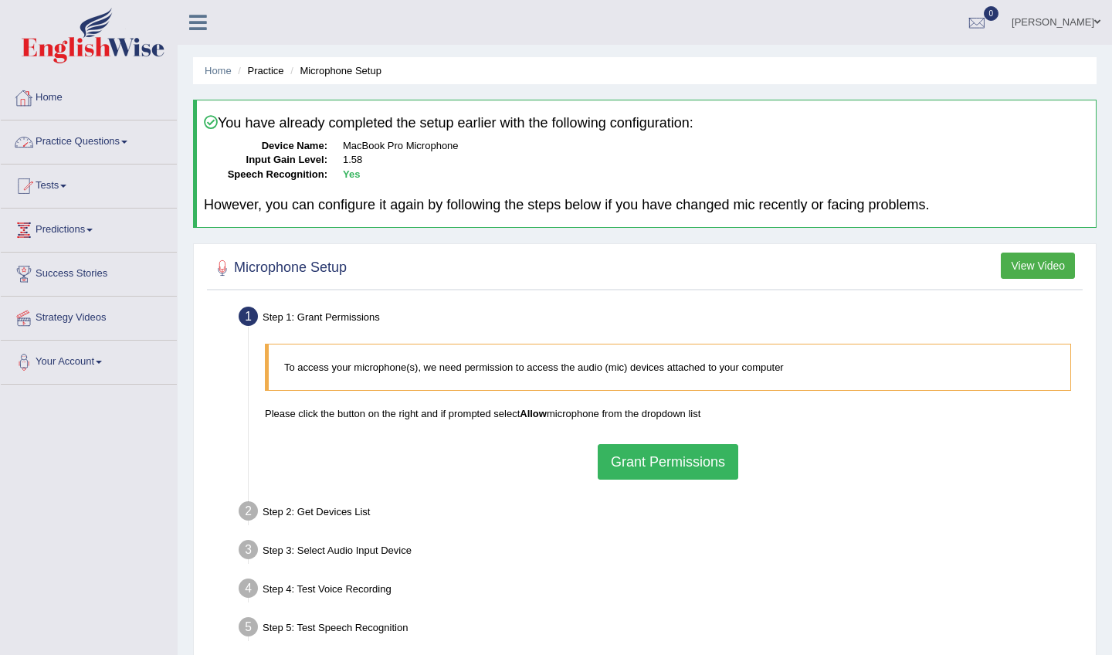
click at [52, 95] on link "Home" at bounding box center [89, 95] width 176 height 39
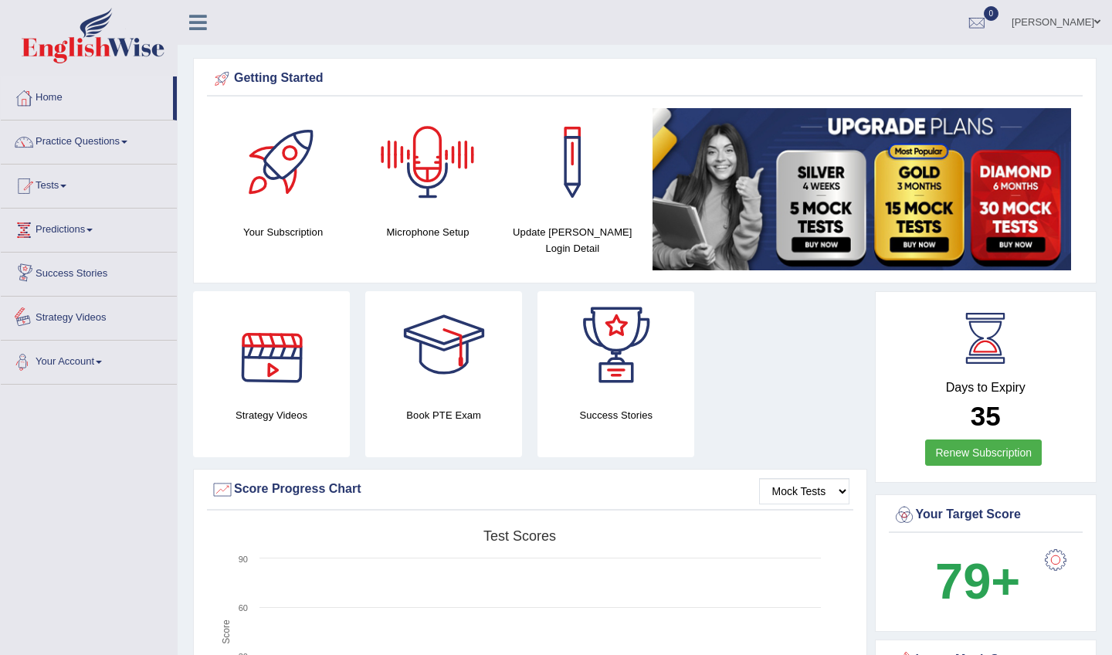
click at [103, 369] on link "Your Account" at bounding box center [89, 359] width 176 height 39
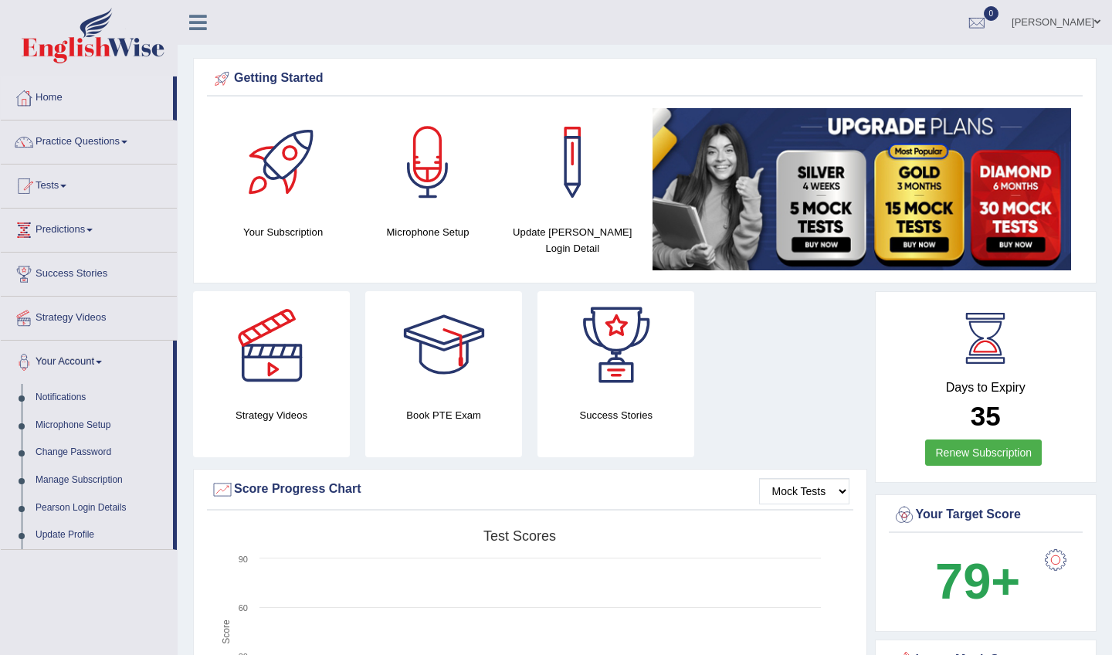
click at [103, 369] on link "Your Account" at bounding box center [87, 359] width 172 height 39
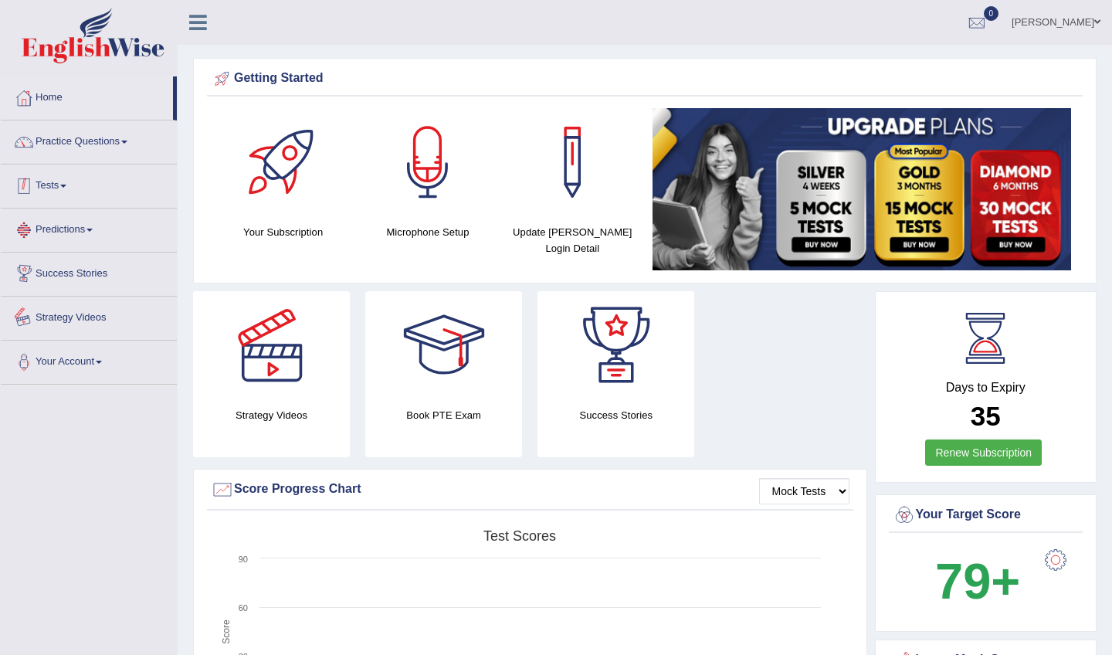
click at [110, 148] on link "Practice Questions" at bounding box center [89, 139] width 176 height 39
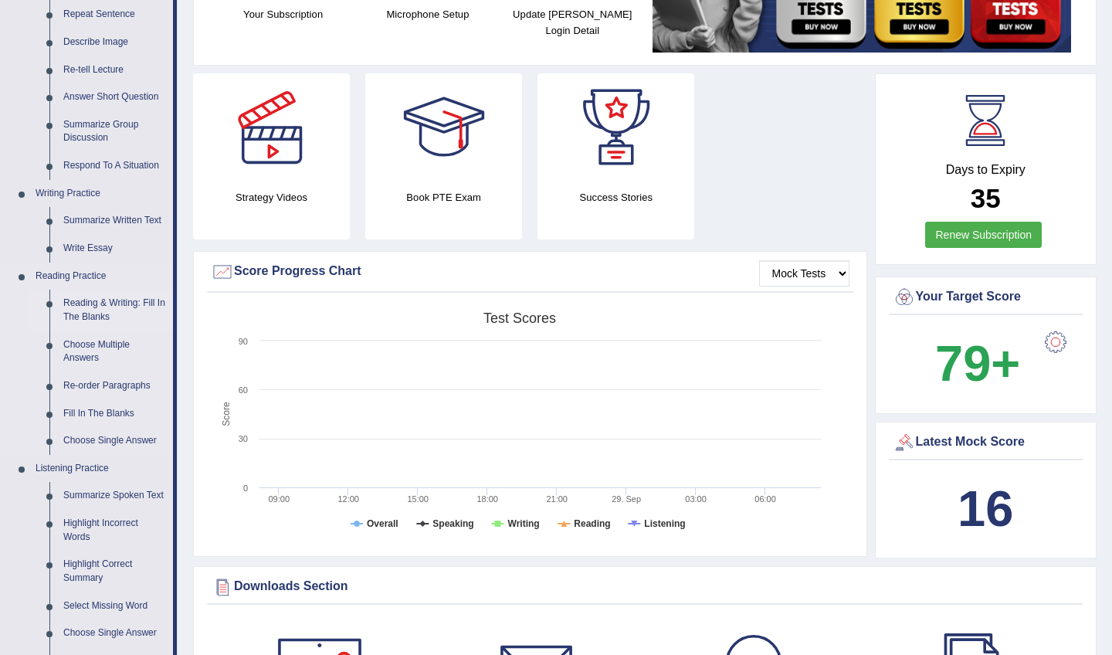
scroll to position [218, 0]
